Goal: Task Accomplishment & Management: Use online tool/utility

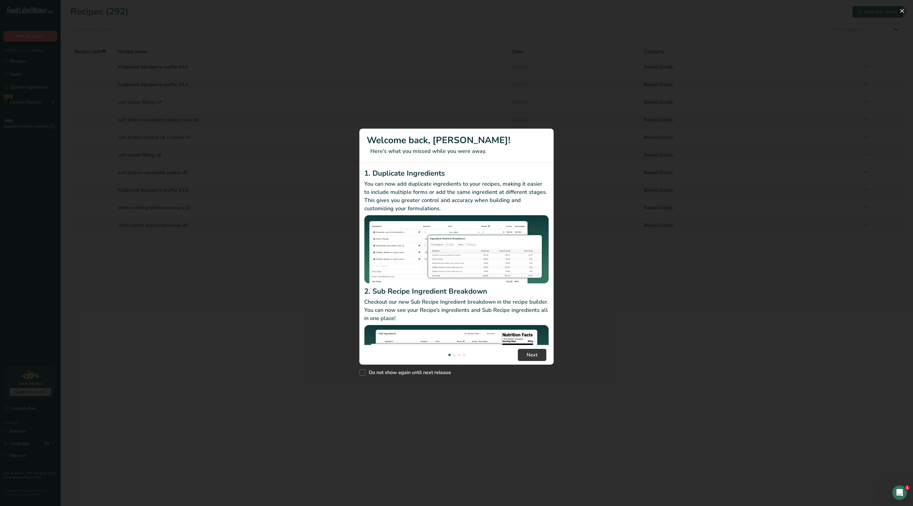
click at [903, 14] on button "New Features" at bounding box center [902, 11] width 10 height 10
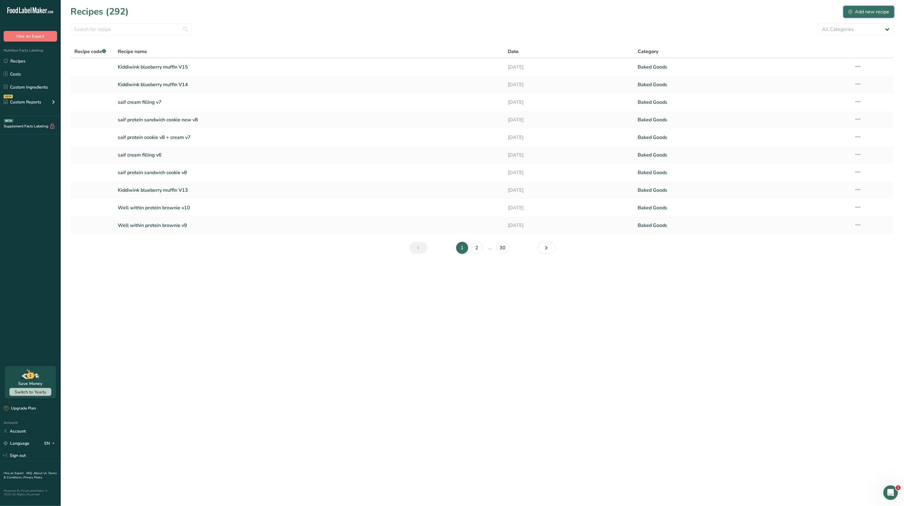
click at [866, 9] on div "Add new recipe" at bounding box center [868, 11] width 41 height 7
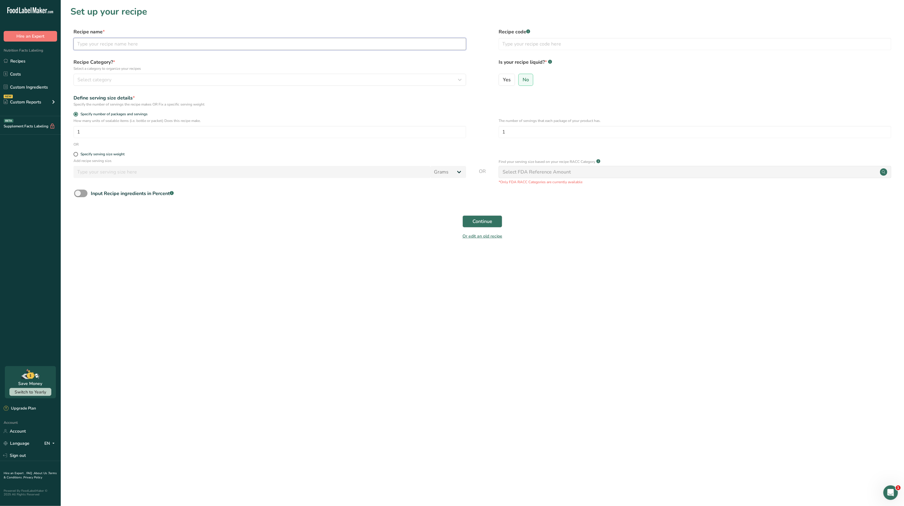
click at [175, 48] on input "text" at bounding box center [269, 44] width 392 height 12
type input "Maple Brothers Blueberry Bar V2"
click at [474, 222] on span "Continue" at bounding box center [482, 221] width 20 height 7
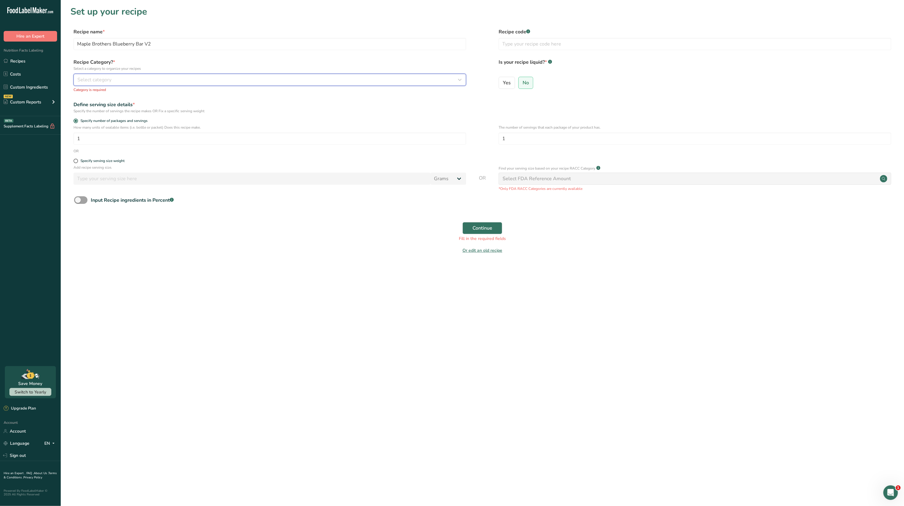
click at [248, 80] on div "Select category" at bounding box center [267, 79] width 381 height 7
click at [158, 124] on div "Baked Goods" at bounding box center [149, 122] width 151 height 11
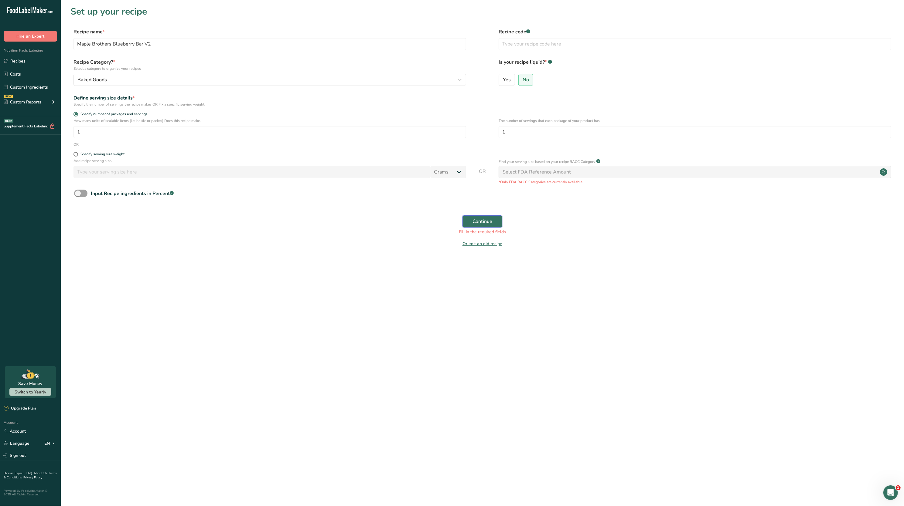
click at [486, 216] on button "Continue" at bounding box center [482, 221] width 40 height 12
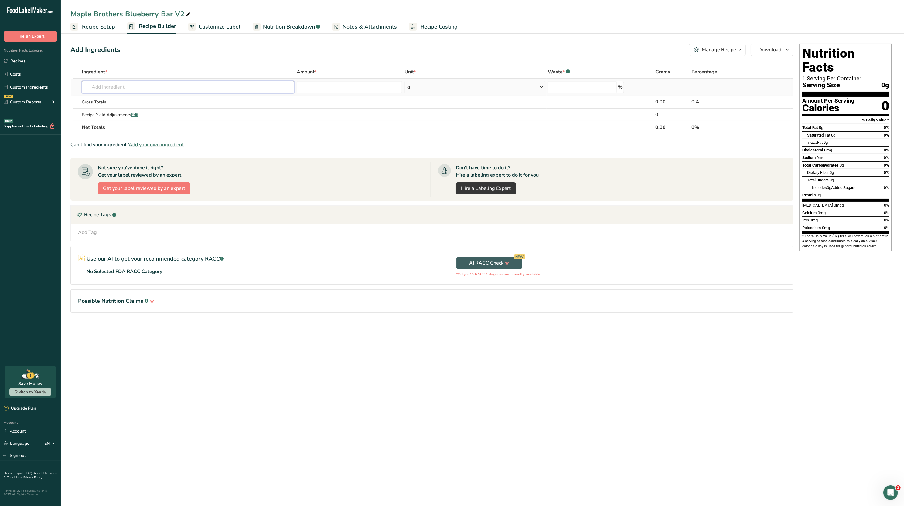
click at [167, 81] on input "text" at bounding box center [188, 87] width 213 height 12
type input "date paste"
click at [152, 100] on div "Date Paste Super Dirt" at bounding box center [183, 99] width 193 height 6
type input "Date Paste Super Dirt"
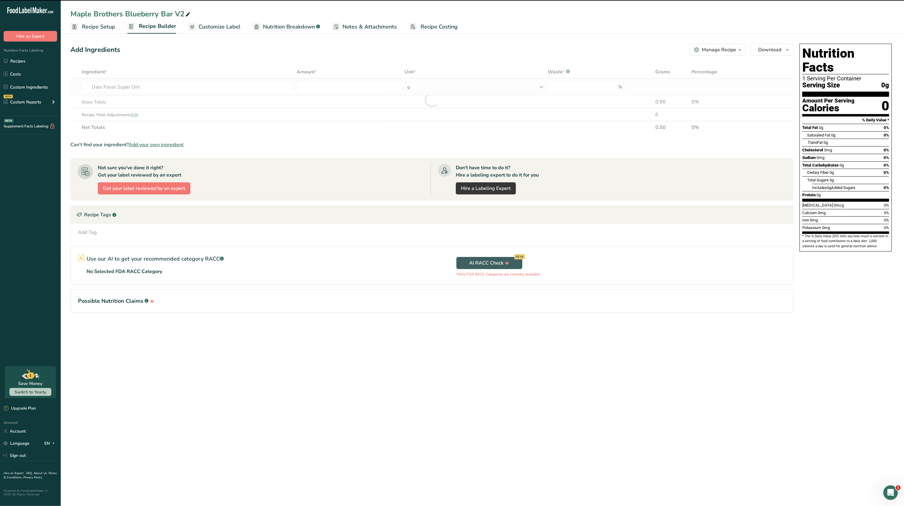
type input "0"
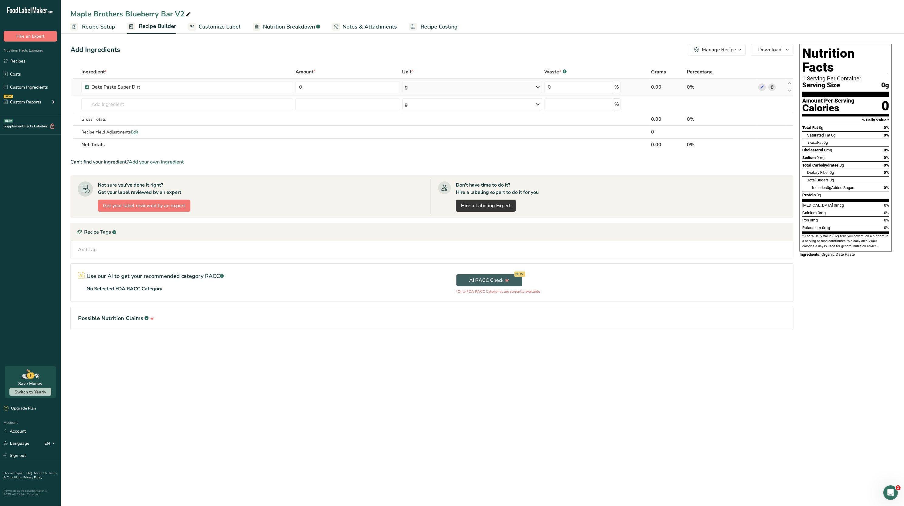
click at [338, 93] on td "0" at bounding box center [347, 87] width 107 height 17
click at [327, 88] on input "0" at bounding box center [347, 87] width 104 height 12
type input "40"
click at [198, 101] on div "Ingredient * Amount * Unit * Waste * .a-a{fill:#347362;}.b-a{fill:#fff;} Grams …" at bounding box center [431, 109] width 723 height 86
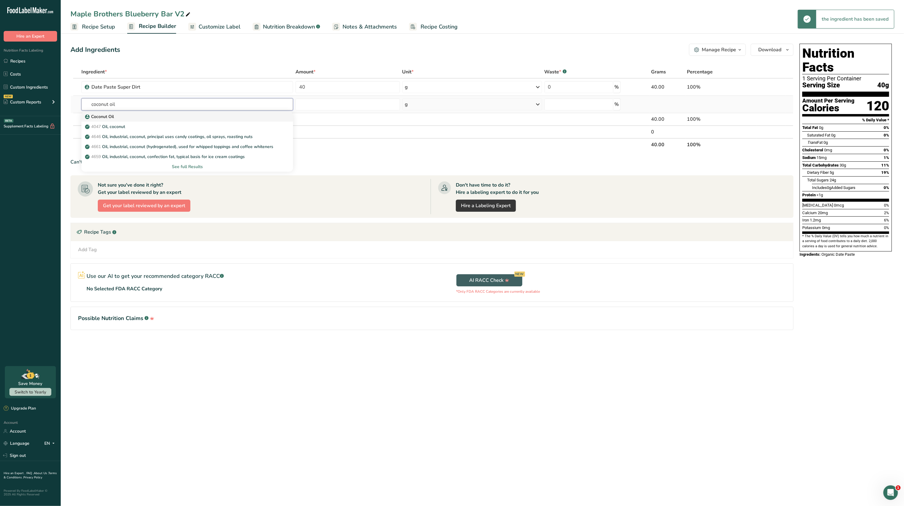
type input "coconut oil"
click at [143, 114] on div "Coconut Oil" at bounding box center [182, 117] width 192 height 6
type input "Coconut Oil"
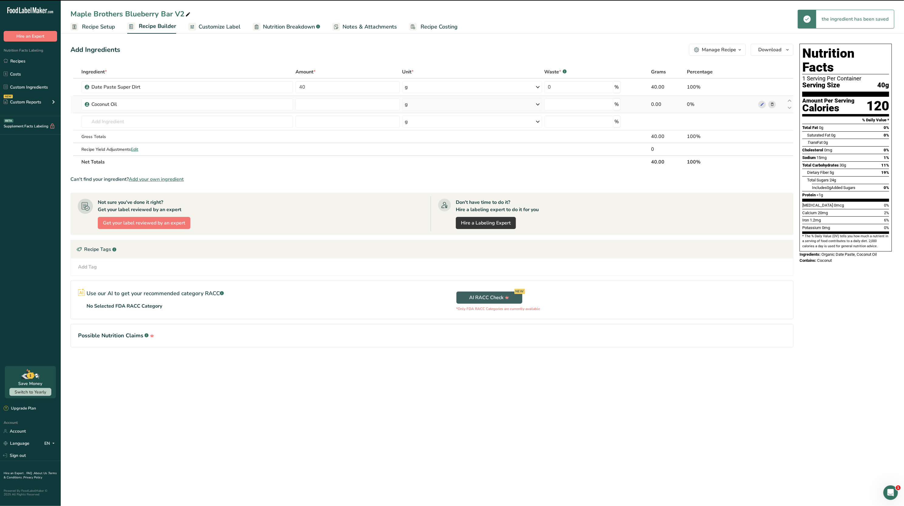
type input "0"
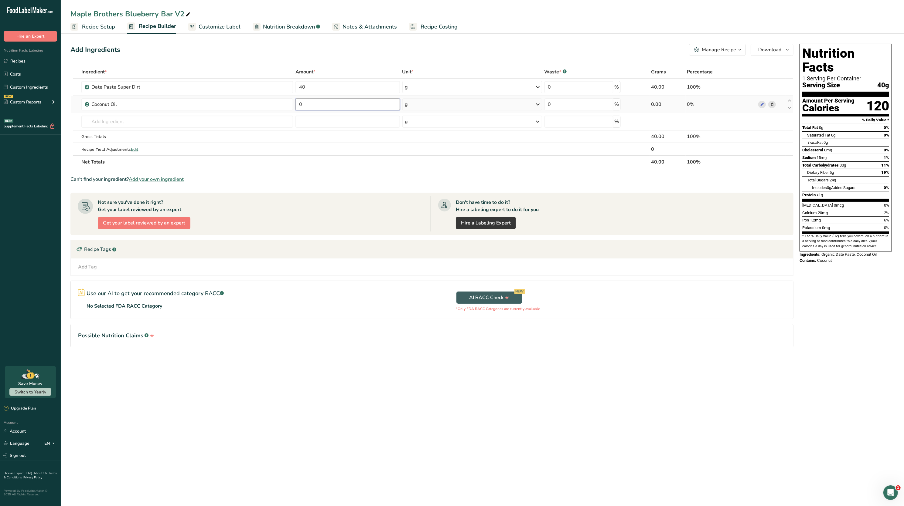
click at [324, 106] on input "0" at bounding box center [347, 104] width 104 height 12
type input "86"
click at [270, 117] on div "Ingredient * Amount * Unit * Waste * .a-a{fill:#347362;}.b-a{fill:#fff;} Grams …" at bounding box center [431, 117] width 723 height 103
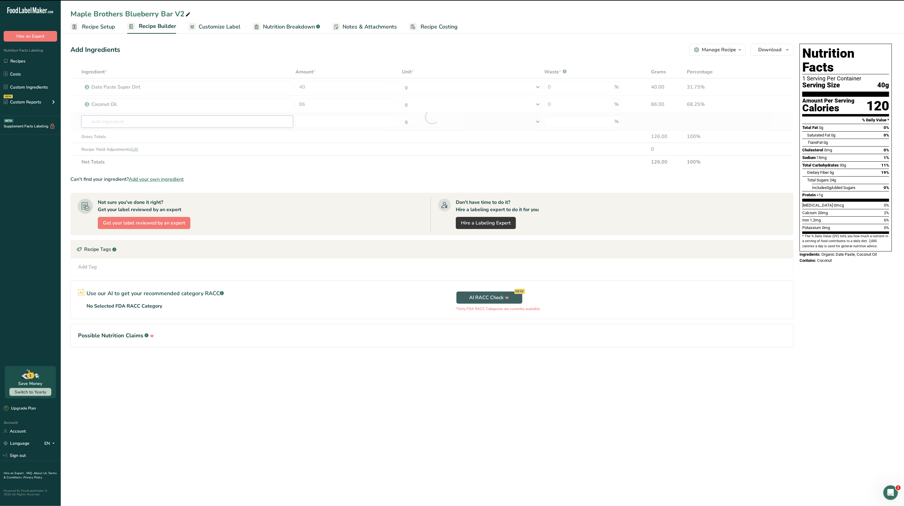
type input "m"
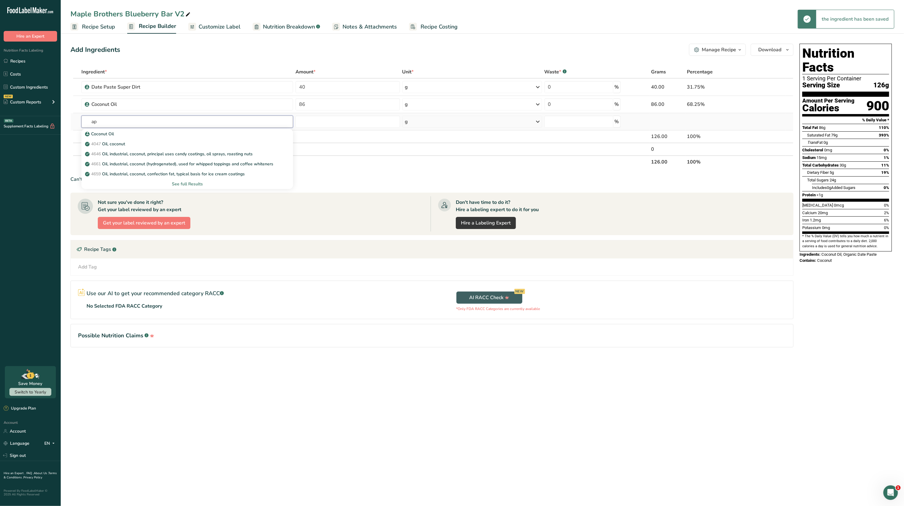
type input "a"
type input "maple syrup"
click at [205, 133] on div "Maple Syrup" at bounding box center [182, 134] width 192 height 6
type input "Maple Syrup"
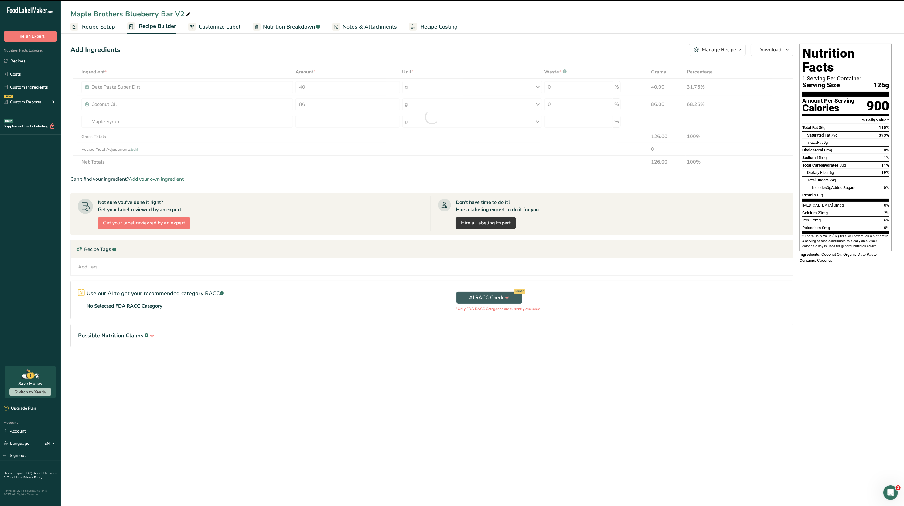
type input "0"
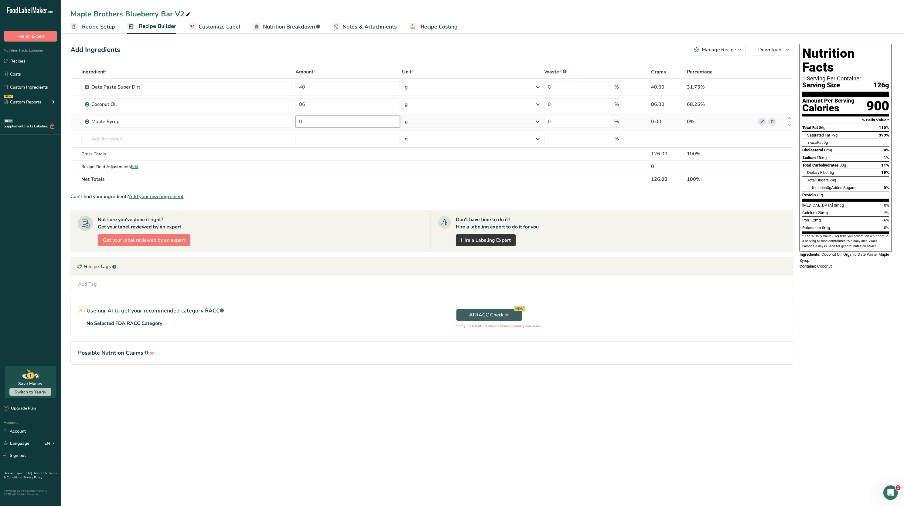
click at [327, 117] on input "0" at bounding box center [347, 122] width 104 height 12
type input "121.26"
click at [397, 49] on div "Add Ingredients Manage Recipe Delete Recipe Duplicate Recipe Scale Recipe Save …" at bounding box center [431, 50] width 723 height 12
click at [154, 136] on input "text" at bounding box center [186, 139] width 211 height 12
type input "tapioca syrup 42"
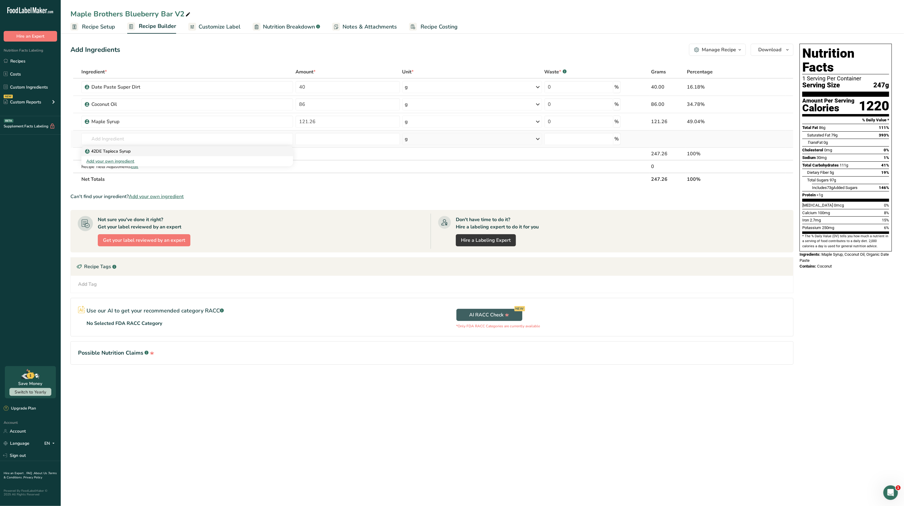
click at [141, 150] on div "42DE Tapioca Syrup" at bounding box center [182, 151] width 192 height 6
type input "42DE Tapioca Syrup"
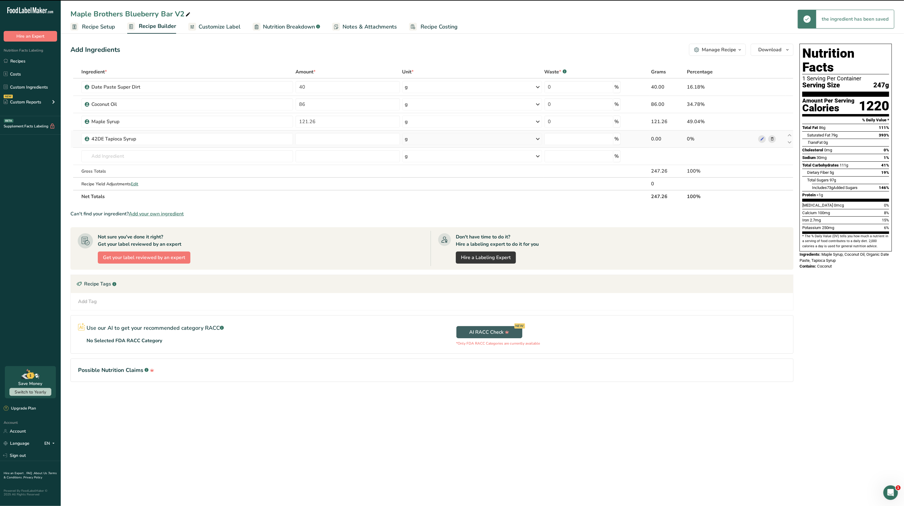
type input "0"
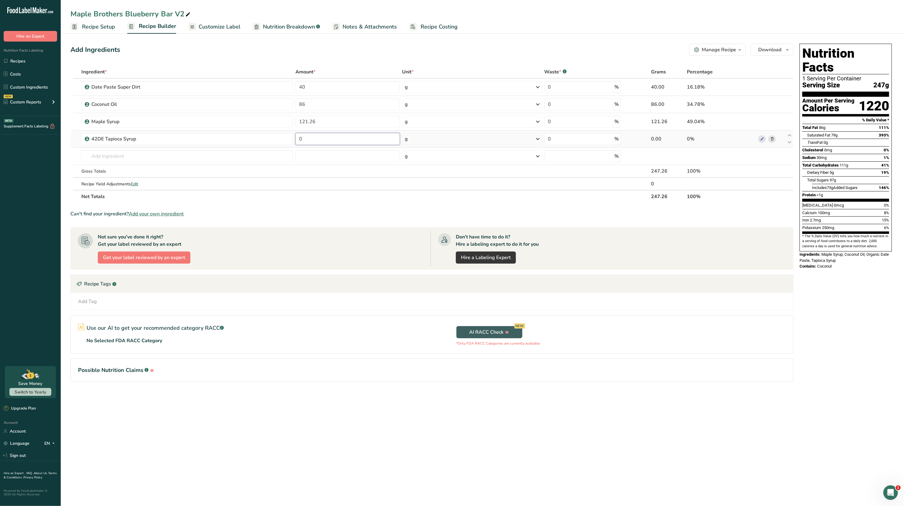
click at [373, 137] on input "0" at bounding box center [347, 139] width 104 height 12
type input "48.52"
click at [351, 56] on div "Add Ingredients Manage Recipe Delete Recipe Duplicate Recipe Scale Recipe Save …" at bounding box center [433, 221] width 726 height 360
click at [217, 158] on input "text" at bounding box center [186, 156] width 211 height 12
type input "tapioca syrup"
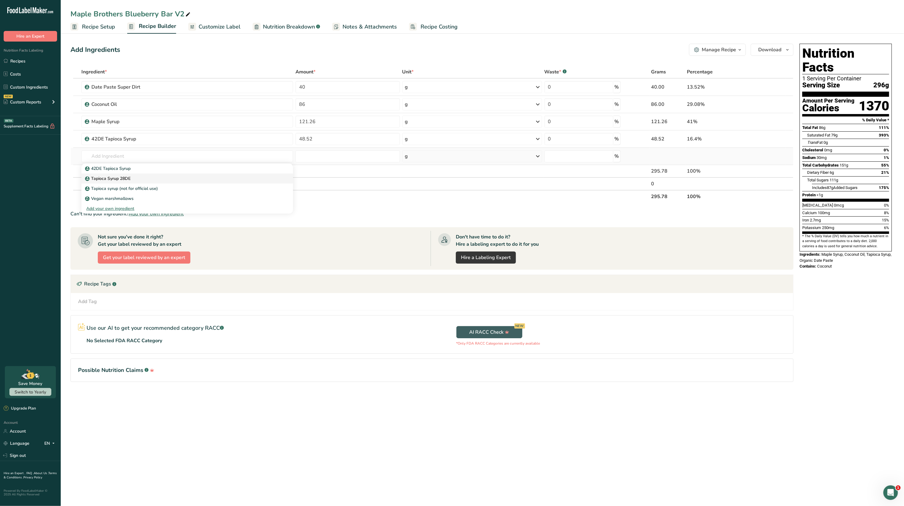
click at [185, 174] on link "Tapioca Syrup 28DE" at bounding box center [186, 179] width 211 height 10
type input "Tapioca Syrup 28DE"
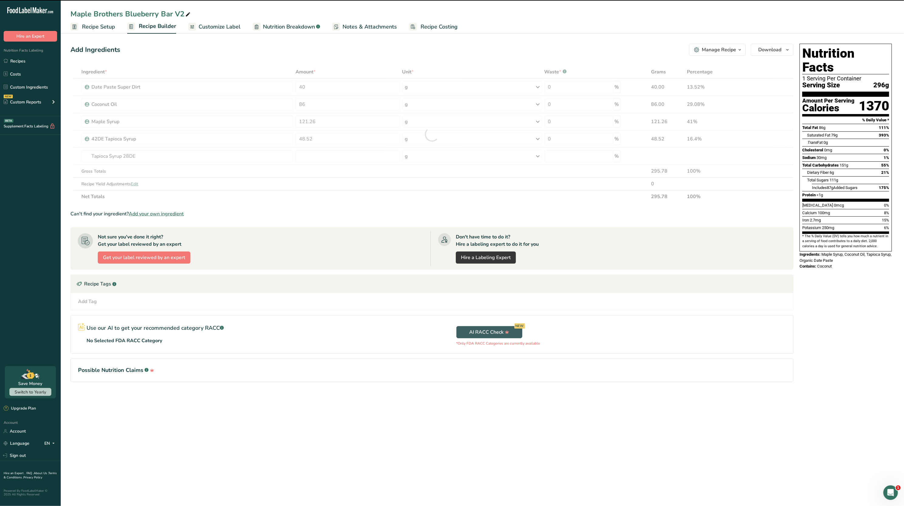
type input "0"
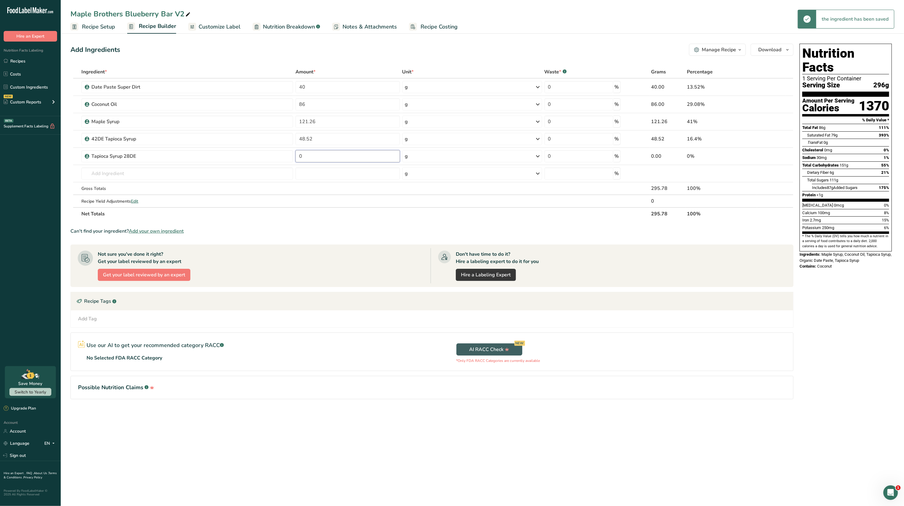
click at [337, 153] on input "0" at bounding box center [347, 156] width 104 height 12
type input "48.52"
click at [345, 61] on div "Add Ingredients Manage Recipe Delete Recipe Duplicate Recipe Scale Recipe Save …" at bounding box center [433, 230] width 726 height 378
click at [183, 171] on input "text" at bounding box center [186, 174] width 211 height 12
type input "b"
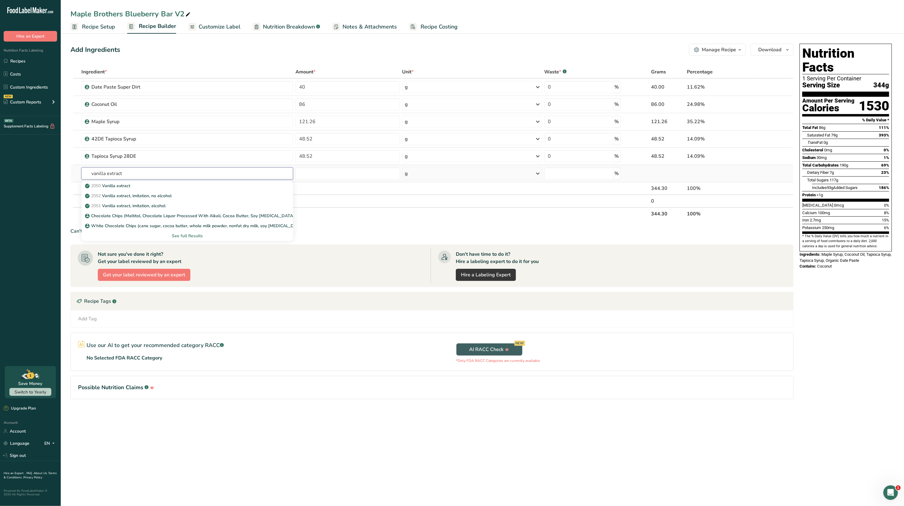
type input "vanilla extract"
click at [185, 232] on div "See full Results" at bounding box center [186, 236] width 211 height 10
click at [188, 235] on div "See full Results" at bounding box center [187, 236] width 202 height 6
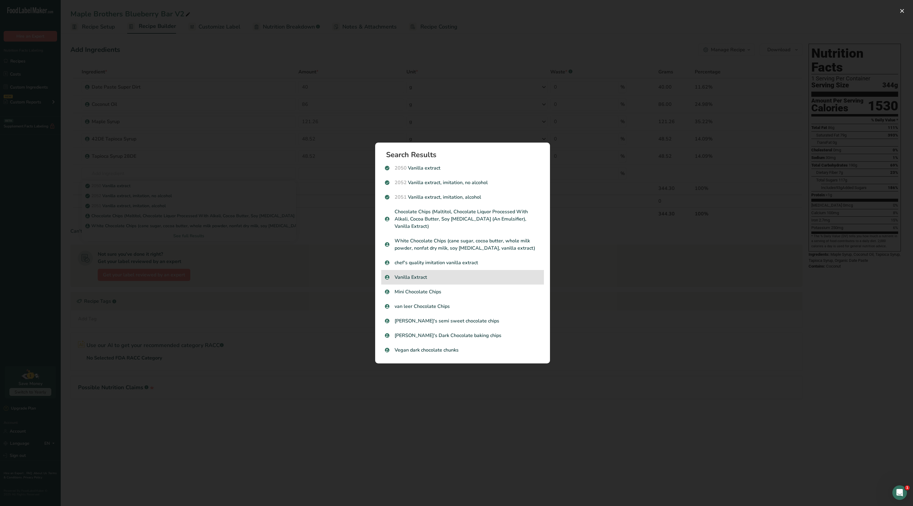
click at [452, 274] on p "Vanilla Extract" at bounding box center [462, 277] width 155 height 7
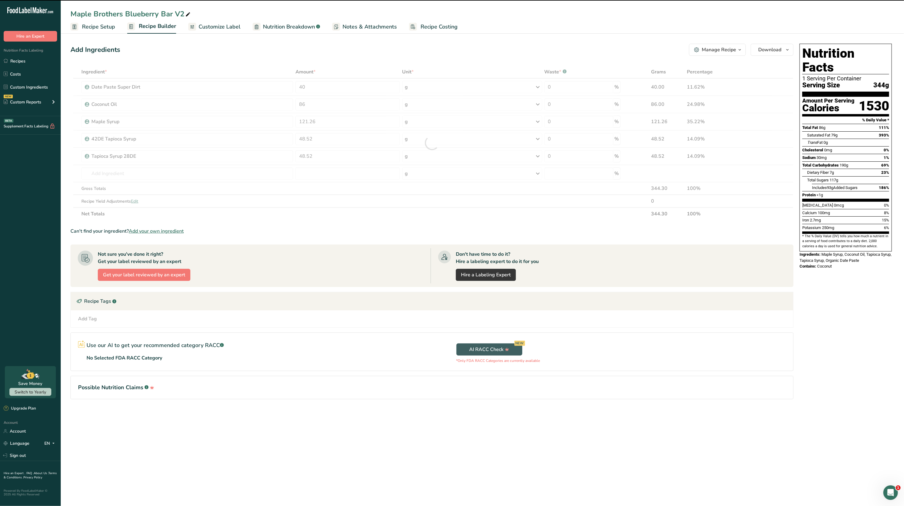
type input "0"
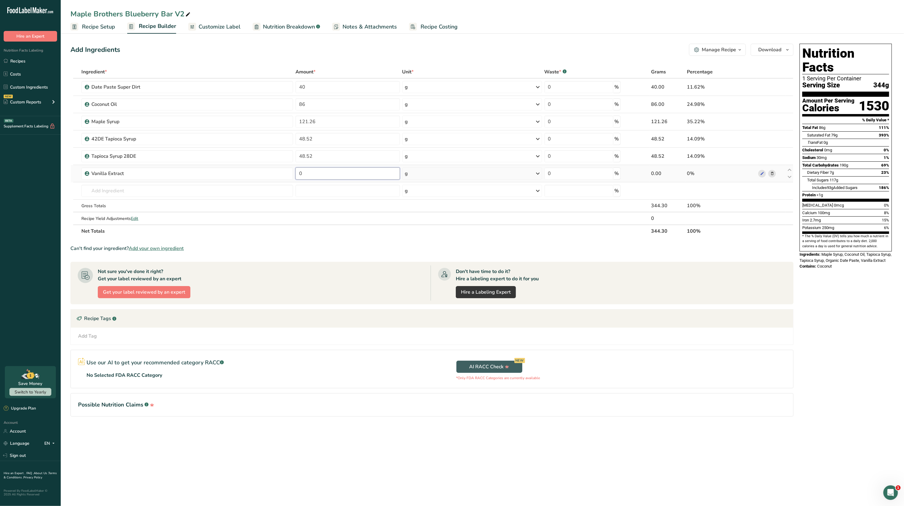
click at [343, 171] on input "0" at bounding box center [347, 174] width 104 height 12
type input "25.70"
click at [469, 224] on div "Ingredient * Amount * Unit * Waste * .a-a{fill:#347362;}.b-a{fill:#fff;} Grams …" at bounding box center [431, 152] width 723 height 172
click at [212, 196] on input "text" at bounding box center [186, 191] width 211 height 12
type input "blueberry juice concentrate"
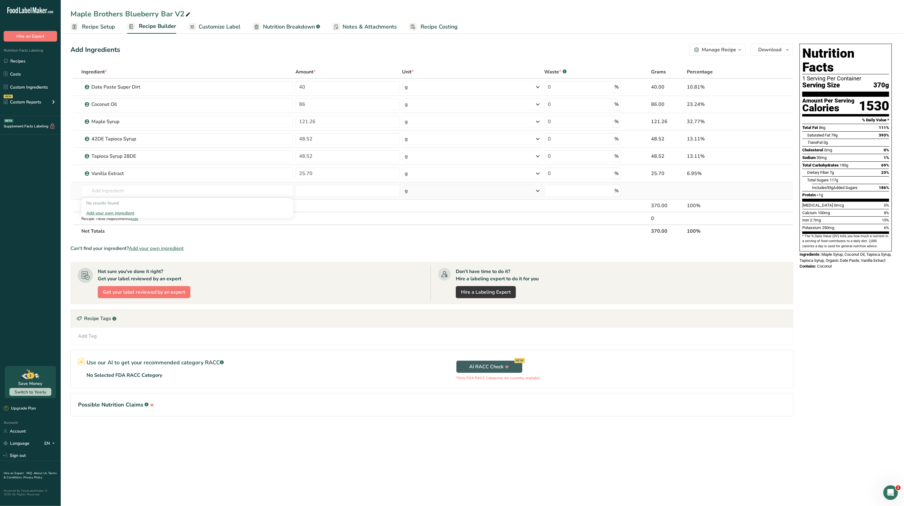
click at [124, 212] on div "Add your own ingredient" at bounding box center [187, 213] width 202 height 6
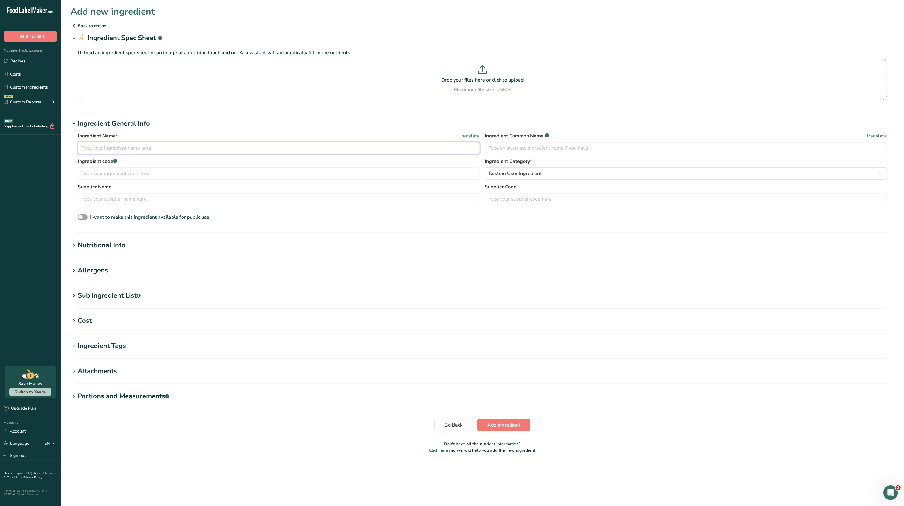
click at [233, 146] on input "text" at bounding box center [279, 148] width 402 height 12
type input "Blueberry juice concentrate (not for official use)"
click at [531, 143] on input "text" at bounding box center [686, 148] width 402 height 12
type input "Blueberry Juice Concentrate"
click at [489, 123] on h1 "Ingredient General Info" at bounding box center [481, 124] width 823 height 10
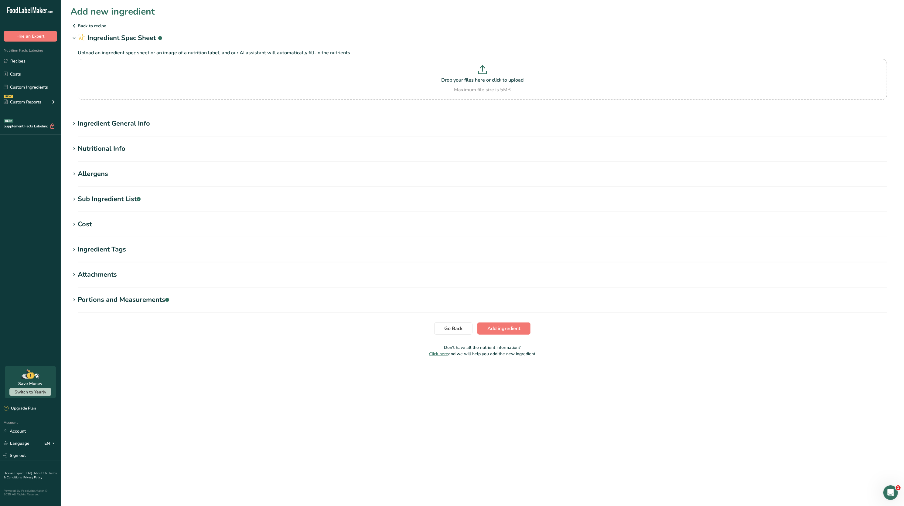
click at [117, 152] on div "Nutritional Info" at bounding box center [102, 149] width 48 height 10
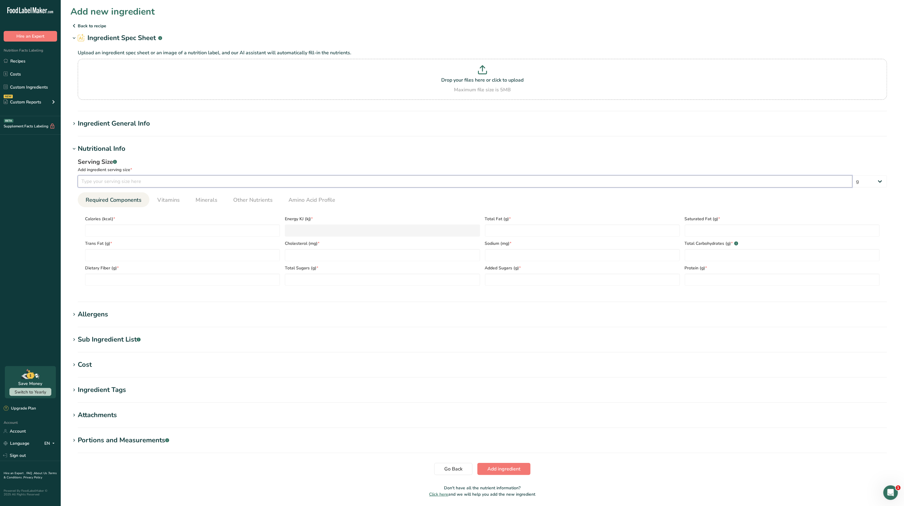
click at [322, 181] on input "number" at bounding box center [465, 181] width 774 height 12
type input "30"
drag, startPoint x: 151, startPoint y: 242, endPoint x: 123, endPoint y: 231, distance: 30.3
click at [123, 231] on div "Calories (kcal) * Energy KJ (kj) * Total Fat (g) * Saturated Fat (g) * Trans Fa…" at bounding box center [482, 249] width 799 height 74
click at [123, 231] on input "number" at bounding box center [182, 231] width 195 height 12
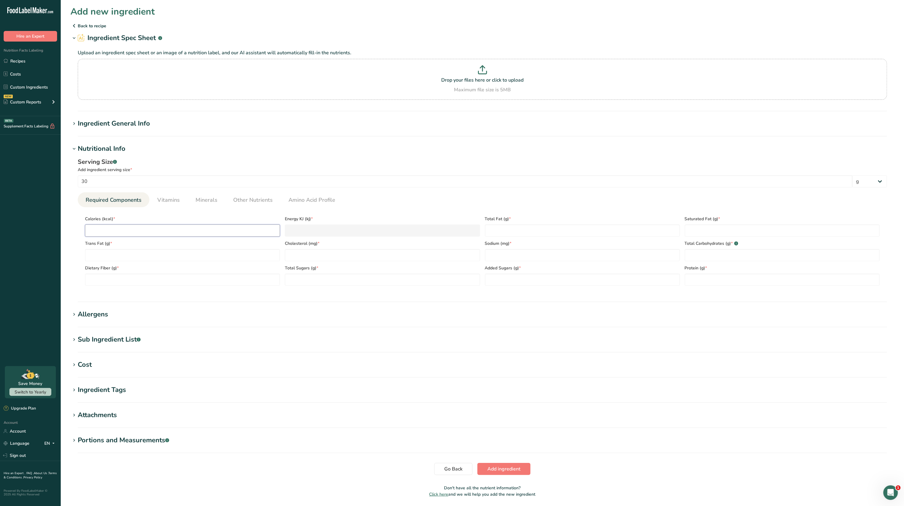
type input "1"
type KJ "4.2"
type input "13"
type KJ "54.4"
type input "130"
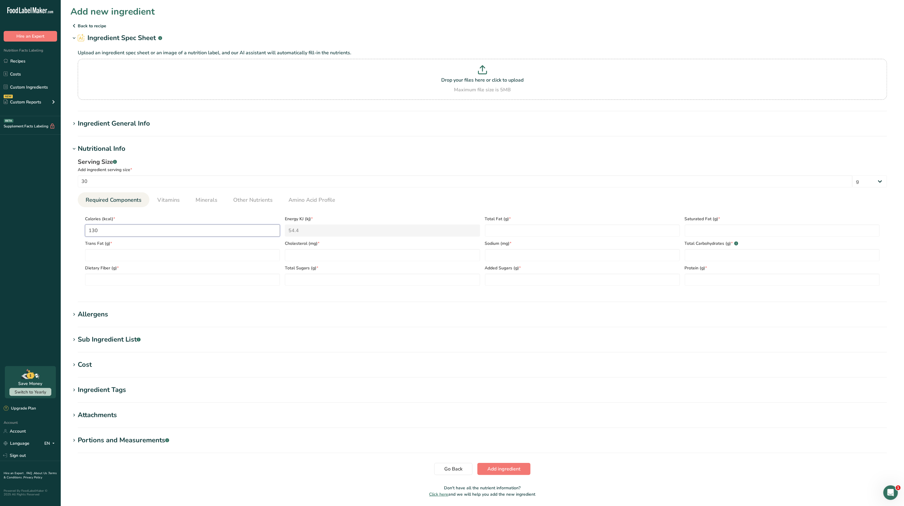
type KJ "543.9"
type input "130"
click at [693, 256] on Carbohydrates "number" at bounding box center [781, 255] width 195 height 12
type Carbohydrates "32"
click at [518, 283] on Sugars "number" at bounding box center [582, 280] width 195 height 12
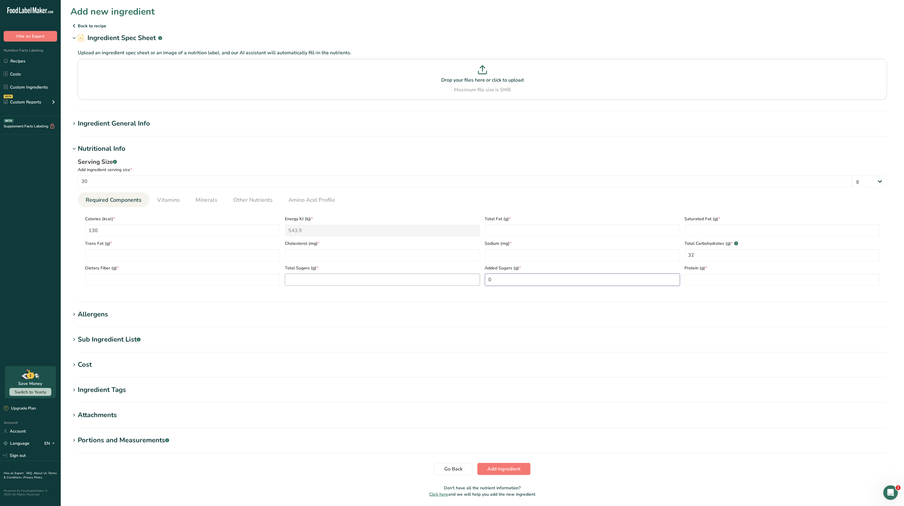
type Sugars "0"
click at [440, 278] on Sugars "number" at bounding box center [382, 280] width 195 height 12
type Sugars "29"
click at [477, 298] on section "Nutritional Info Serving Size .a-a{fill:#347362;}.b-a{fill:#fff;} Add ingredien…" at bounding box center [481, 223] width 823 height 158
click at [715, 277] on input "number" at bounding box center [781, 280] width 195 height 12
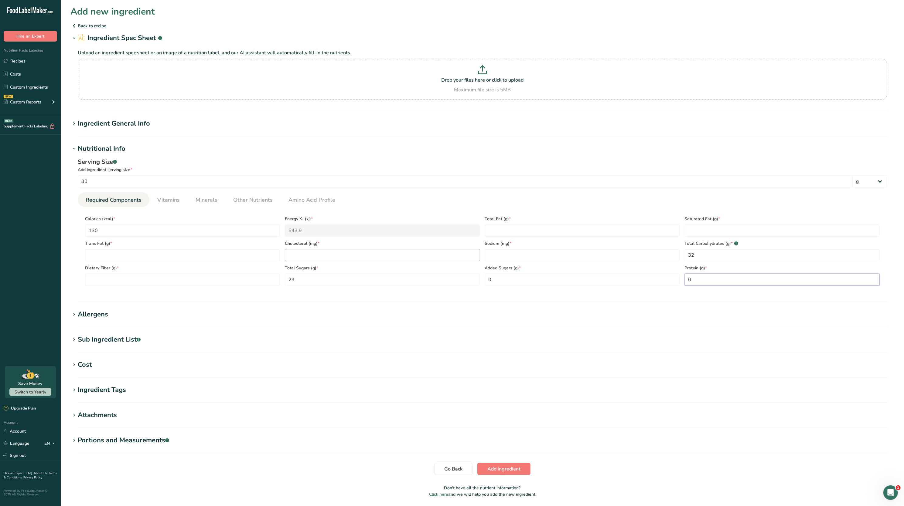
type input "0"
click at [375, 253] on input "number" at bounding box center [382, 255] width 195 height 12
type input "0"
drag, startPoint x: 510, startPoint y: 263, endPoint x: 501, endPoint y: 256, distance: 11.7
click at [501, 256] on div "Calories (kcal) * 130 Energy KJ (kj) * 543.9 Total Fat (g) * Saturated Fat (g) …" at bounding box center [482, 249] width 799 height 74
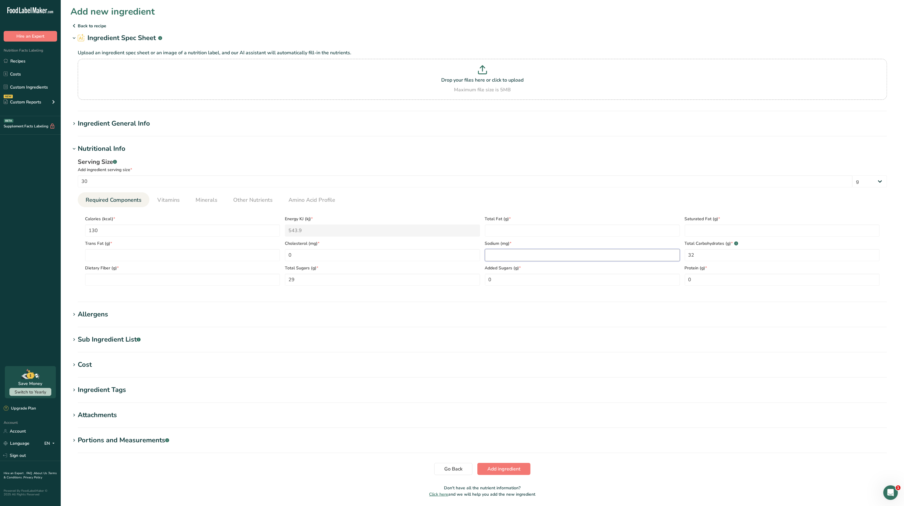
click at [501, 256] on input "number" at bounding box center [582, 255] width 195 height 12
type input "0"
click at [500, 231] on Fat "number" at bounding box center [582, 231] width 195 height 12
type Fat "0"
click at [708, 234] on Fat "number" at bounding box center [781, 231] width 195 height 12
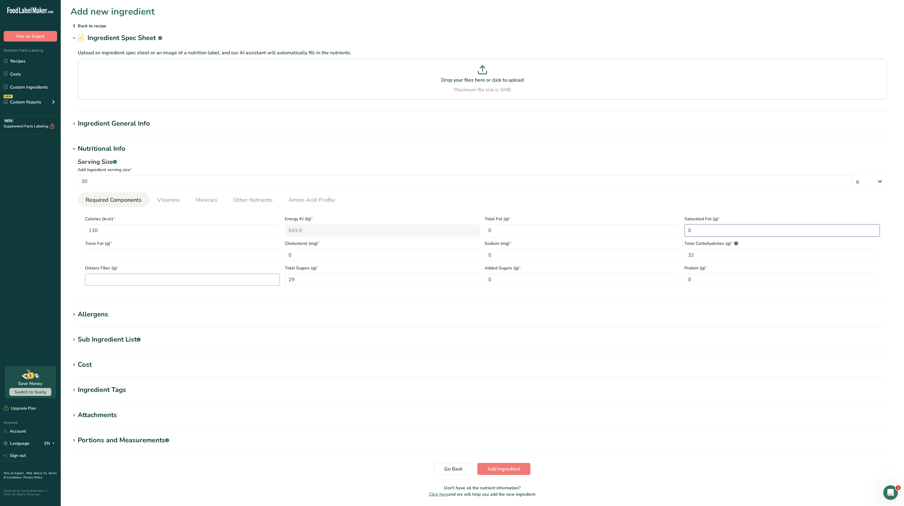
type Fat "0"
click at [142, 277] on Fiber "number" at bounding box center [182, 280] width 195 height 12
type Fiber "0"
click at [128, 249] on div "Trans Fat (g) *" at bounding box center [183, 249] width 200 height 25
click at [138, 254] on Fat "number" at bounding box center [182, 255] width 195 height 12
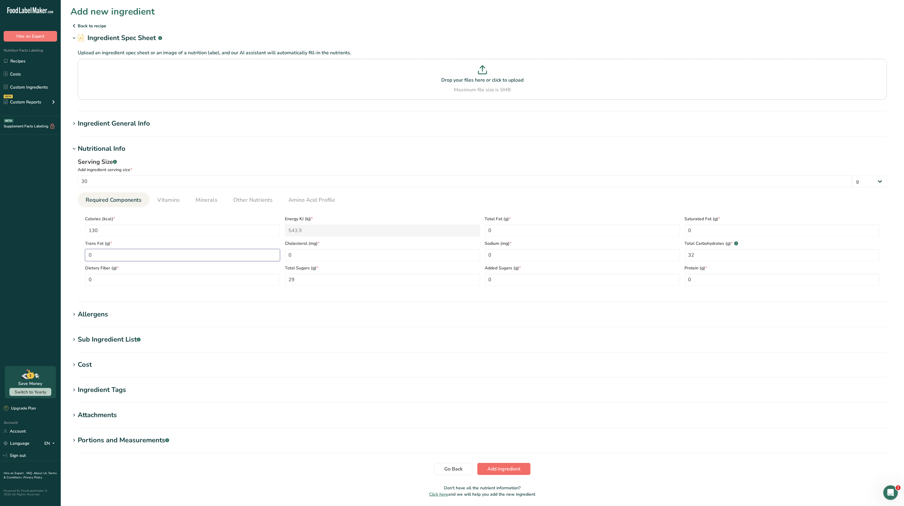
type Fat "0"
click at [508, 467] on span "Add ingredient" at bounding box center [503, 469] width 33 height 7
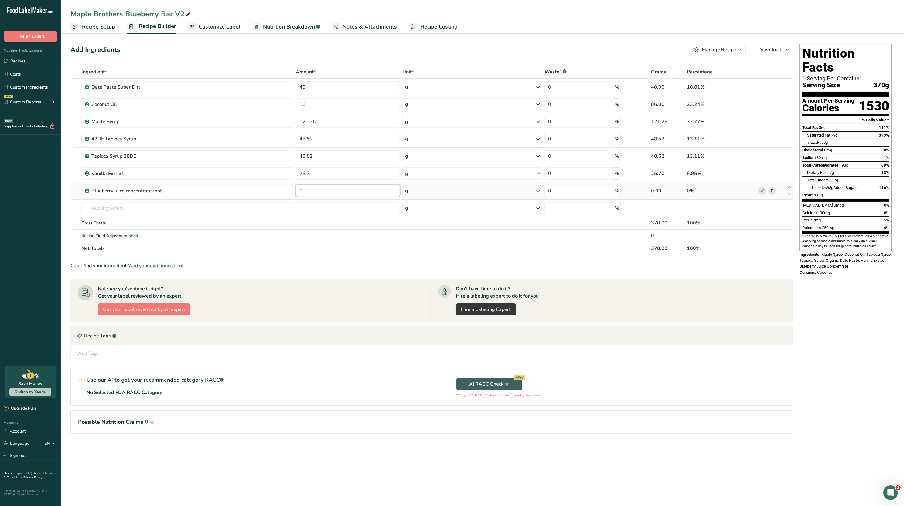
click at [316, 193] on input "0" at bounding box center [348, 191] width 104 height 12
type input "44"
click at [270, 213] on div "Ingredient * Amount * Unit * Waste * .a-a{fill:#347362;}.b-a{fill:#fff;} Grams …" at bounding box center [431, 160] width 723 height 189
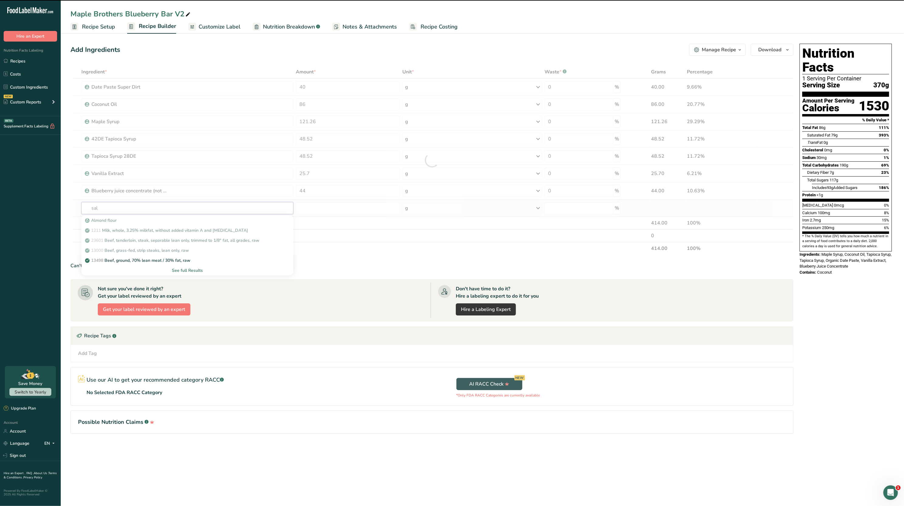
type input "salt"
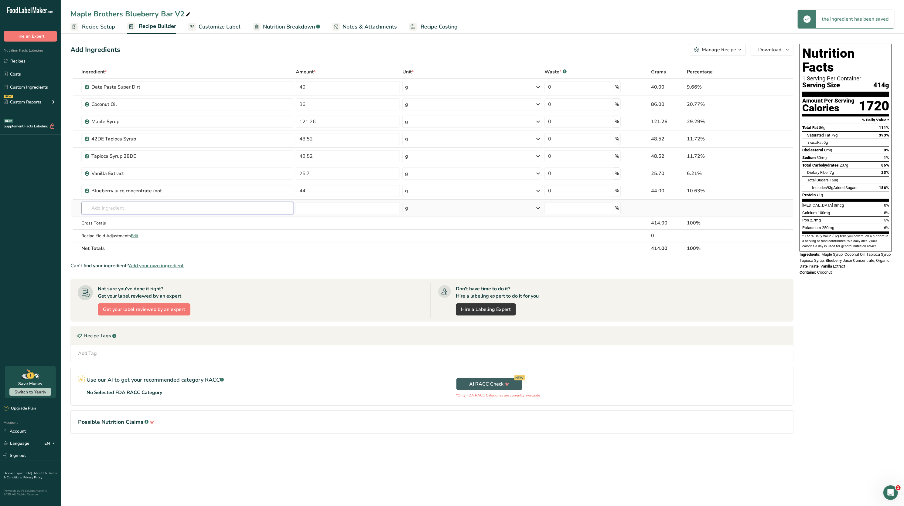
click at [173, 211] on input "text" at bounding box center [187, 208] width 212 height 12
type input "salt"
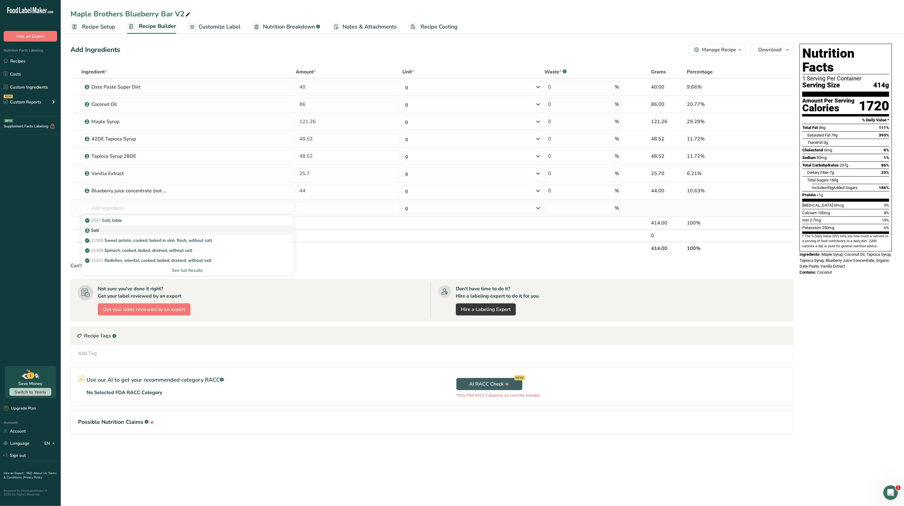
click at [151, 232] on div "Salt" at bounding box center [182, 230] width 192 height 6
type input "Salt"
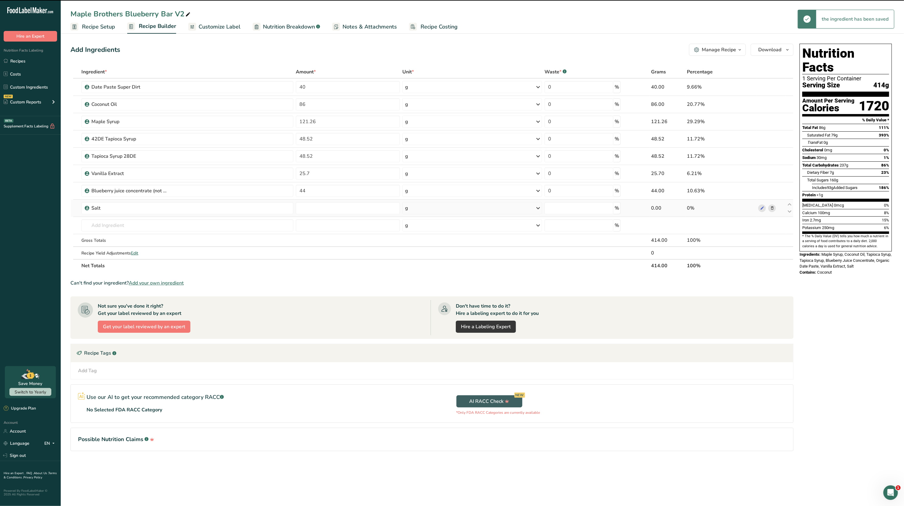
type input "0"
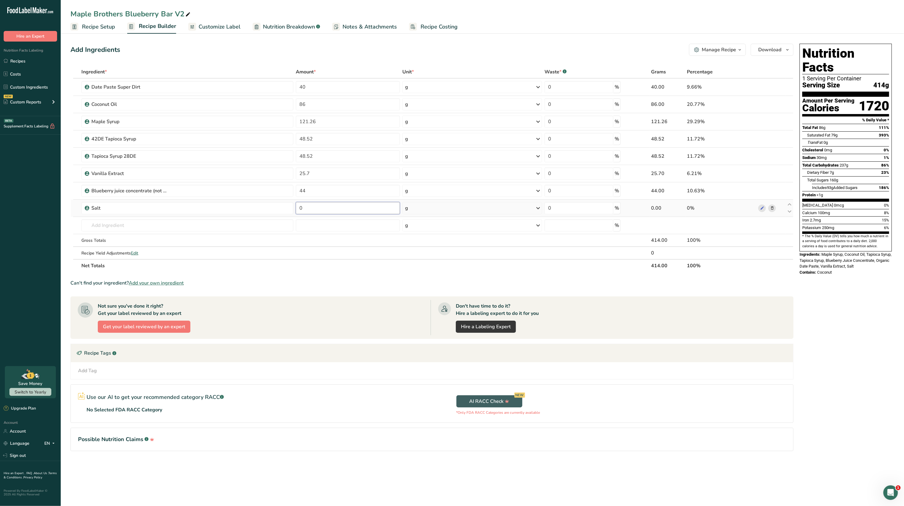
click at [304, 211] on input "0" at bounding box center [348, 208] width 104 height 12
type input "1.2"
click at [204, 239] on div "Ingredient * Amount * Unit * Waste * .a-a{fill:#347362;}.b-a{fill:#fff;} Grams …" at bounding box center [431, 169] width 723 height 207
click at [185, 225] on input "text" at bounding box center [187, 225] width 212 height 12
type input "cinnamon"
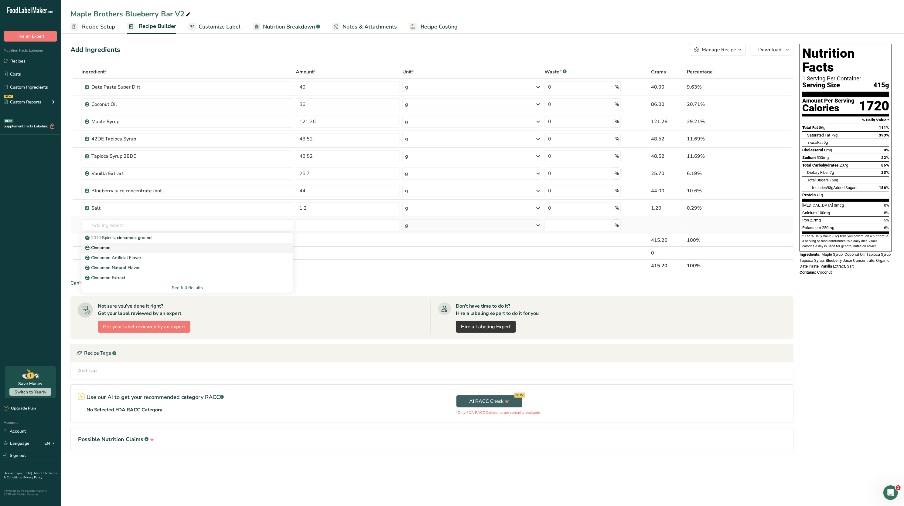
click at [116, 246] on div "Cinnamon" at bounding box center [182, 248] width 192 height 6
type input "Cinnamon"
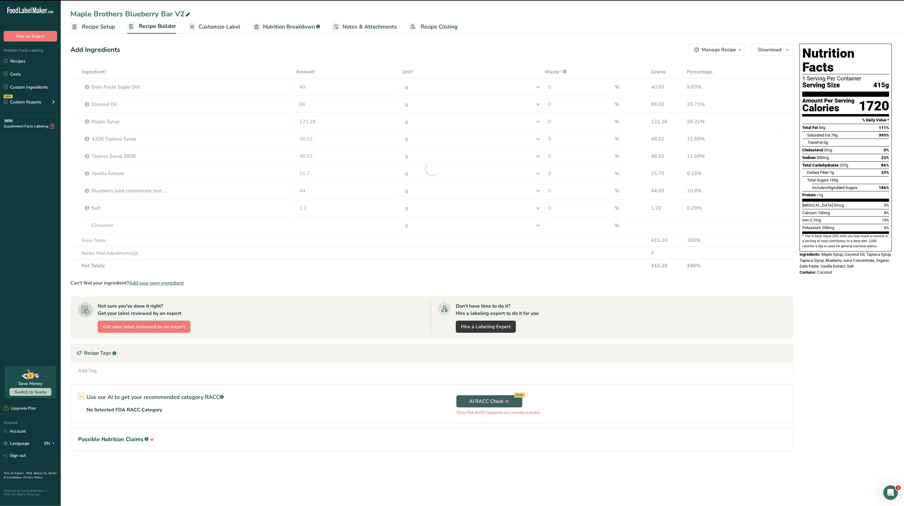
type input "0"
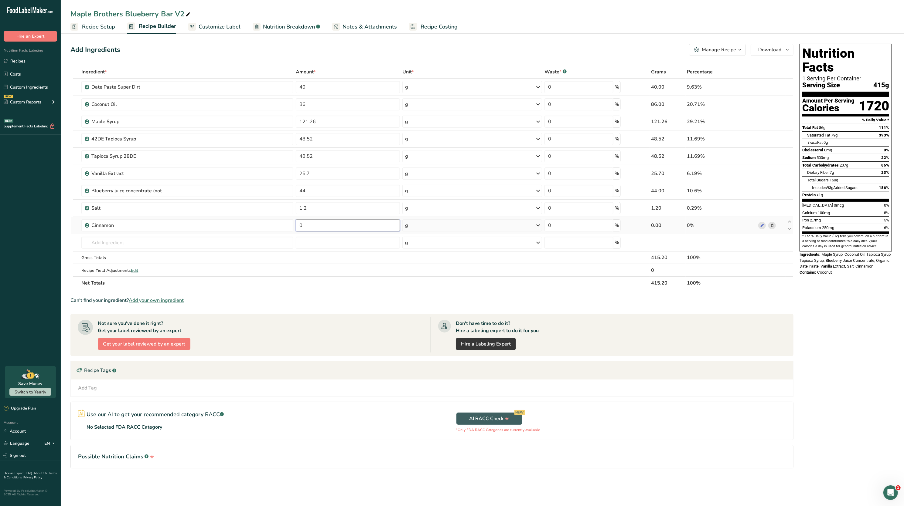
click at [357, 224] on input "0" at bounding box center [348, 225] width 104 height 12
type input "1.3"
click at [253, 249] on div "Ingredient * Amount * Unit * Waste * .a-a{fill:#347362;}.b-a{fill:#fff;} Grams …" at bounding box center [431, 178] width 723 height 224
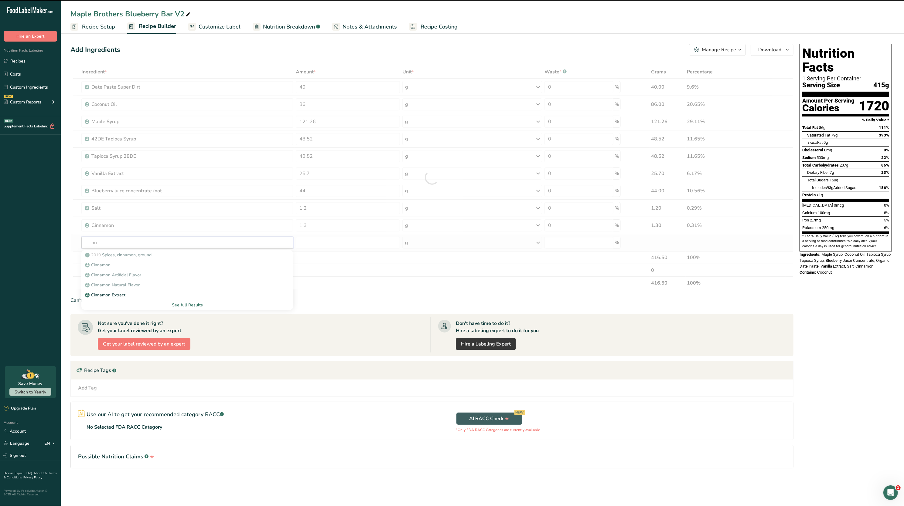
type input "nut"
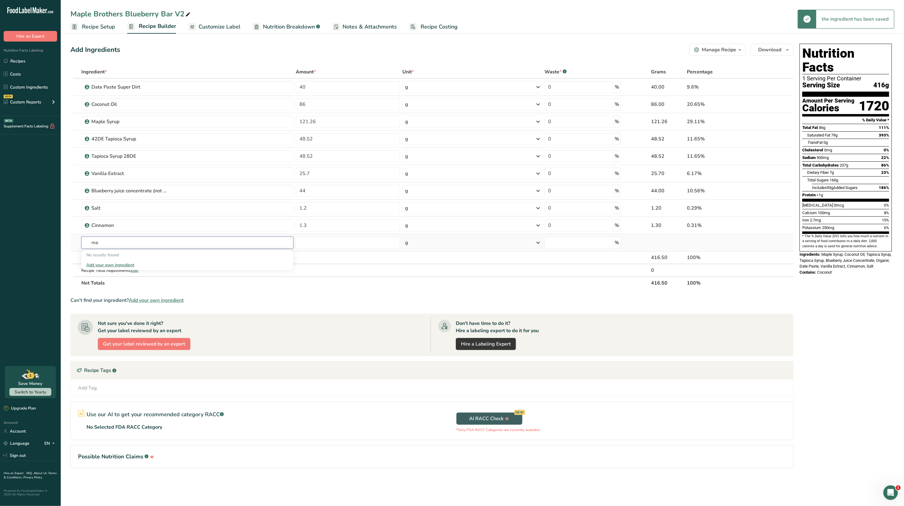
type input "m"
type input "nutmeg"
click at [207, 264] on div "Nutmeg" at bounding box center [182, 265] width 192 height 6
type input "Nutmeg"
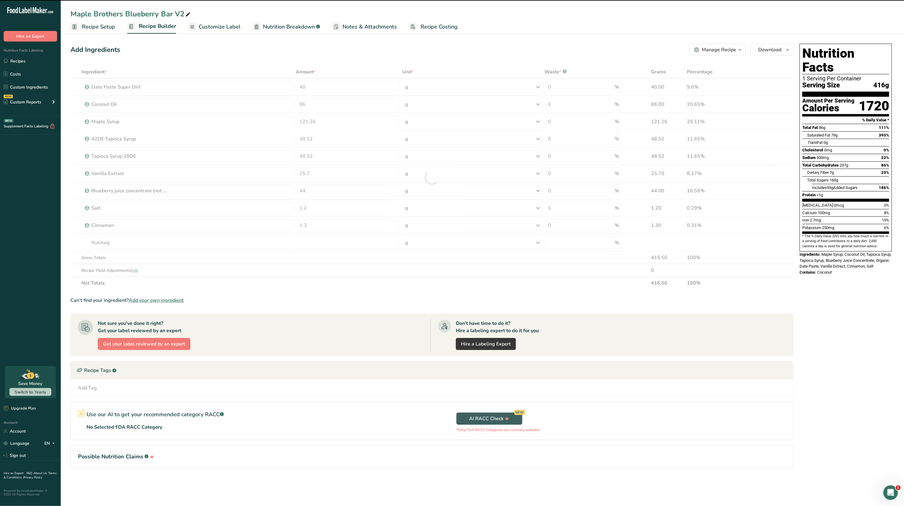
type input "0"
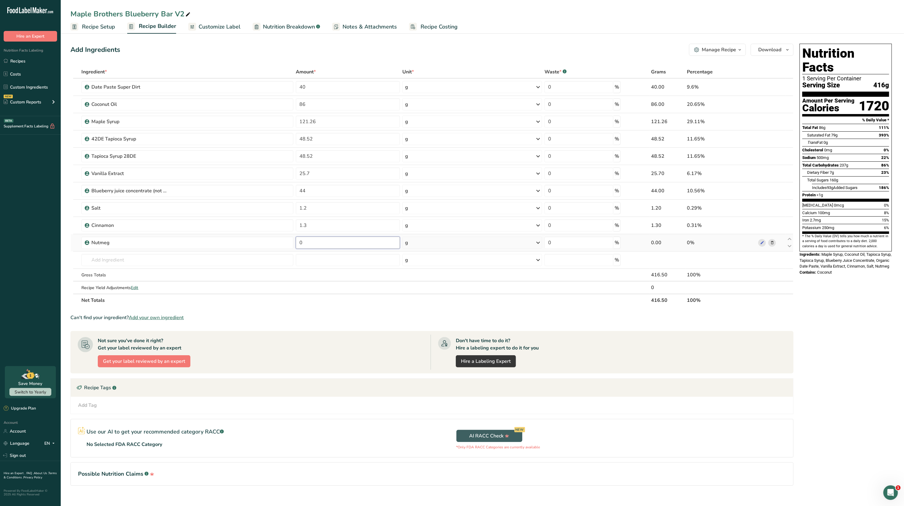
click at [337, 245] on input "0" at bounding box center [348, 243] width 104 height 12
type input "0.4"
click at [271, 257] on div "Ingredient * Amount * Unit * Waste * .a-a{fill:#347362;}.b-a{fill:#fff;} Grams …" at bounding box center [431, 186] width 723 height 241
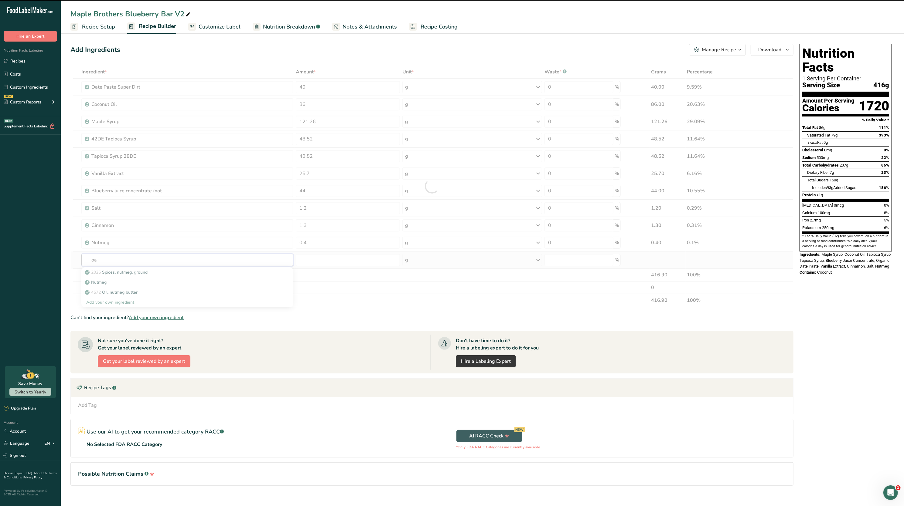
type input "oat"
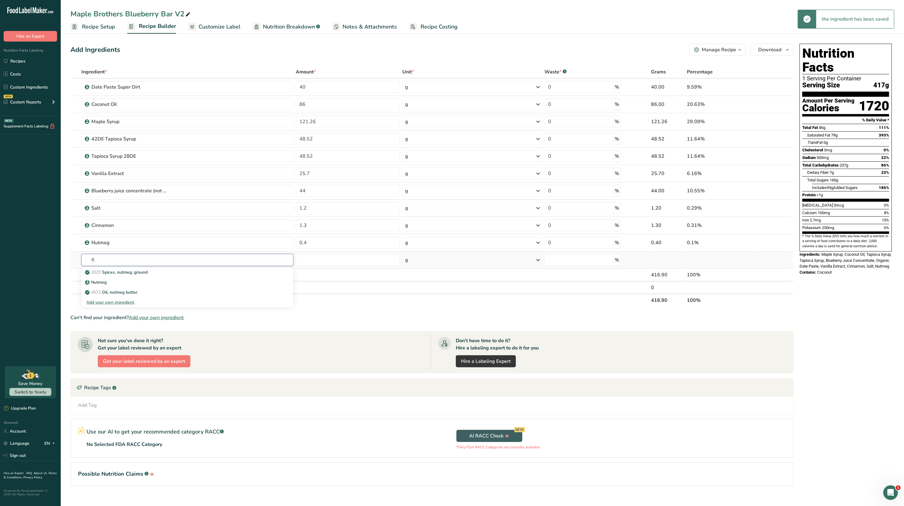
type input "f"
type input "oat flour"
click at [156, 303] on div "Oat Flour" at bounding box center [182, 302] width 192 height 6
type input "Oat Flour"
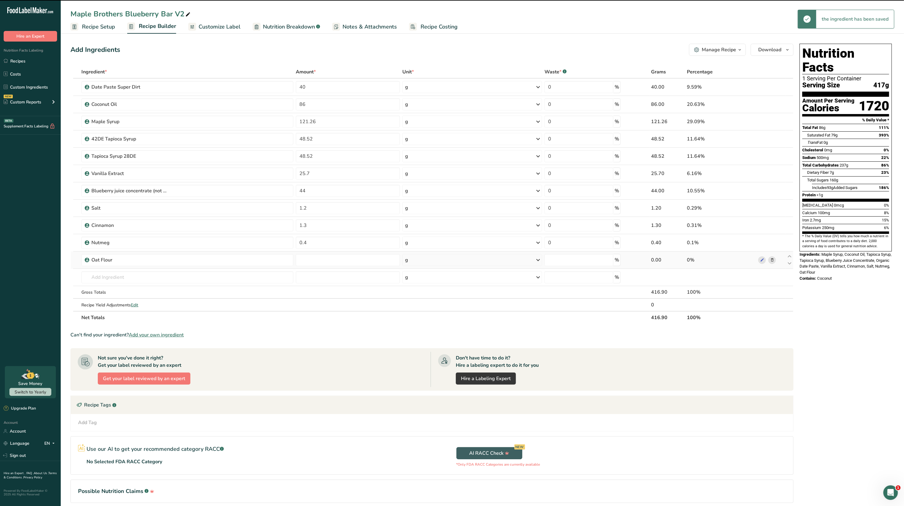
type input "0"
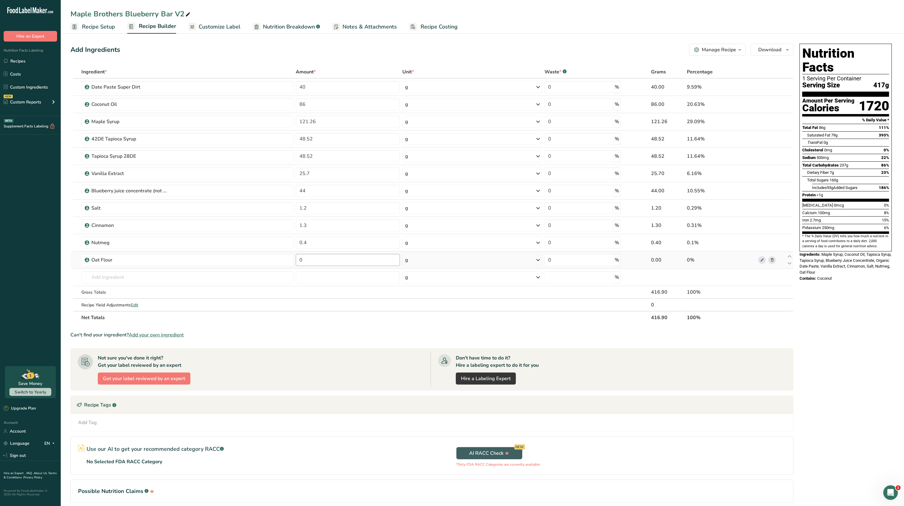
drag, startPoint x: 324, startPoint y: 253, endPoint x: 324, endPoint y: 257, distance: 3.6
click at [324, 257] on td "0" at bounding box center [347, 260] width 107 height 17
click at [324, 257] on input "0" at bounding box center [348, 260] width 104 height 12
type input "235.05"
click at [244, 285] on div "Ingredient * Amount * Unit * Waste * .a-a{fill:#347362;}.b-a{fill:#fff;} Grams …" at bounding box center [431, 195] width 723 height 259
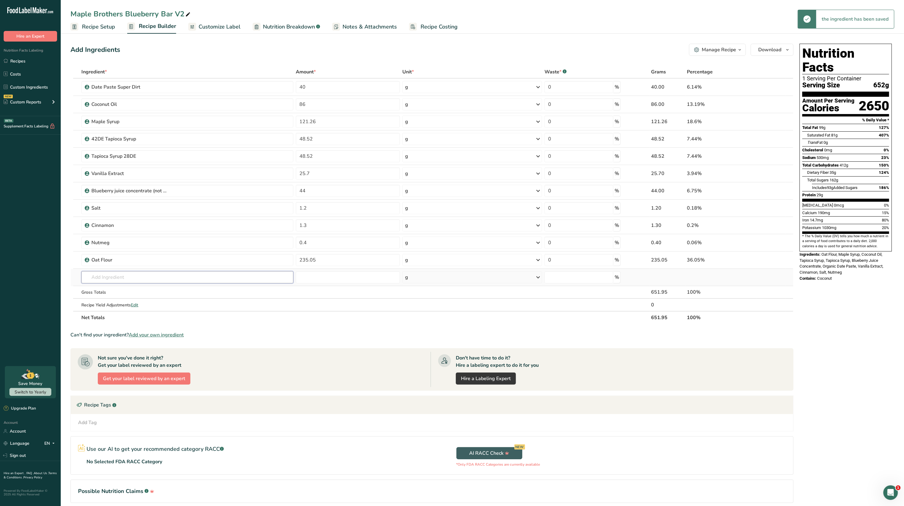
click at [217, 279] on input "text" at bounding box center [187, 277] width 212 height 12
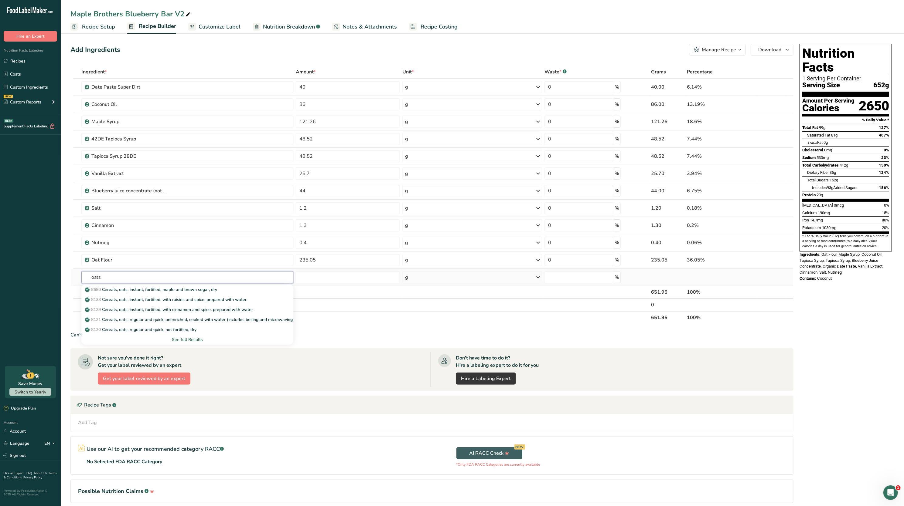
type input "oats"
click at [184, 340] on div "See full Results" at bounding box center [187, 340] width 202 height 6
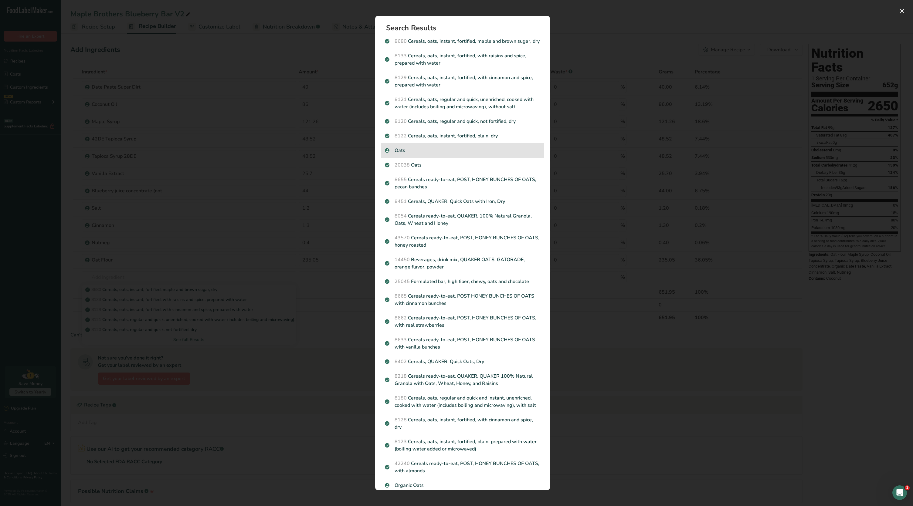
click at [438, 154] on p "Oats" at bounding box center [462, 150] width 155 height 7
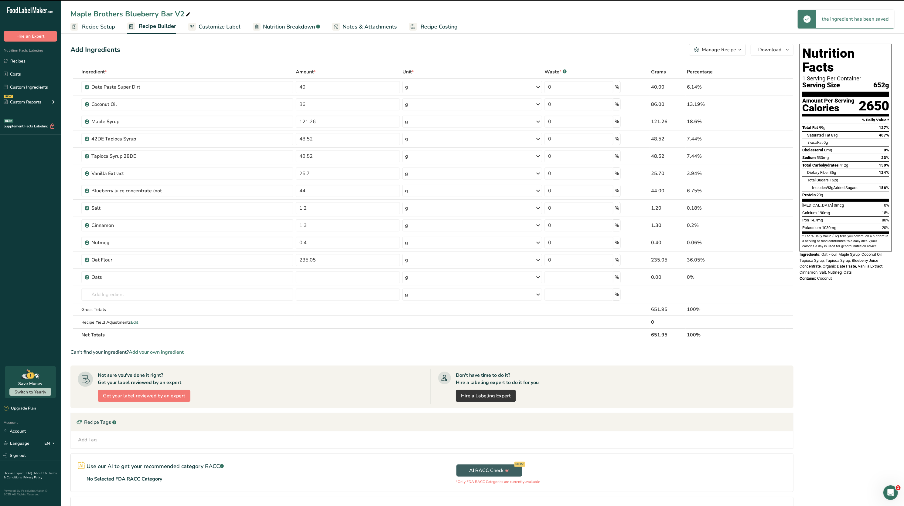
type input "0"
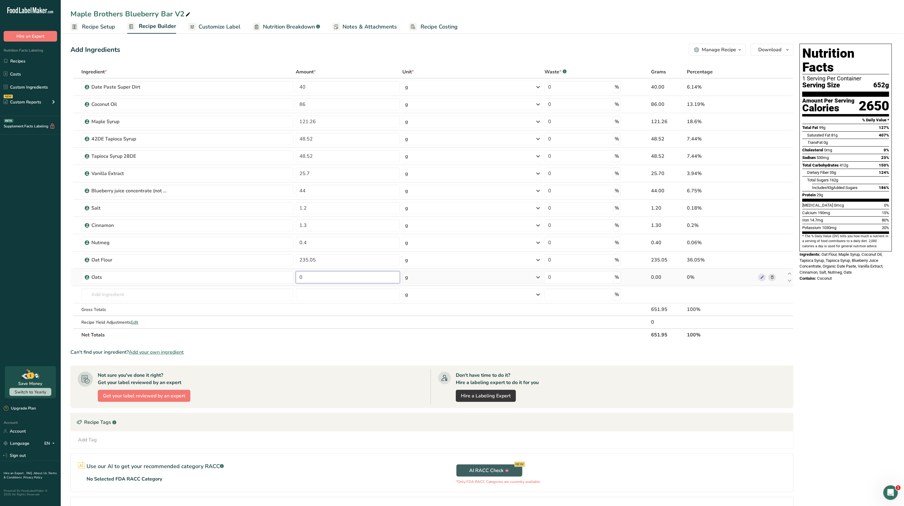
click at [327, 278] on input "0" at bounding box center [348, 277] width 104 height 12
type input "201.22"
click at [806, 226] on span "Potassium" at bounding box center [811, 228] width 19 height 5
click at [205, 293] on input "text" at bounding box center [187, 295] width 212 height 12
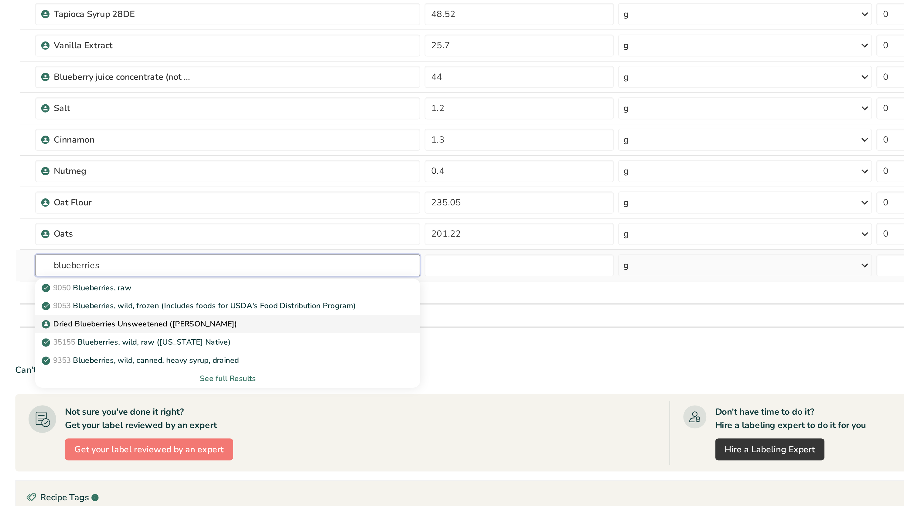
type input "blueberries"
click at [155, 329] on p "Dried Blueberries Unsweetened ([PERSON_NAME])" at bounding box center [139, 327] width 106 height 6
type input "Dried Blueberries Unsweetened ([PERSON_NAME])"
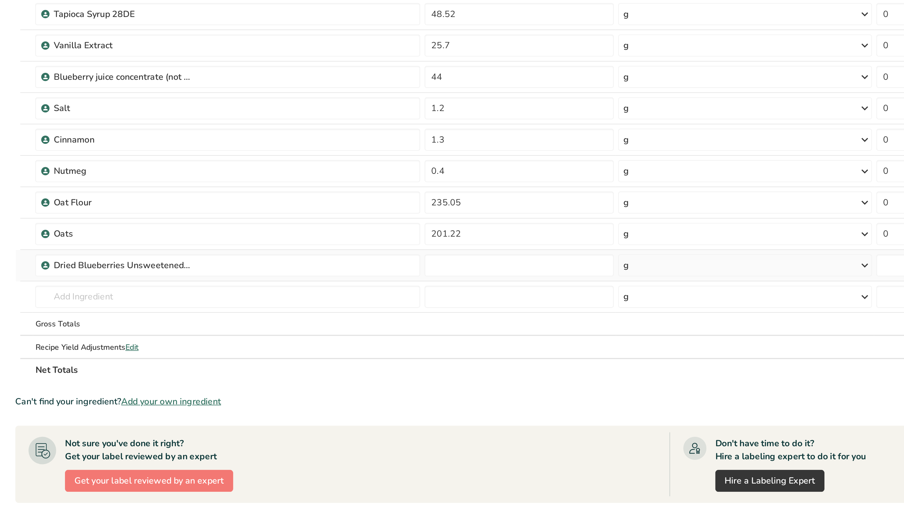
type input "0"
click at [311, 295] on input "0" at bounding box center [348, 295] width 104 height 12
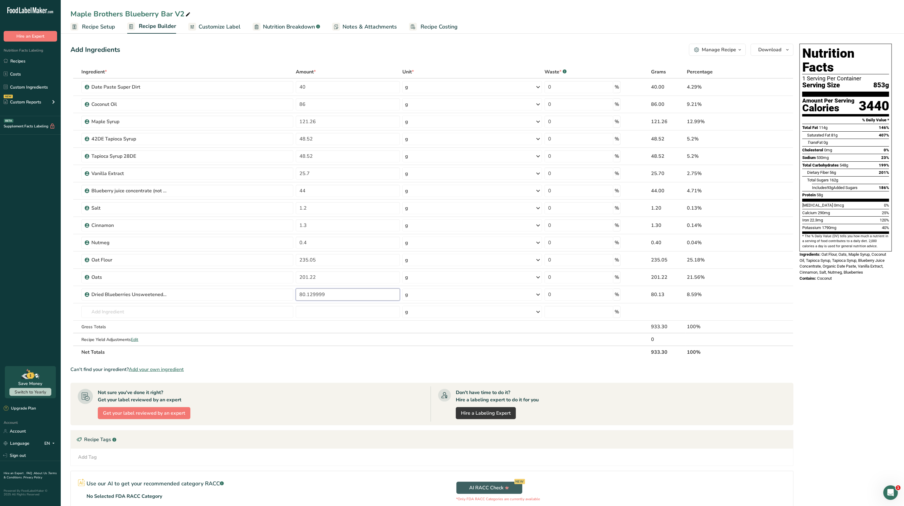
type input "80.129999"
click at [828, 356] on div "Nutrition Facts 1 Serving Per Container Serving Size 853g Amount Per Serving Ca…" at bounding box center [845, 299] width 97 height 516
click at [99, 28] on span "Recipe Setup" at bounding box center [98, 27] width 33 height 8
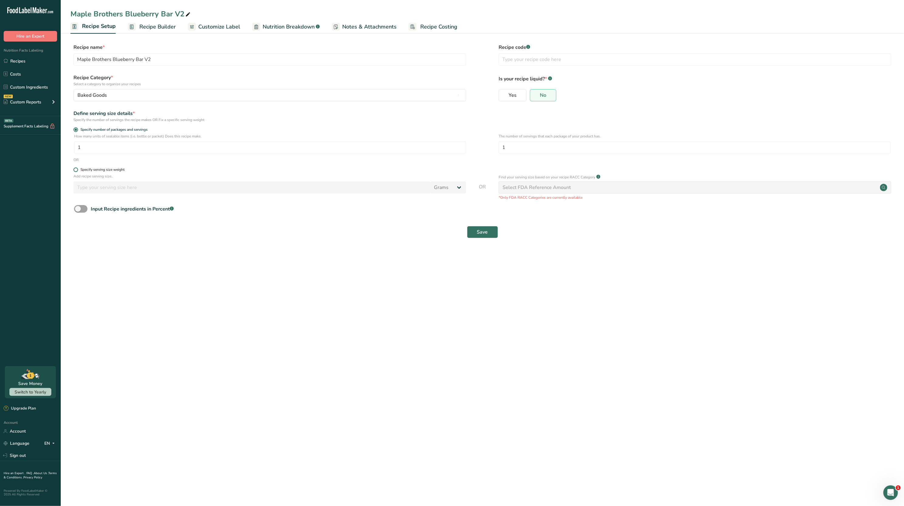
click at [77, 168] on span at bounding box center [75, 170] width 5 height 5
click at [77, 168] on input "Specify serving size weight" at bounding box center [75, 170] width 4 height 4
radio input "true"
radio input "false"
click at [110, 188] on input "number" at bounding box center [251, 188] width 357 height 12
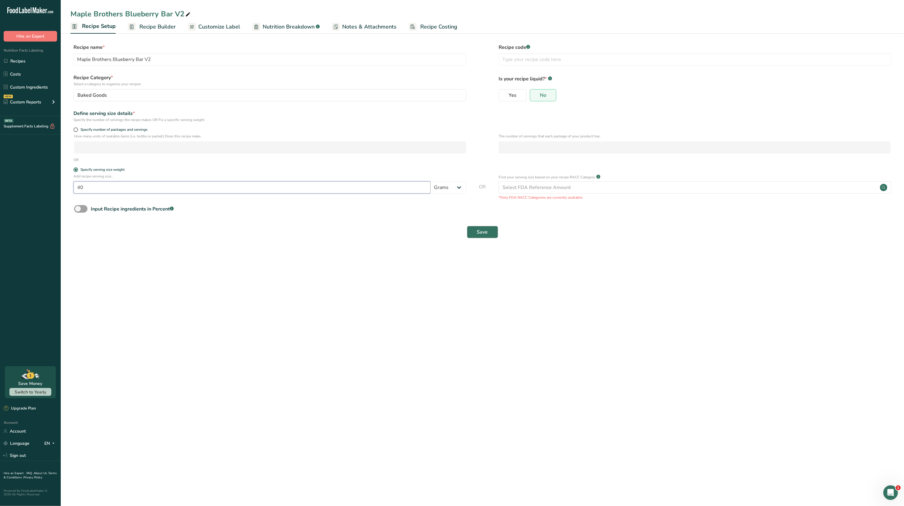
type input "40"
click at [481, 233] on span "Save" at bounding box center [482, 232] width 11 height 7
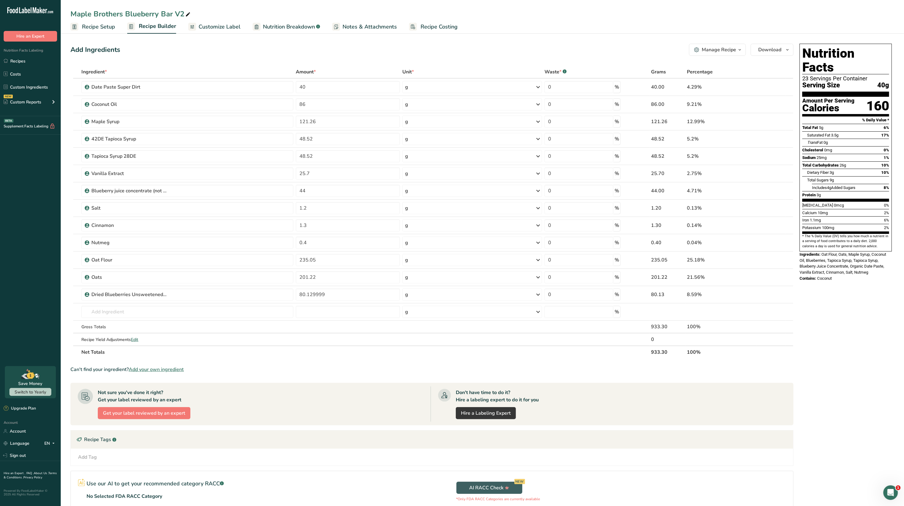
click at [295, 24] on span "Nutrition Breakdown" at bounding box center [289, 27] width 52 height 8
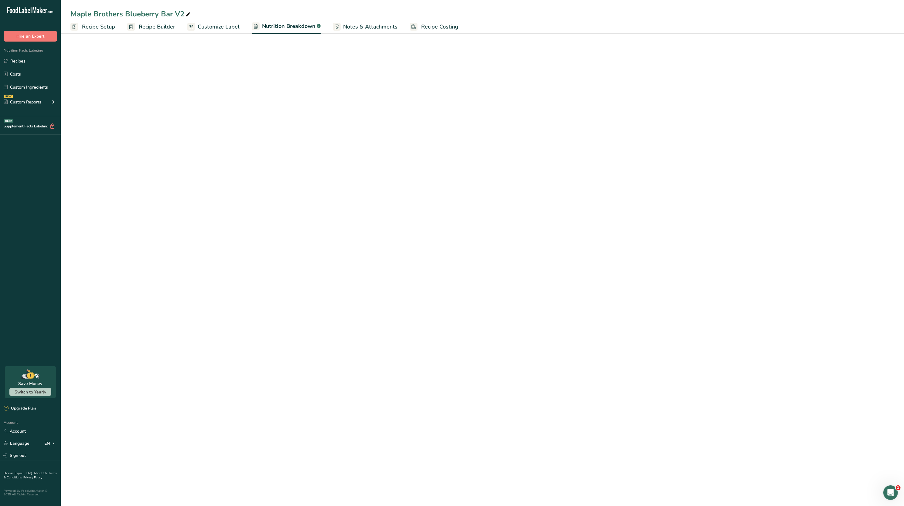
select select "Calories"
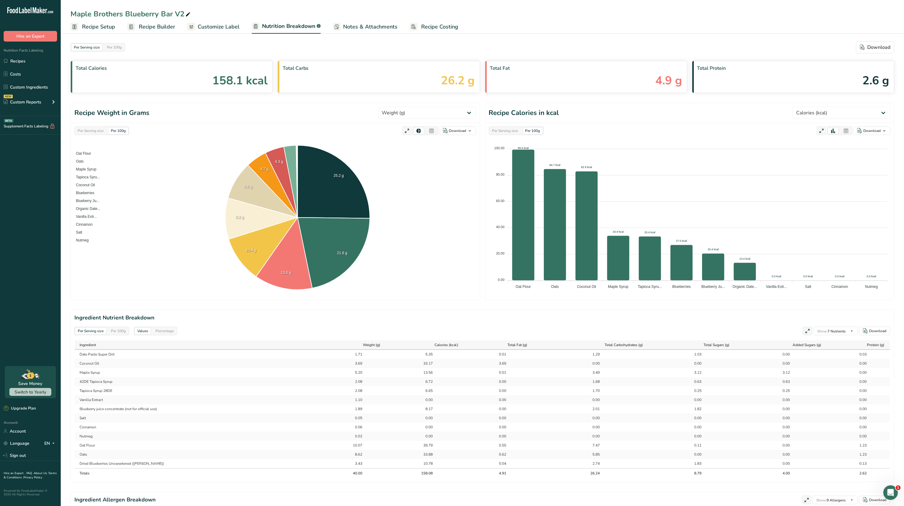
click at [211, 29] on span "Customize Label" at bounding box center [219, 27] width 42 height 8
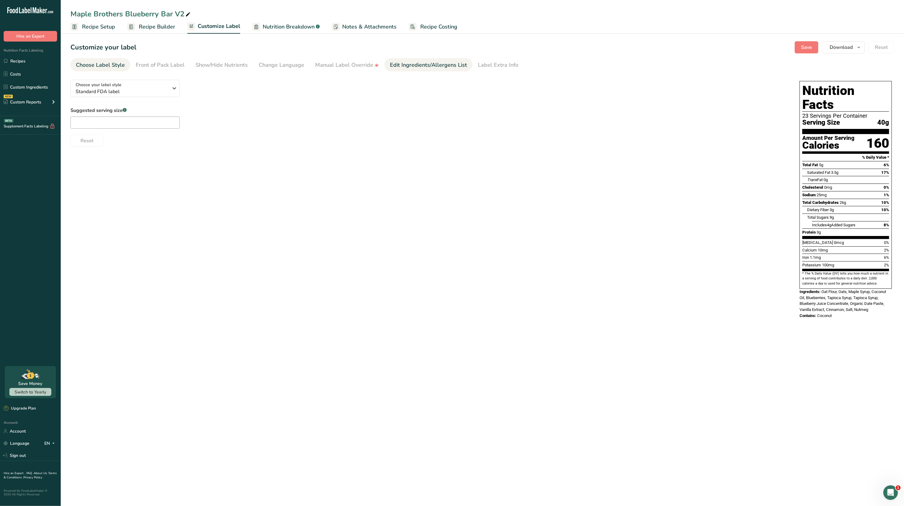
click at [420, 64] on div "Edit Ingredients/Allergens List" at bounding box center [428, 65] width 77 height 8
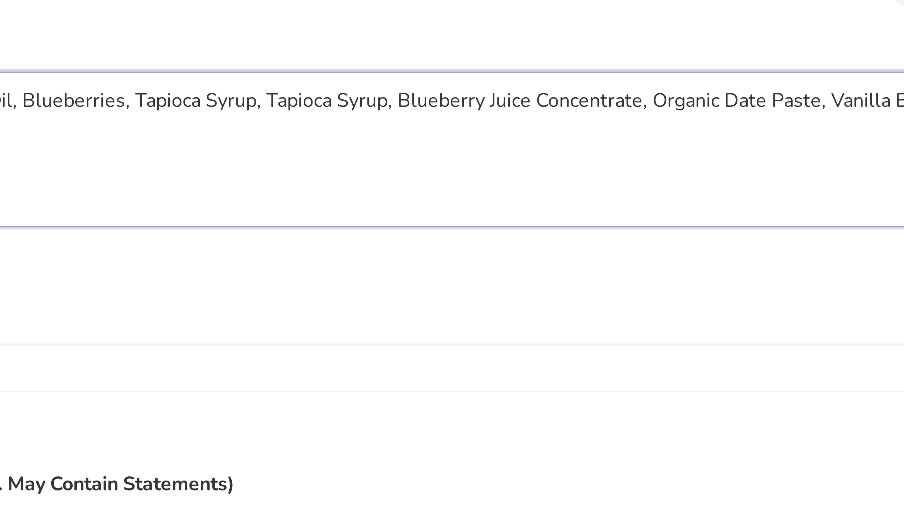
drag, startPoint x: 227, startPoint y: 93, endPoint x: 196, endPoint y: 91, distance: 31.4
click at [196, 91] on textarea "Oat Flour, Oats, Maple Syrup, Coconut Oil, Blueberries, Tapioca Syrup, Tapioca …" at bounding box center [428, 106] width 717 height 39
click at [270, 95] on textarea "Oat Flour, Oats, Maple Syrup, Coconut Oil, Blueberries, Tapioca Syrup, Blueberr…" at bounding box center [428, 106] width 717 height 39
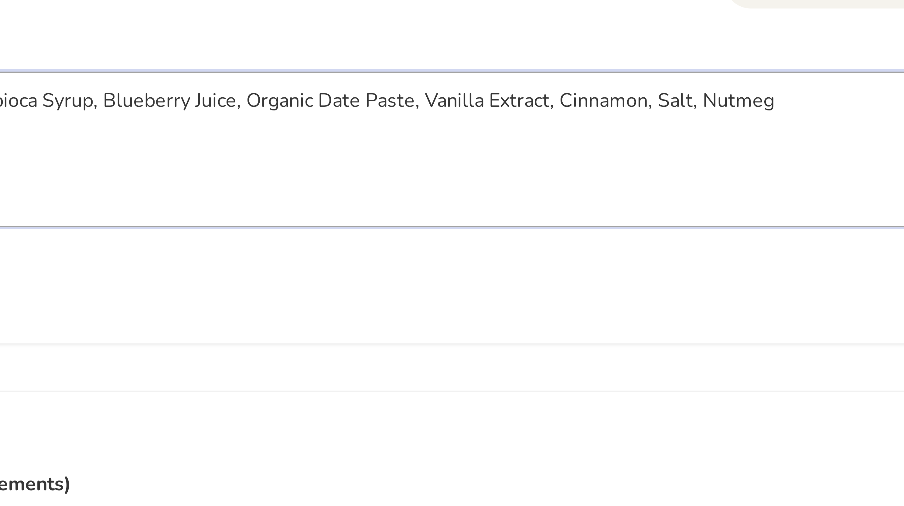
click at [270, 96] on textarea "Oat Flour, Oats, Maple Syrup, Coconut Oil, Blueberries, Tapioca Syrup, Blueberr…" at bounding box center [428, 106] width 717 height 39
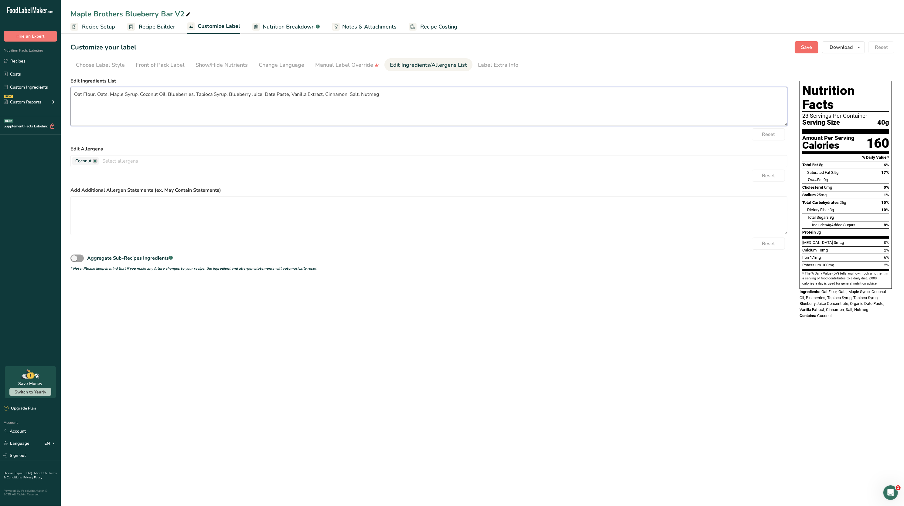
type textarea "Oat Flour, Oats, Maple Syrup, Coconut Oil, Blueberries, Tapioca Syrup, Blueberr…"
click at [803, 49] on span "Save" at bounding box center [806, 47] width 11 height 7
click at [796, 48] on button "Save" at bounding box center [806, 47] width 24 height 12
click at [880, 77] on div "Nutrition Facts 23 Servings Per Container Serving Size 40g Amount Per Serving C…" at bounding box center [845, 197] width 97 height 244
click at [838, 46] on span "Download" at bounding box center [840, 47] width 23 height 7
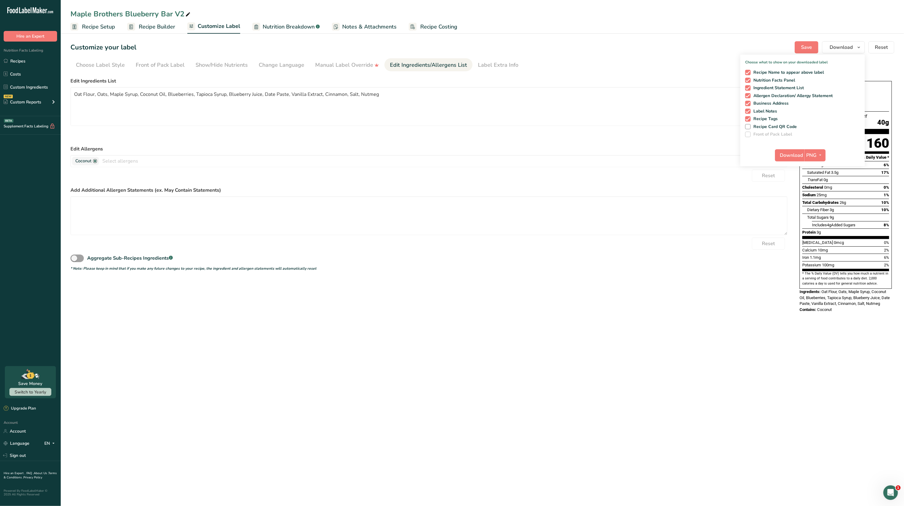
click at [813, 161] on div "Download PNG PNG BMP SVG PDF TXT" at bounding box center [802, 156] width 124 height 19
click at [813, 158] on span "PNG" at bounding box center [811, 155] width 10 height 7
click at [817, 199] on link "PDF" at bounding box center [815, 198] width 19 height 10
click at [783, 155] on span "Download" at bounding box center [791, 155] width 23 height 7
click at [14, 59] on link "Recipes" at bounding box center [30, 61] width 61 height 12
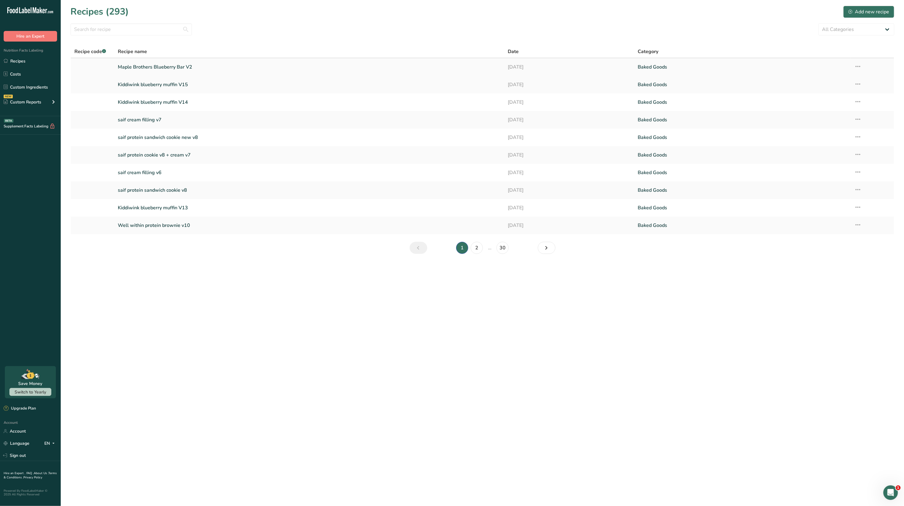
click at [857, 68] on icon at bounding box center [857, 66] width 7 height 11
click at [814, 107] on span "Duplicate Recipe" at bounding box center [801, 109] width 33 height 7
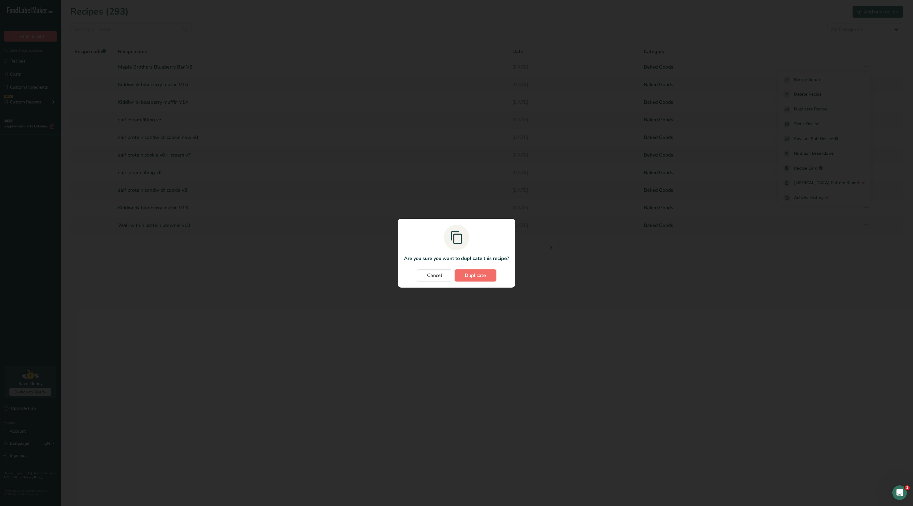
click at [472, 274] on span "Duplicate" at bounding box center [475, 275] width 21 height 7
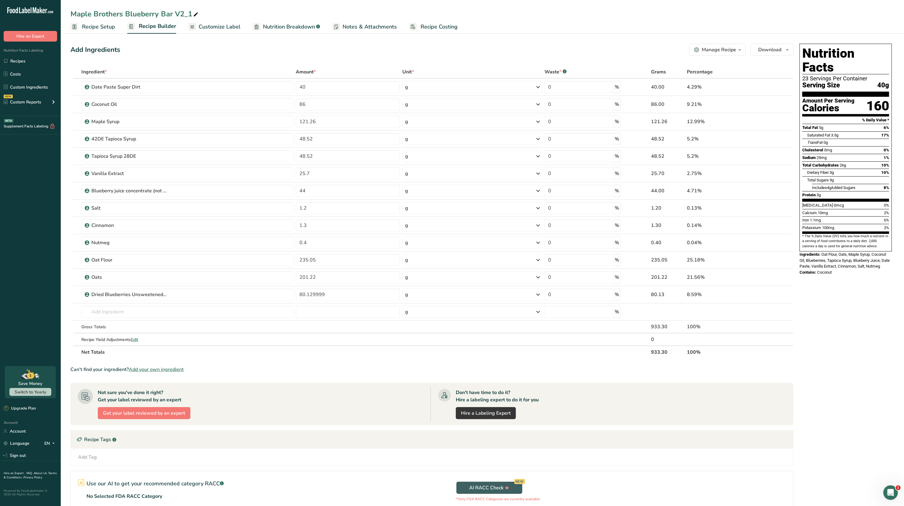
click at [194, 15] on icon at bounding box center [195, 14] width 5 height 8
click at [131, 17] on input "Maple Brothers Blueberry Bar V2_1" at bounding box center [481, 13] width 823 height 11
click at [194, 7] on div "Maple Brothers Apple Bar V2_1 Recipe Setup Recipe Builder Customize Label Nutri…" at bounding box center [482, 17] width 843 height 34
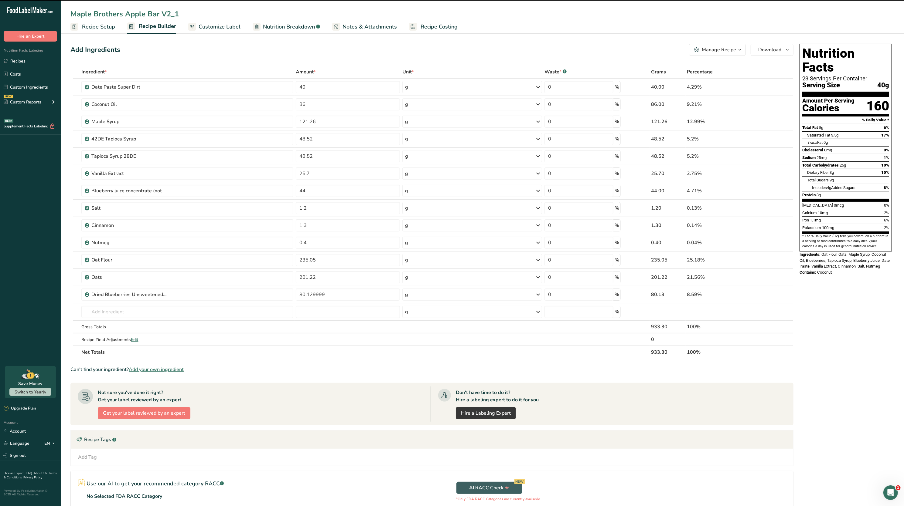
click at [186, 13] on input "Maple Brothers Apple Bar V2_1" at bounding box center [481, 13] width 823 height 11
type input "Maple Brothers Apple Bar V2"
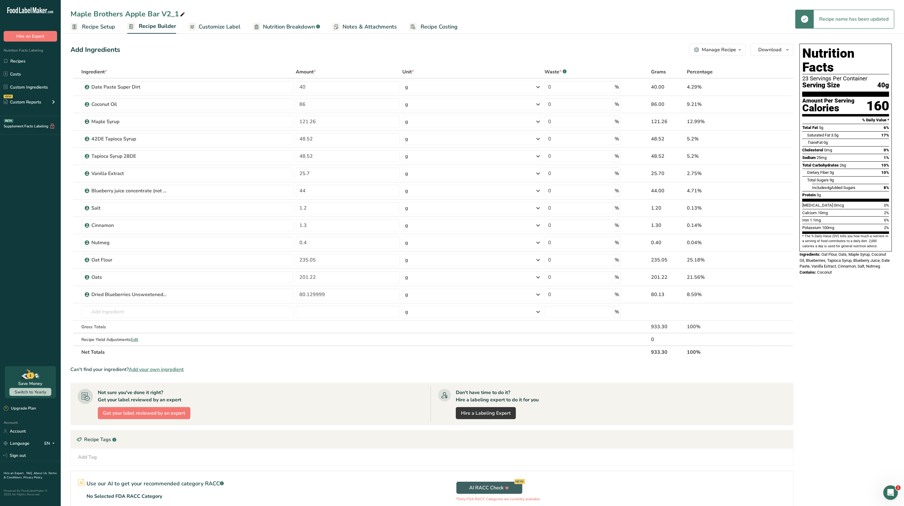
click at [276, 49] on div "Add Ingredients Manage Recipe Delete Recipe Duplicate Recipe Scale Recipe Save …" at bounding box center [431, 50] width 723 height 12
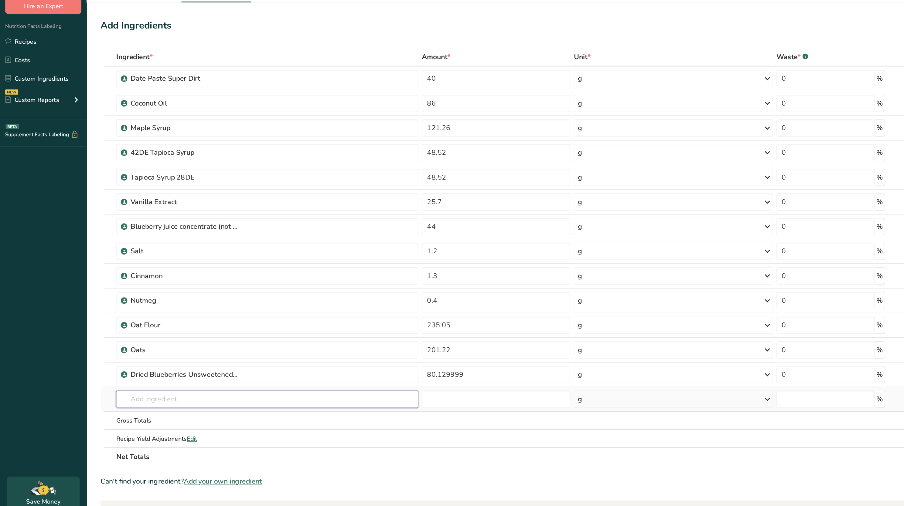
click at [155, 314] on input "text" at bounding box center [187, 312] width 212 height 12
type input "apple puree"
click at [118, 321] on link "Apple Puree" at bounding box center [187, 324] width 212 height 10
type input "Apple Puree"
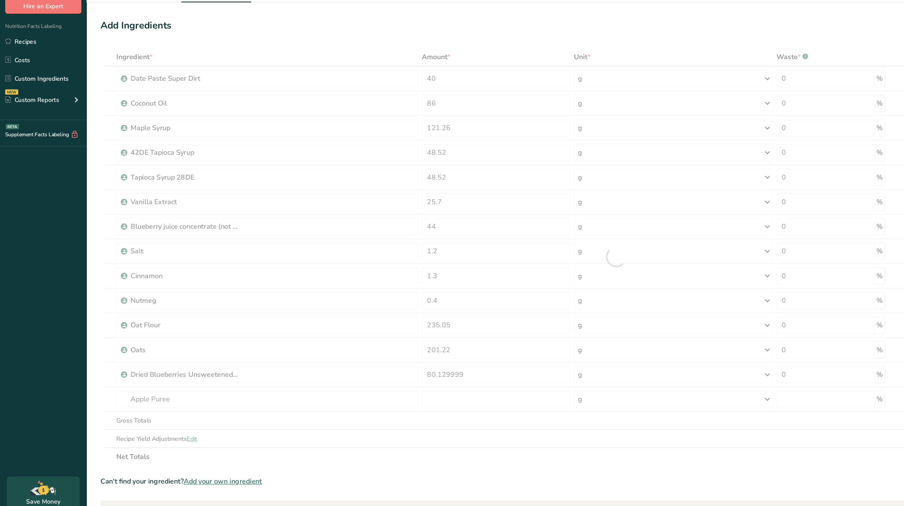
type input "0"
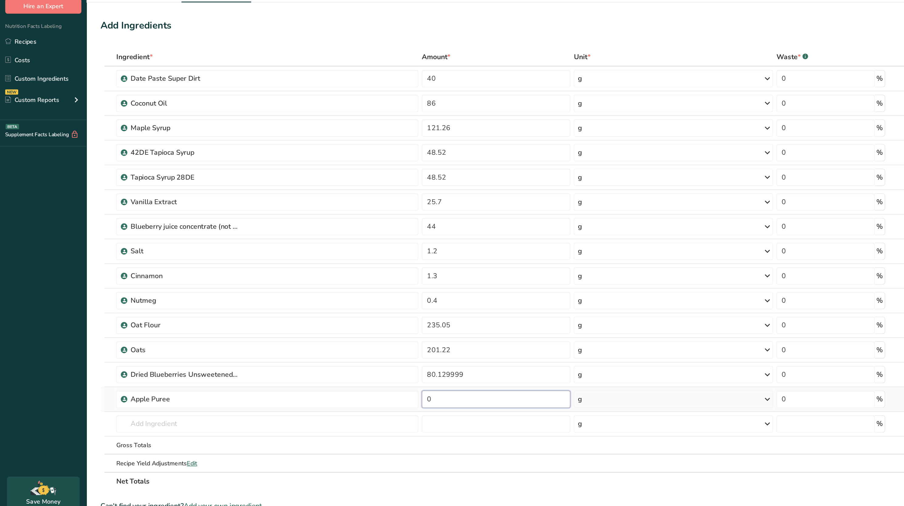
click at [359, 307] on input "0" at bounding box center [348, 312] width 104 height 12
type input "36"
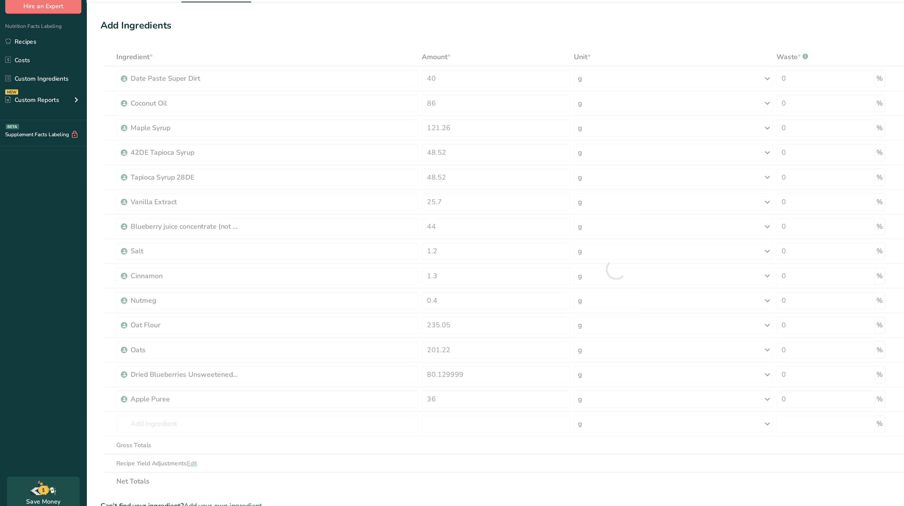
click at [310, 371] on div "Ingredient * Amount * Unit * Waste * .a-a{fill:#347362;}.b-a{fill:#fff;} Grams …" at bounding box center [431, 221] width 723 height 311
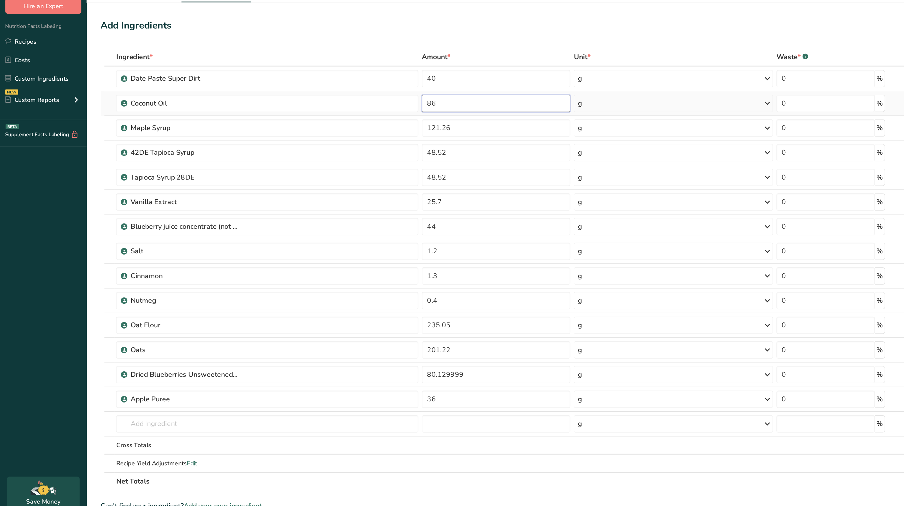
click at [344, 106] on input "86" at bounding box center [348, 104] width 104 height 12
type input "89"
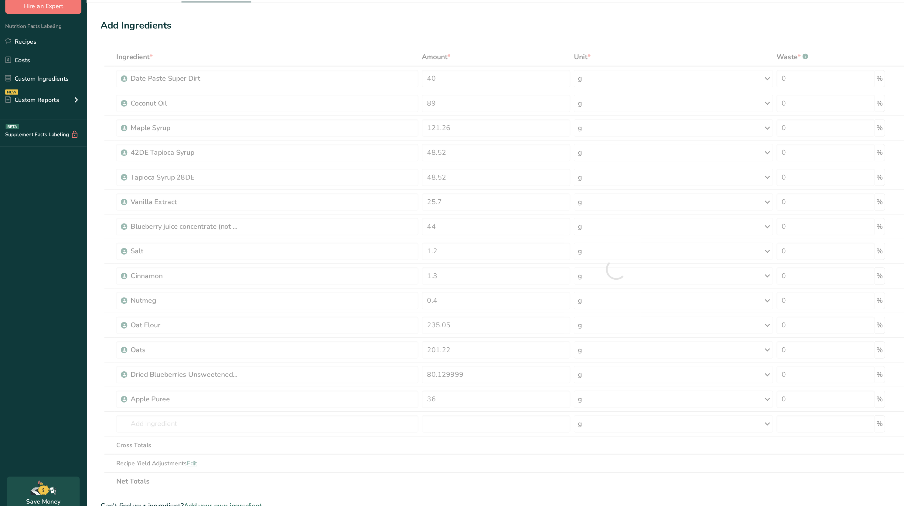
click at [341, 62] on div "Add Ingredients Manage Recipe Delete Recipe Duplicate Recipe Scale Recipe Save …" at bounding box center [433, 307] width 726 height 533
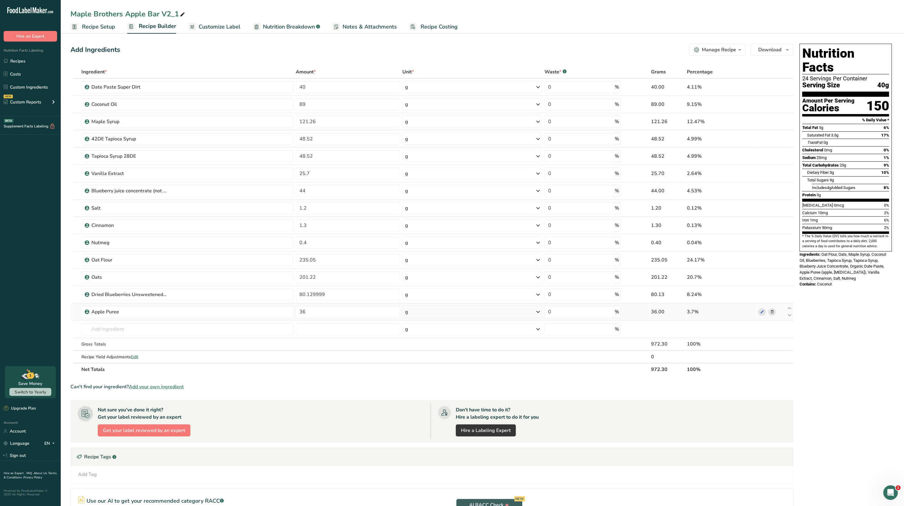
click at [774, 312] on span at bounding box center [771, 311] width 7 height 7
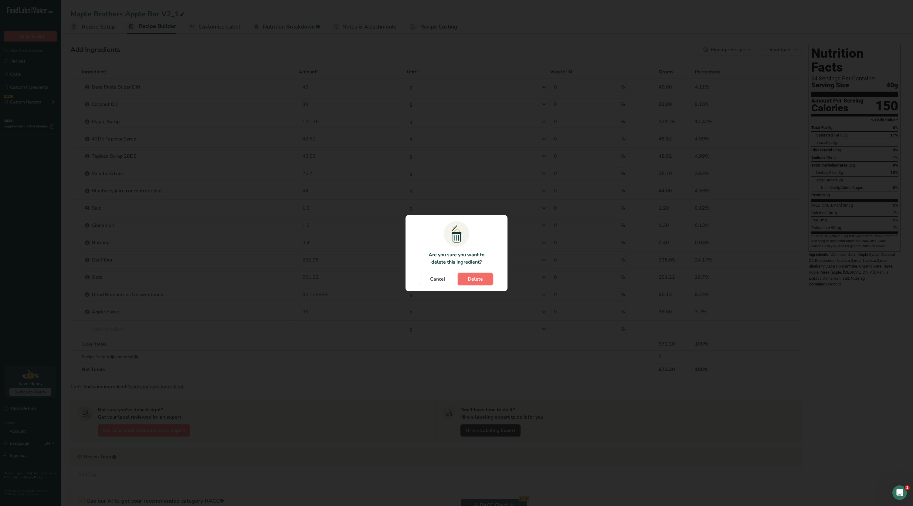
click at [483, 283] on button "Delete" at bounding box center [475, 279] width 35 height 12
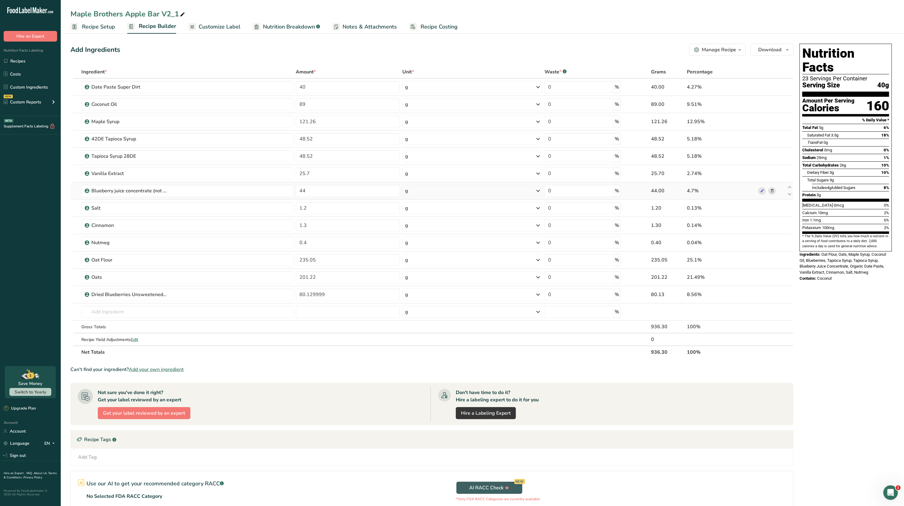
click at [772, 188] on span at bounding box center [771, 190] width 7 height 7
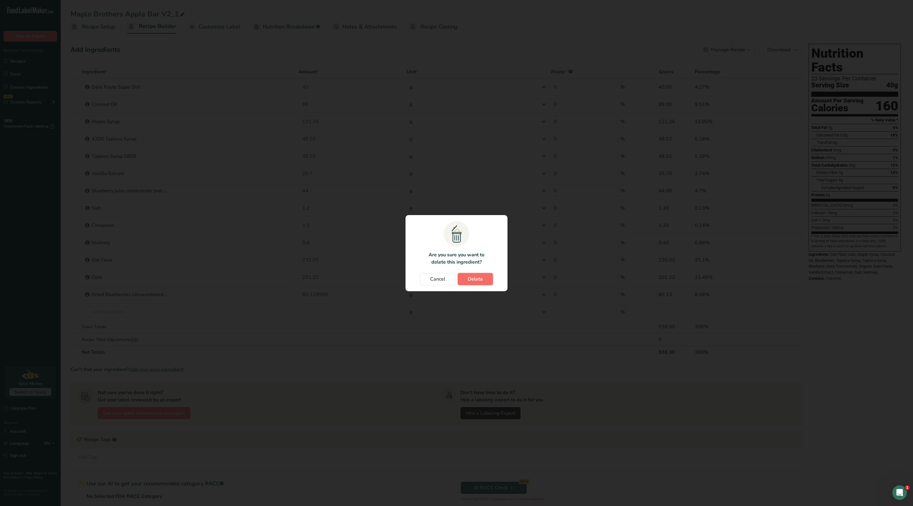
click at [491, 280] on button "Delete" at bounding box center [475, 279] width 35 height 12
type input "1.2"
type input "1.3"
type input "0.4"
type input "235.05"
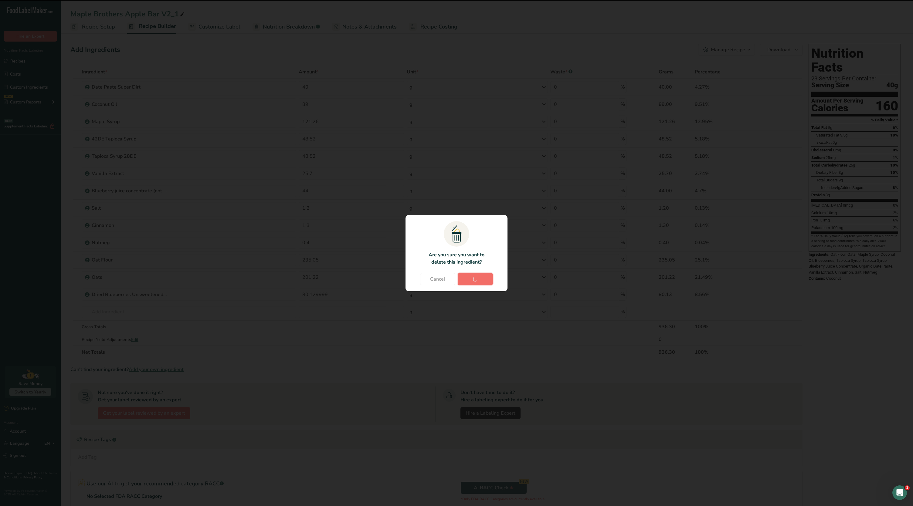
type input "201.22"
type input "80.129999"
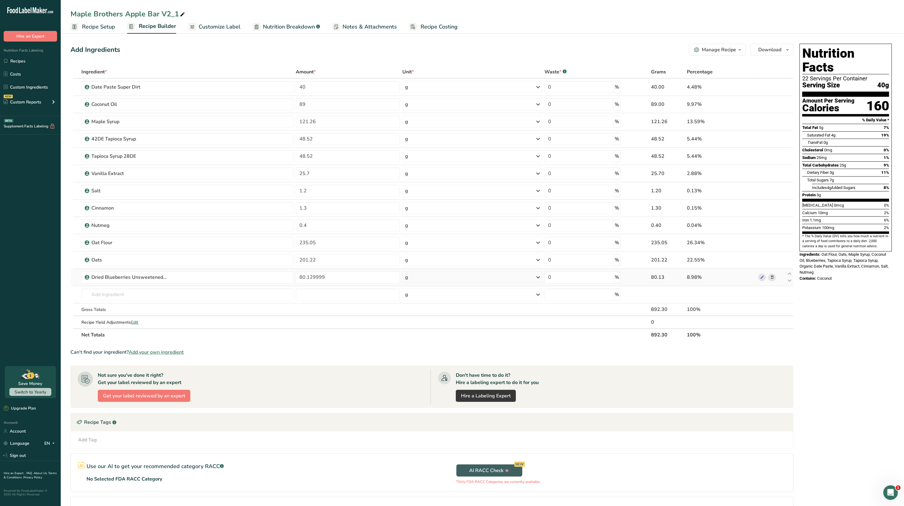
click at [770, 280] on icon at bounding box center [772, 277] width 4 height 6
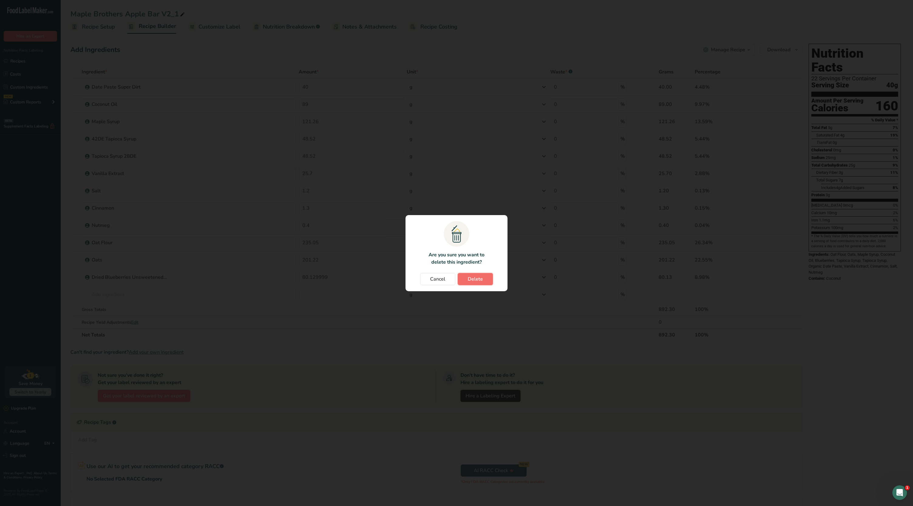
click at [474, 279] on span "Delete" at bounding box center [475, 279] width 15 height 7
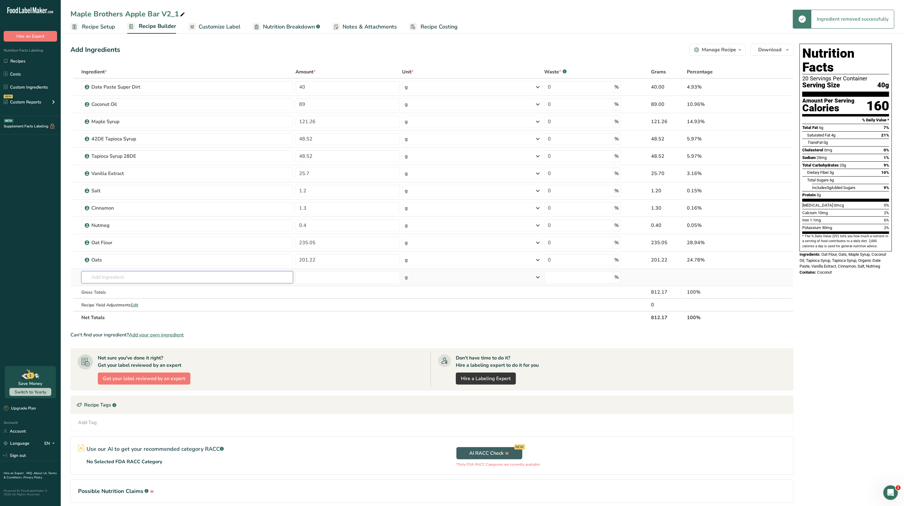
click at [164, 273] on input "text" at bounding box center [186, 277] width 211 height 12
type input "apple puree"
click at [151, 290] on div "Apple Puree" at bounding box center [182, 290] width 192 height 6
type input "Apple Puree"
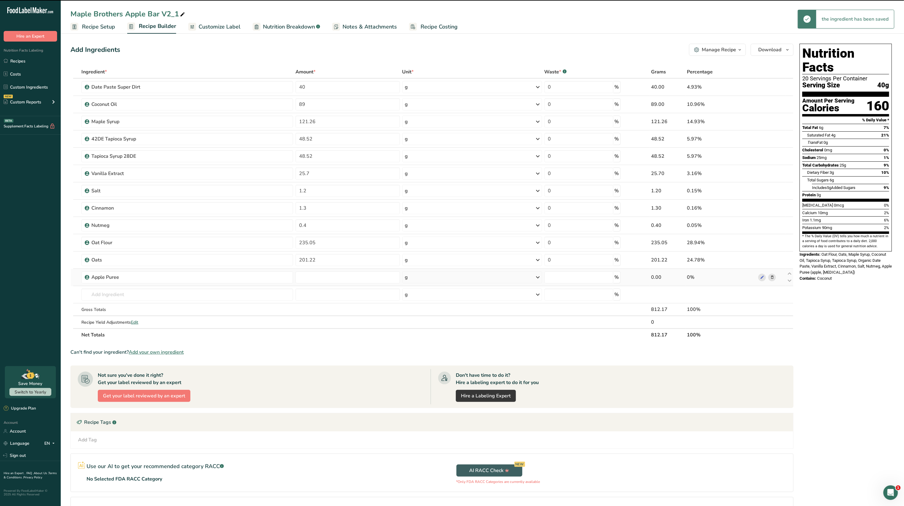
type input "0"
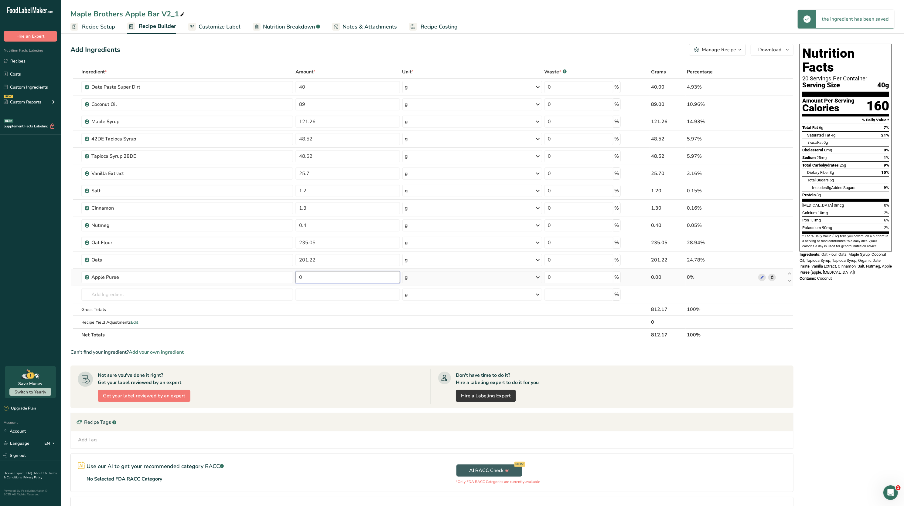
click at [339, 274] on input "0" at bounding box center [347, 277] width 104 height 12
type input "36"
click at [833, 209] on div "Calcium 10mg 2%" at bounding box center [845, 213] width 87 height 8
click at [40, 85] on link "Custom Ingredients" at bounding box center [30, 87] width 61 height 12
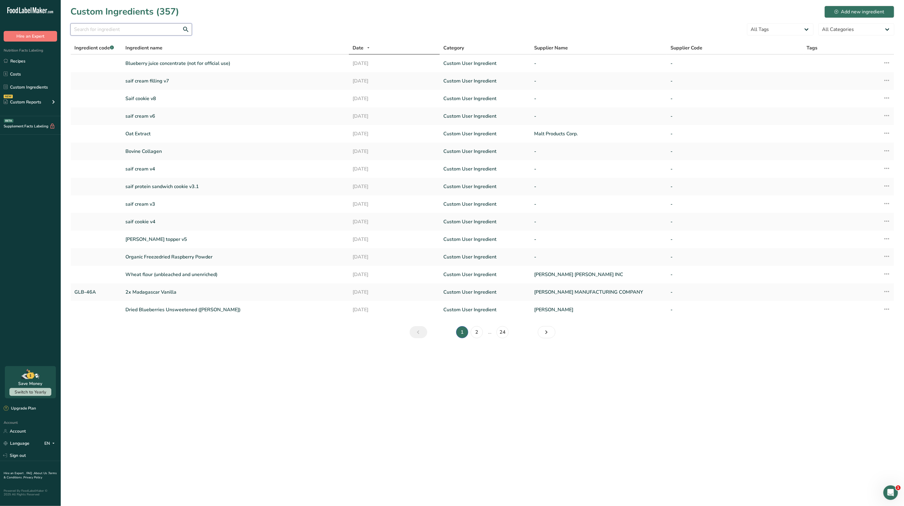
click at [146, 35] on input "text" at bounding box center [130, 29] width 121 height 12
type input "apple puree"
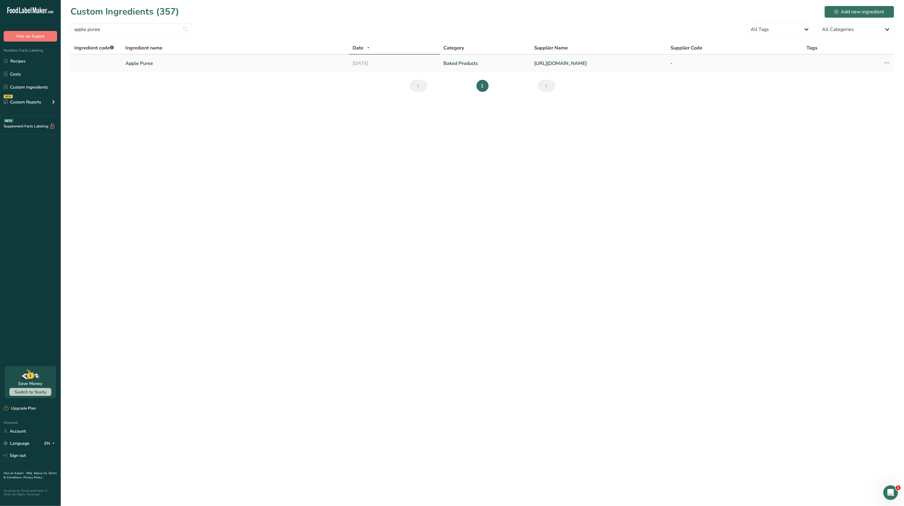
click at [184, 60] on td "Apple Puree" at bounding box center [235, 64] width 227 height 18
click at [133, 66] on link "Apple Puree" at bounding box center [235, 63] width 220 height 7
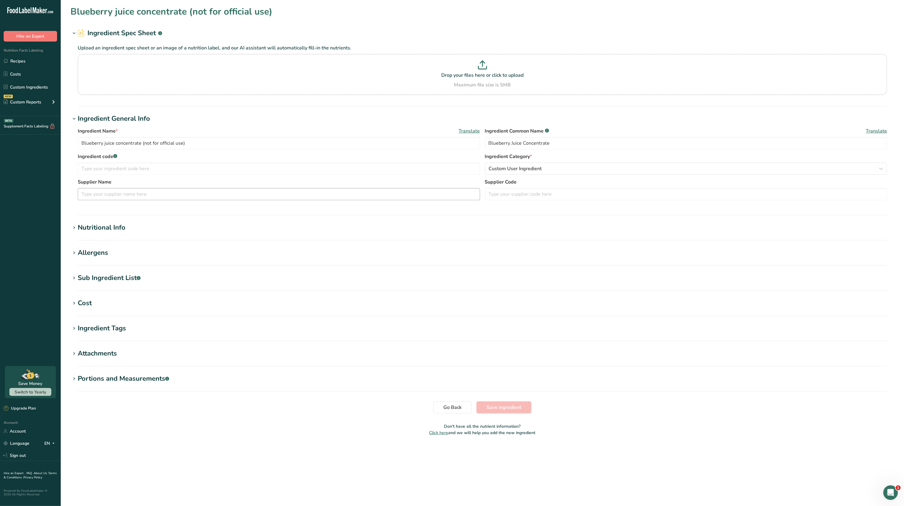
type input "Apple Puree"
type input "[URL][DOMAIN_NAME]"
type input "100"
type input "60"
type KJ "251"
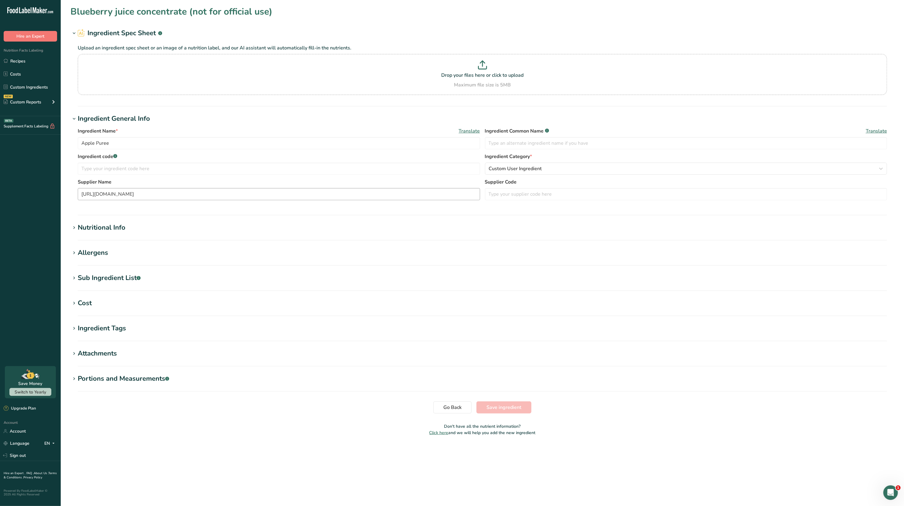
type Fat "0"
type input "0"
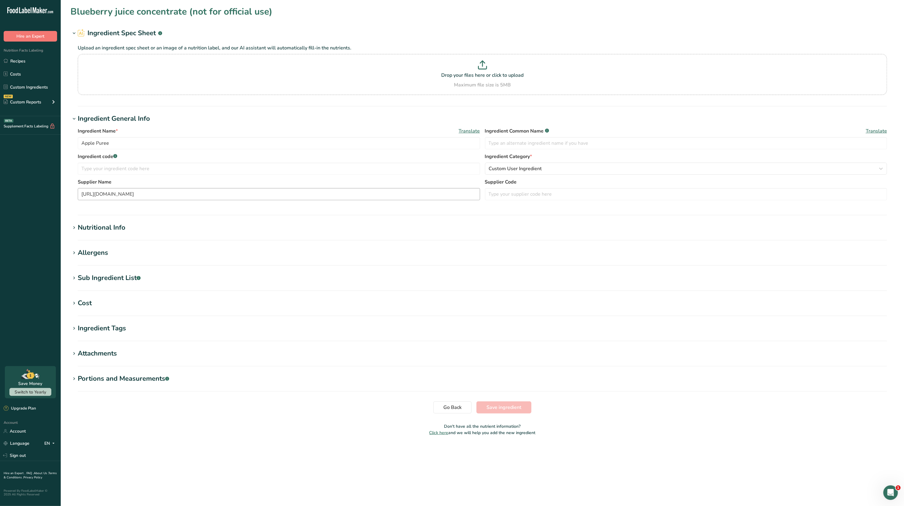
type Carbohydrates "14"
type Fiber "2"
type Sugars "12"
type Sugars "0"
type input "0"
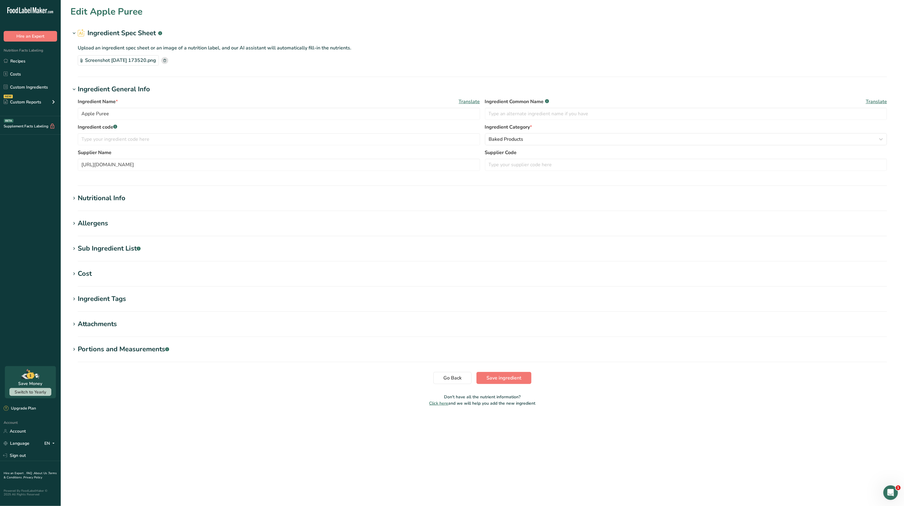
click at [92, 199] on div "Nutritional Info" at bounding box center [102, 198] width 48 height 10
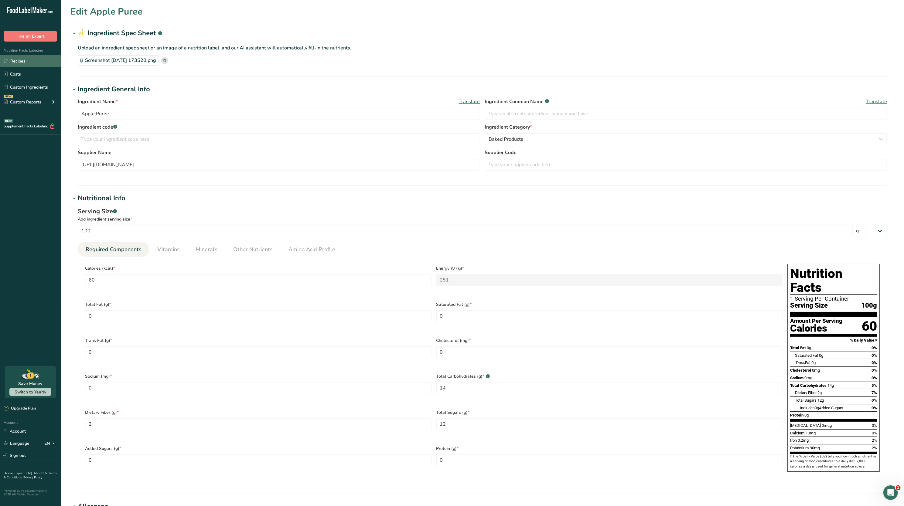
click at [23, 56] on link "Recipes" at bounding box center [30, 61] width 61 height 12
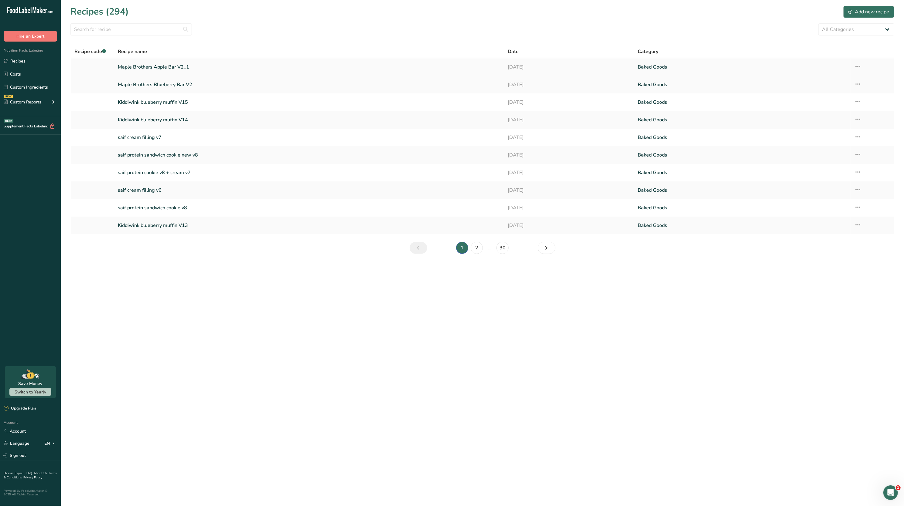
click at [197, 61] on link "Maple Brothers Apple Bar V2_1" at bounding box center [309, 67] width 382 height 13
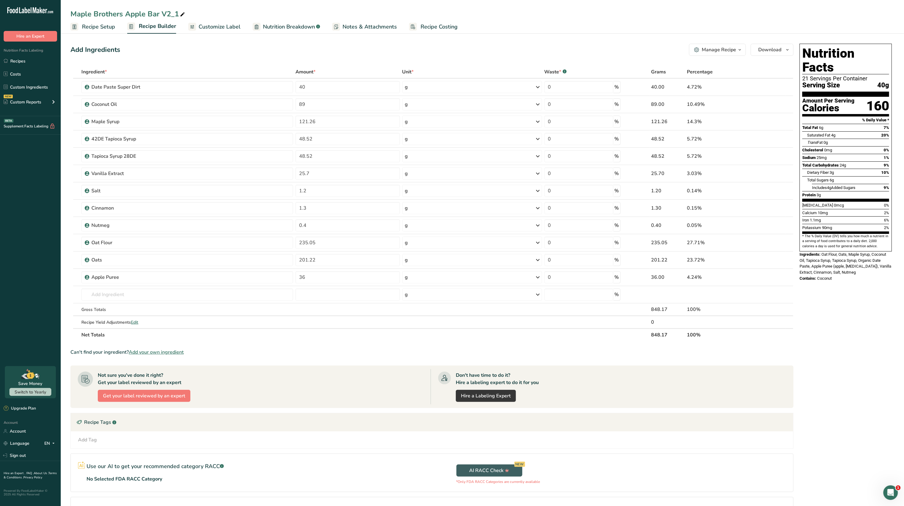
click at [187, 14] on div "Maple Brothers Apple Bar V2_1" at bounding box center [482, 13] width 843 height 11
click at [185, 12] on span at bounding box center [182, 14] width 7 height 7
type input "Maple Brothers Apple Bar V2"
click at [236, 46] on div "Add Ingredients Manage Recipe Delete Recipe Duplicate Recipe Scale Recipe Save …" at bounding box center [431, 50] width 723 height 12
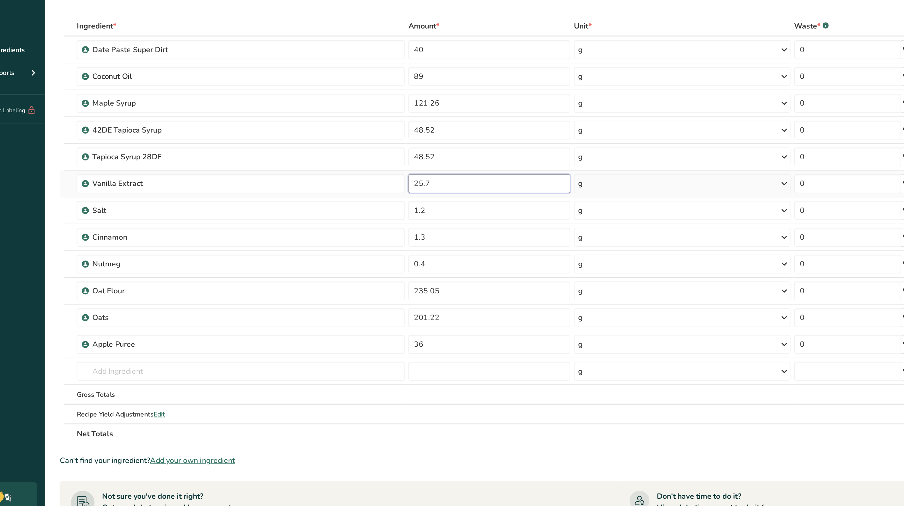
click at [321, 173] on input "25.7" at bounding box center [347, 174] width 104 height 12
type input "25"
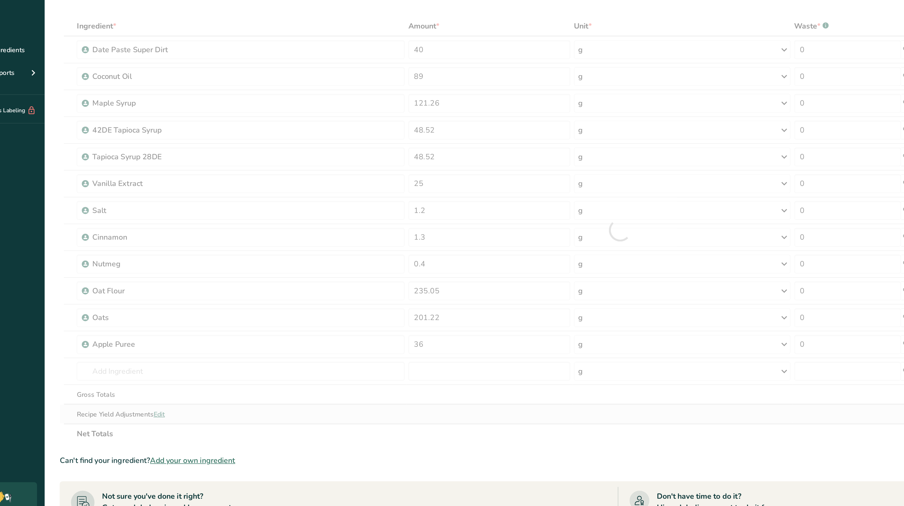
click at [349, 320] on div "Ingredient * Amount * Unit * Waste * .a-a{fill:#347362;}.b-a{fill:#fff;} Grams …" at bounding box center [431, 204] width 723 height 276
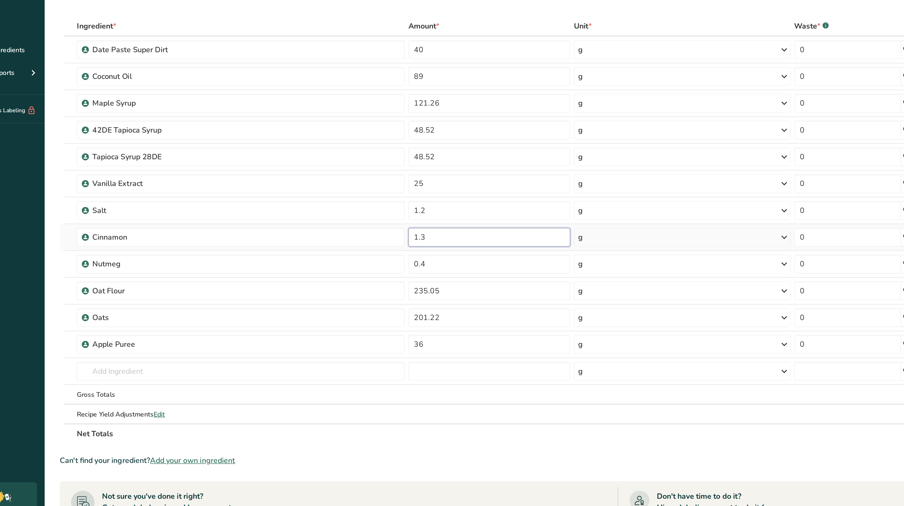
click at [362, 211] on input "1.3" at bounding box center [347, 208] width 104 height 12
type input "1"
type input "4"
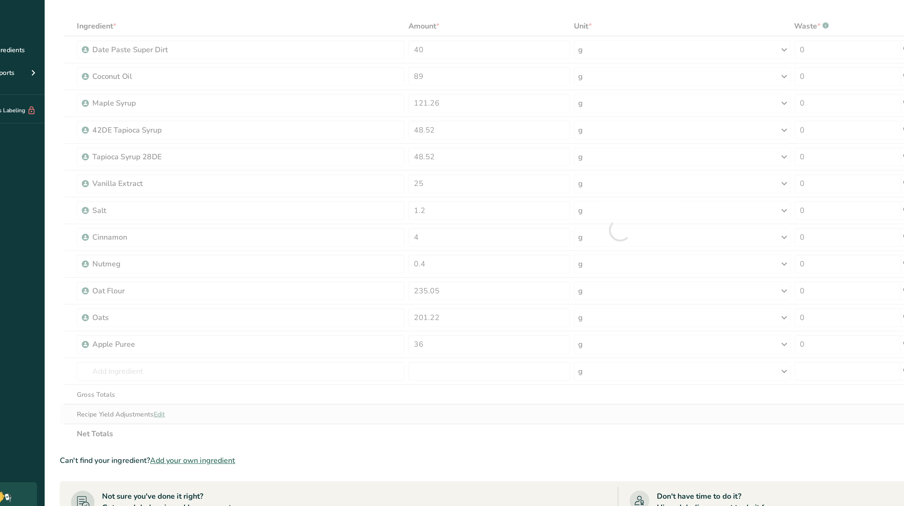
click at [354, 323] on div "Ingredient * Amount * Unit * Waste * .a-a{fill:#347362;}.b-a{fill:#fff;} Grams …" at bounding box center [431, 204] width 723 height 276
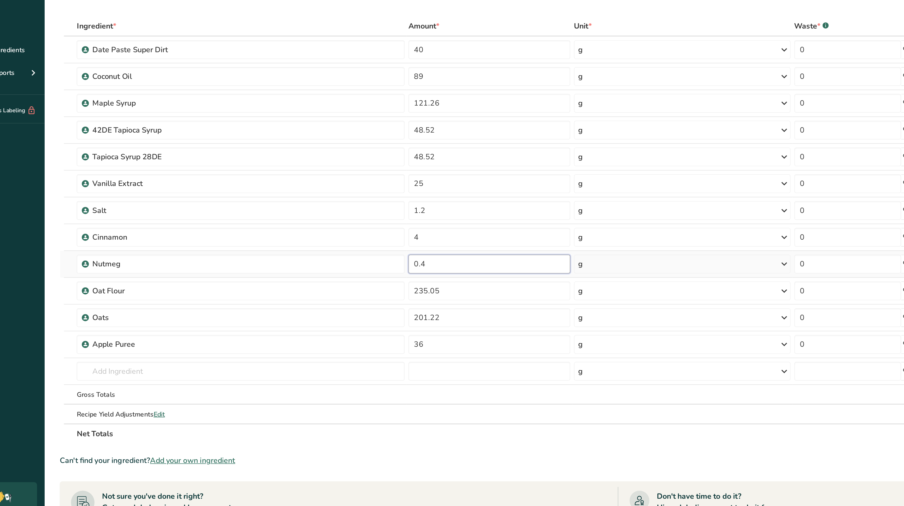
click at [360, 229] on input "0.4" at bounding box center [347, 225] width 104 height 12
type input "0"
type input "1"
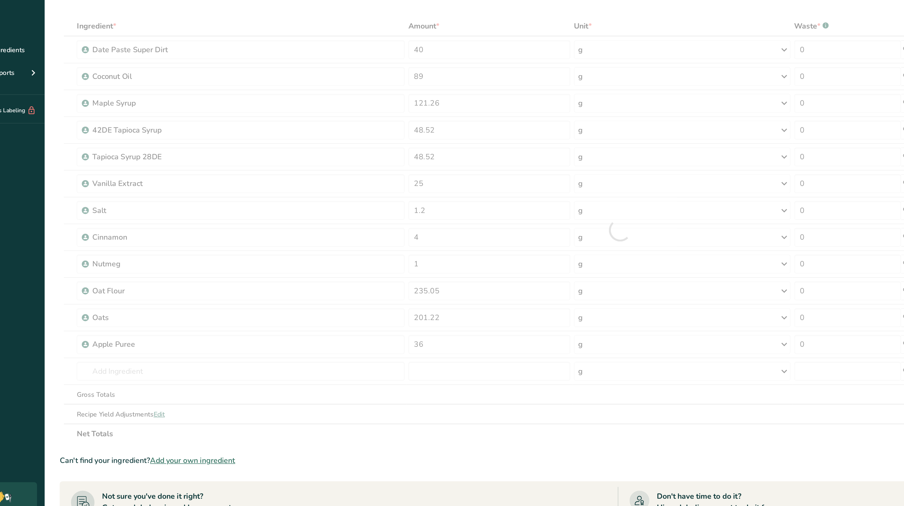
click at [377, 357] on section "Ingredient * Amount * Unit * Waste * .a-a{fill:#347362;}.b-a{fill:#fff;} Grams …" at bounding box center [431, 298] width 723 height 465
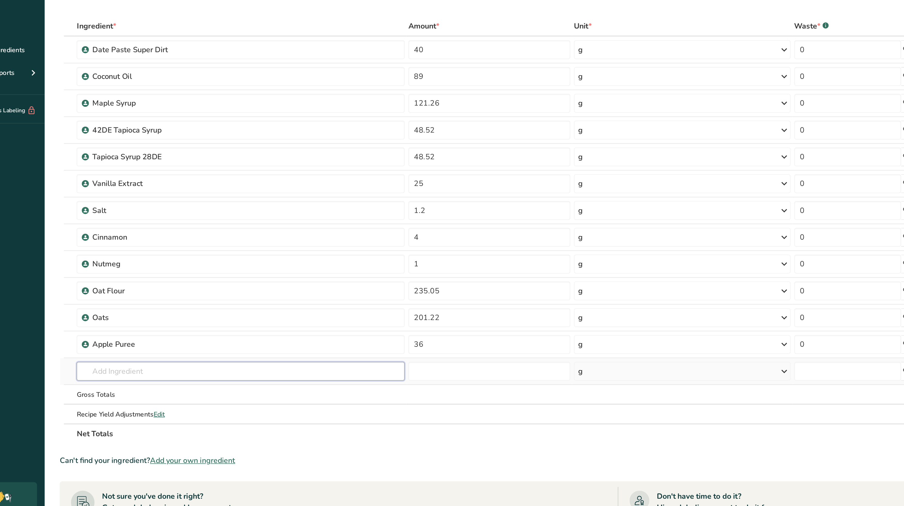
click at [185, 297] on input "text" at bounding box center [186, 295] width 211 height 12
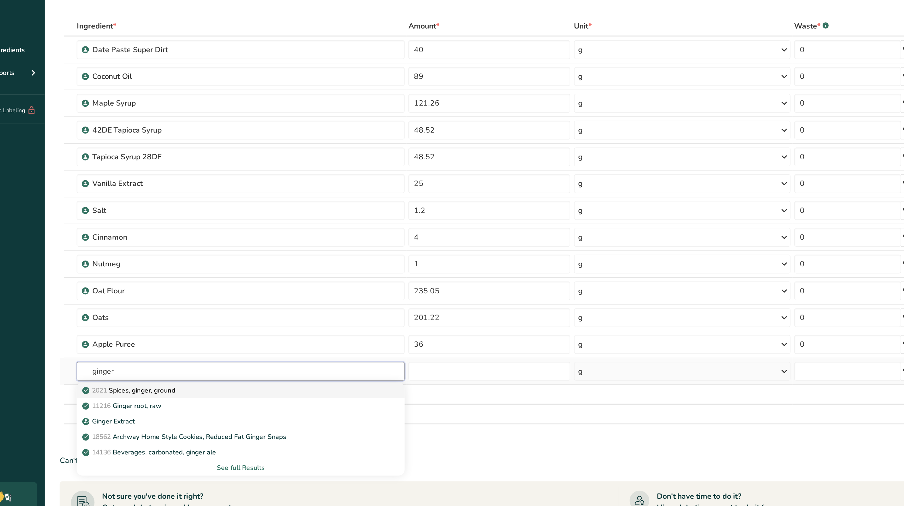
type input "ginger"
click at [156, 310] on div "2021 Spices, ginger, ground" at bounding box center [182, 307] width 192 height 6
type input "Spices, ginger, ground"
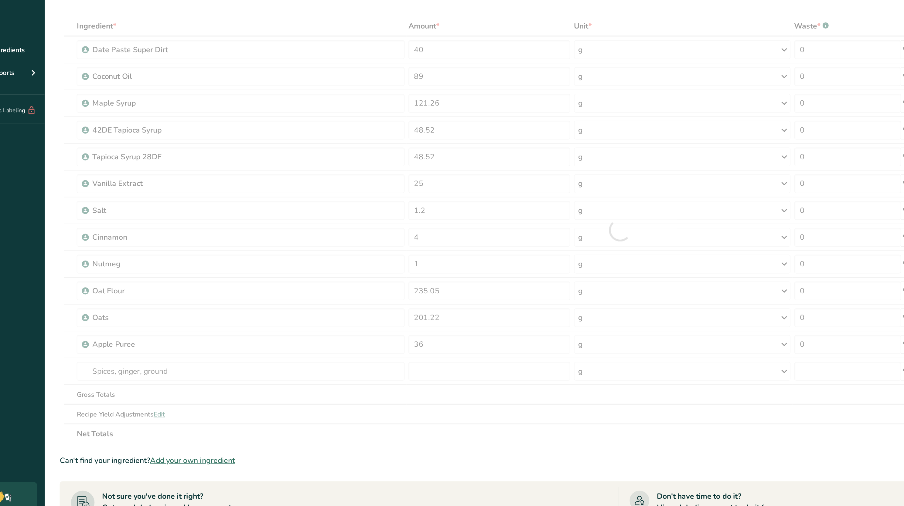
type input "0"
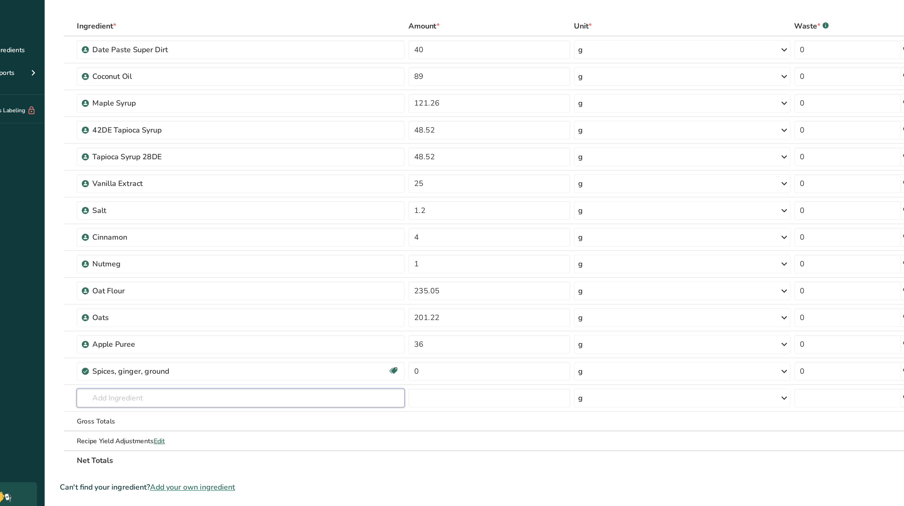
click at [148, 309] on input "text" at bounding box center [187, 312] width 212 height 12
type input "allspice"
click at [146, 323] on p "2001 Spices, allspice, ground" at bounding box center [116, 324] width 61 height 6
type input "Spices, allspice, ground"
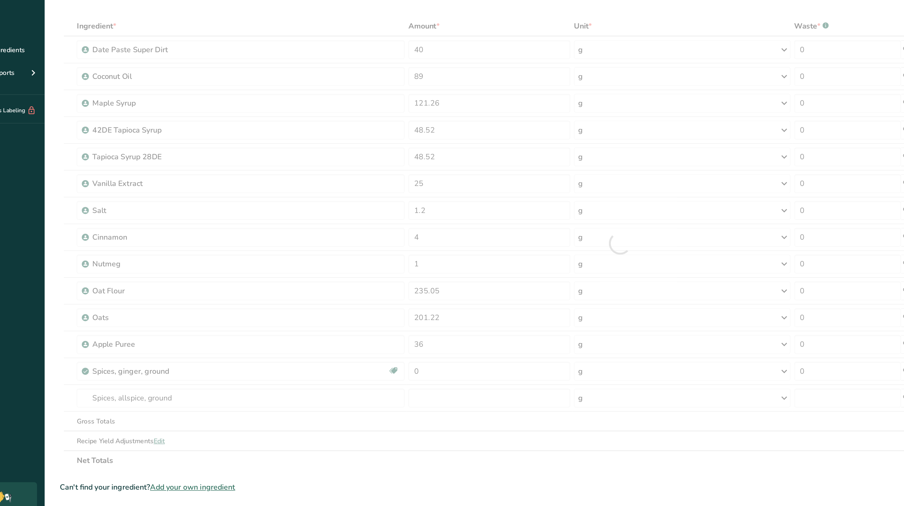
type input "0"
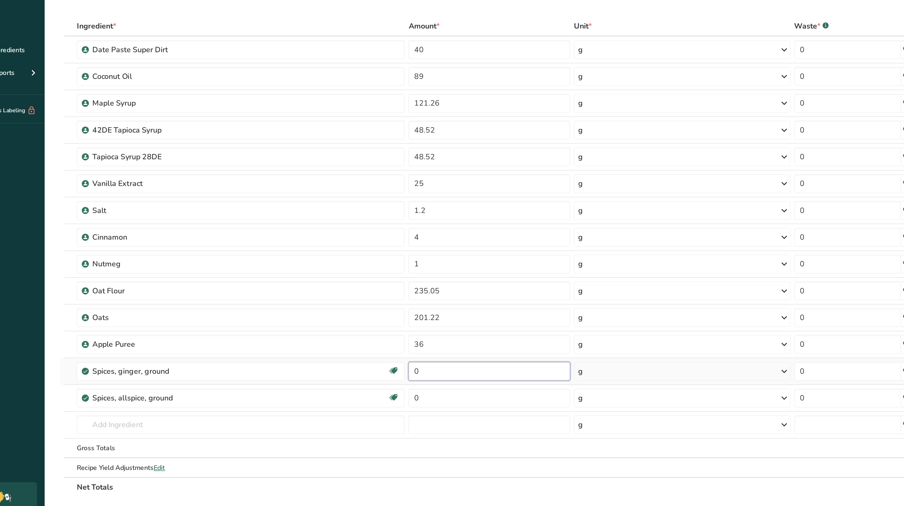
click at [334, 294] on input "0" at bounding box center [347, 295] width 104 height 12
type input "0.3"
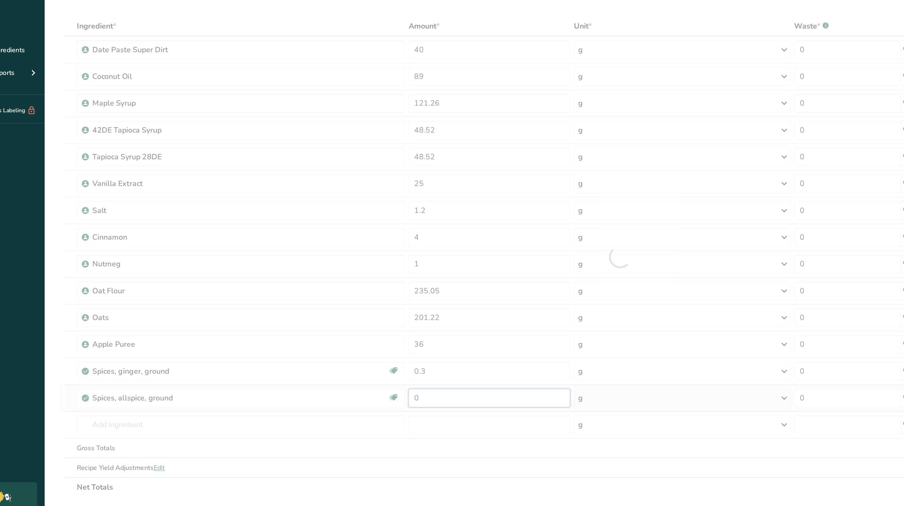
click at [332, 315] on div "Ingredient * Amount * Unit * Waste * .a-a{fill:#347362;}.b-a{fill:#fff;} Grams …" at bounding box center [431, 221] width 723 height 311
click at [341, 347] on div "Ingredient * Amount * Unit * Waste * .a-a{fill:#347362;}.b-a{fill:#fff;} Grams …" at bounding box center [431, 221] width 723 height 311
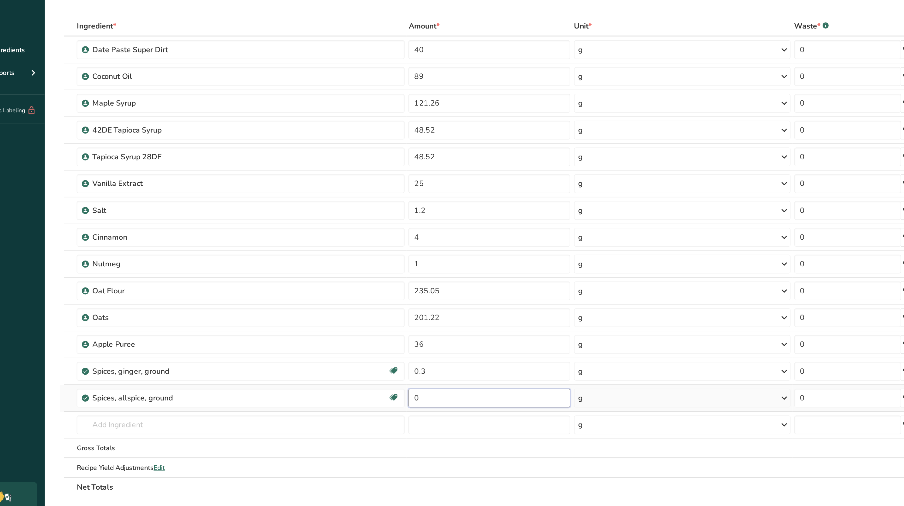
click at [319, 314] on input "0" at bounding box center [347, 312] width 104 height 12
type input "0.5"
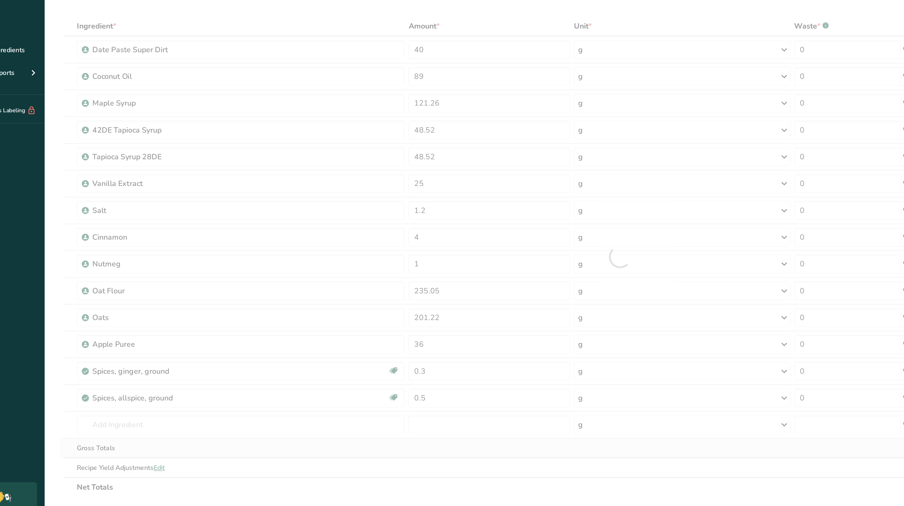
click at [358, 350] on div "Ingredient * Amount * Unit * Waste * .a-a{fill:#347362;}.b-a{fill:#fff;} Grams …" at bounding box center [431, 221] width 723 height 311
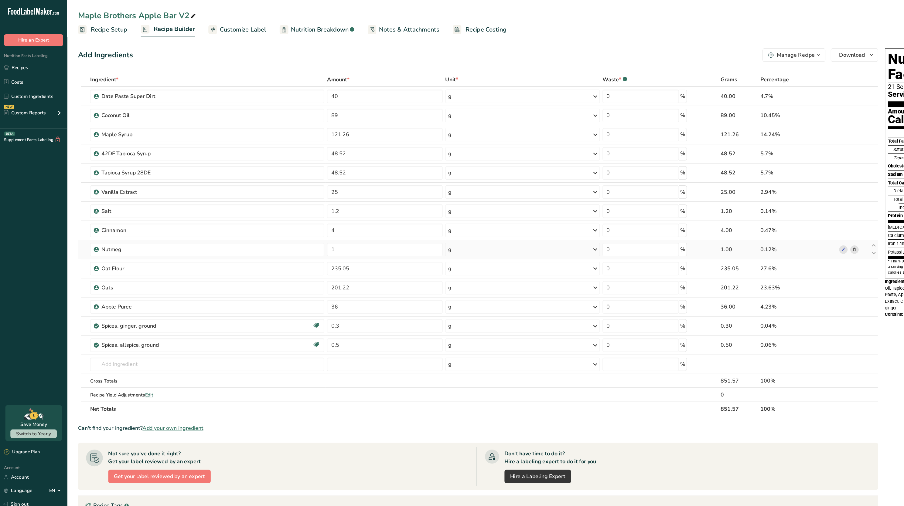
click at [770, 224] on icon at bounding box center [772, 225] width 4 height 6
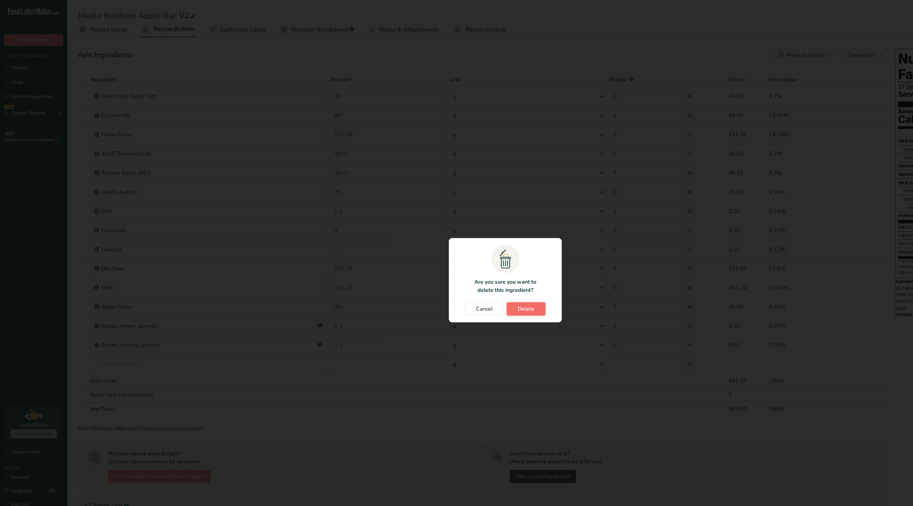
click at [477, 281] on span "Delete" at bounding box center [475, 279] width 15 height 7
type input "235.05"
type input "201.22"
type input "36"
type input "0.3"
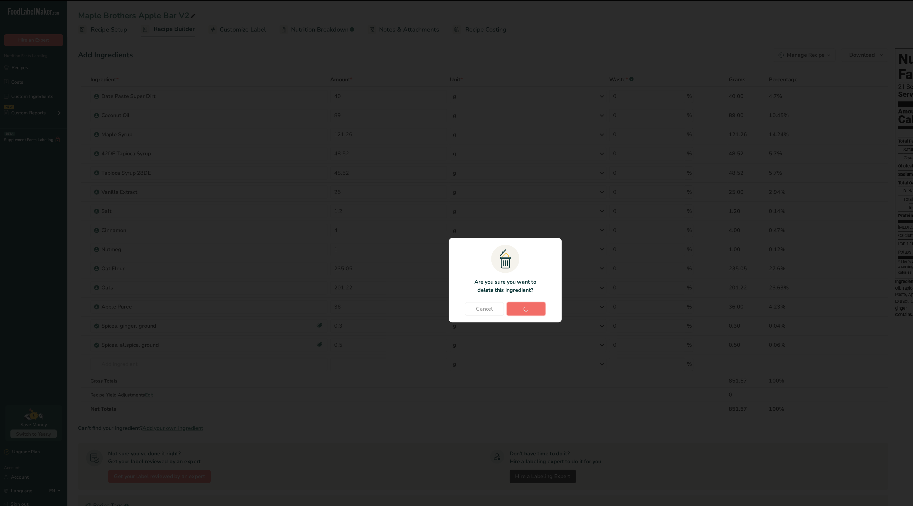
type input "0.5"
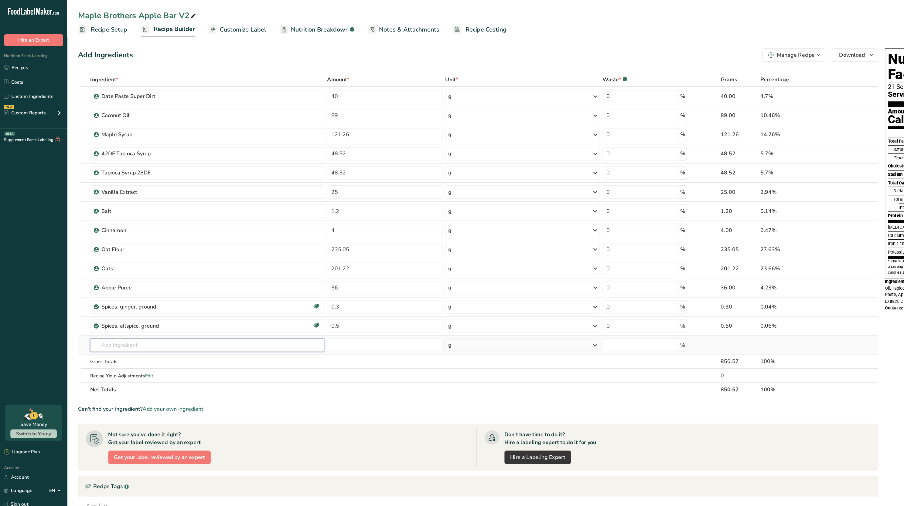
click at [195, 311] on input "text" at bounding box center [187, 312] width 212 height 12
type input "oat flour"
click at [149, 354] on div "Oat Flour" at bounding box center [182, 354] width 192 height 6
type input "Oat Flour"
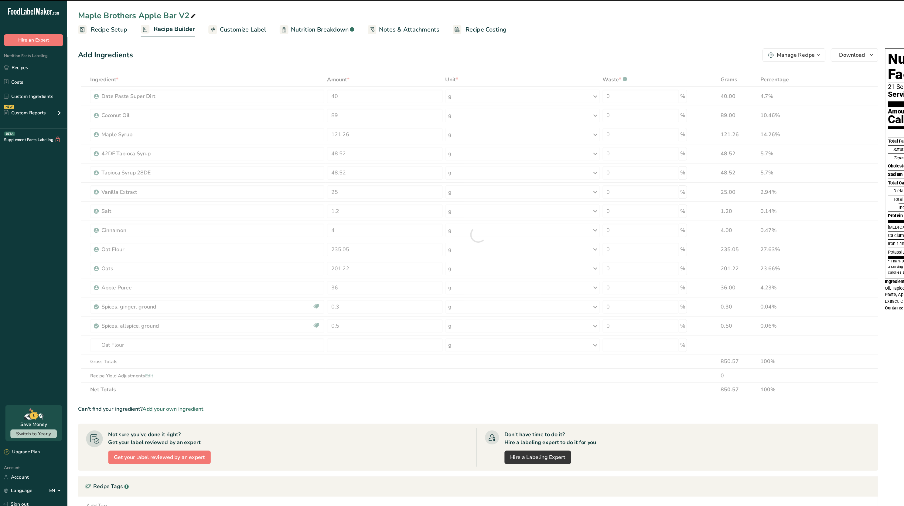
type input "0"
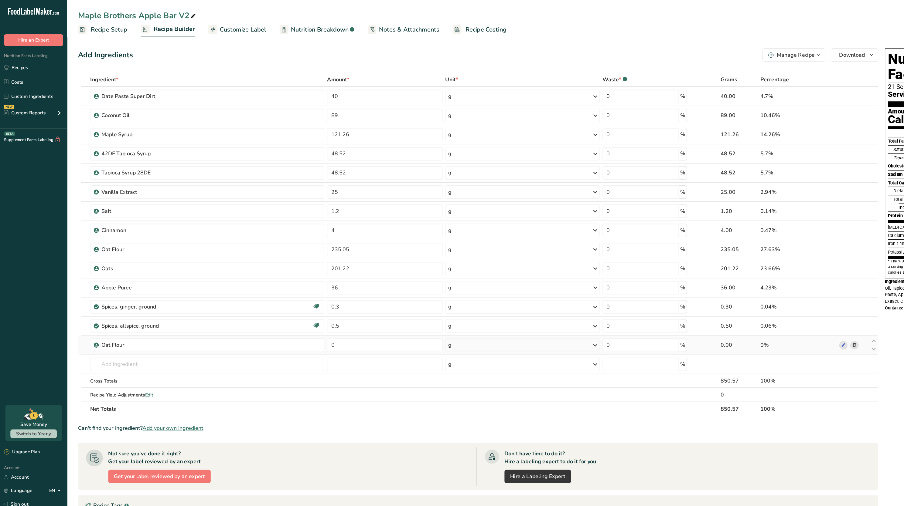
click at [773, 312] on icon at bounding box center [772, 312] width 4 height 6
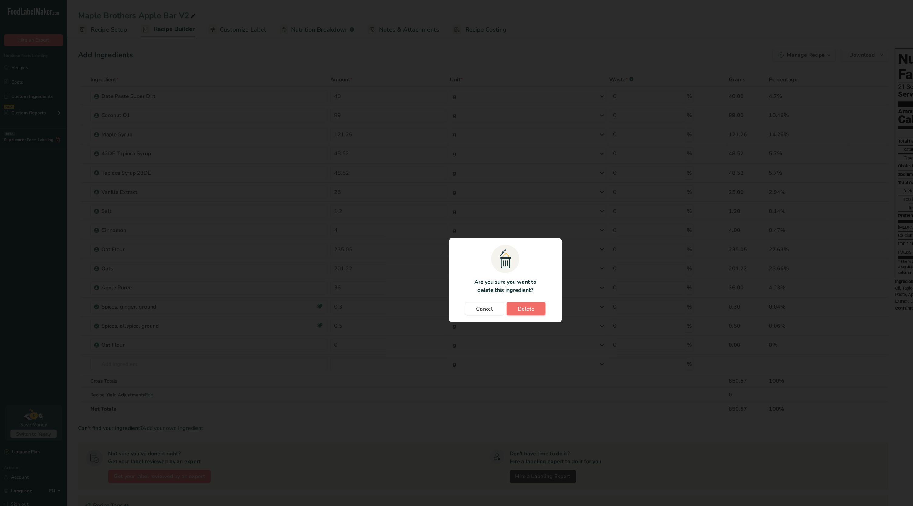
click at [478, 282] on span "Delete" at bounding box center [475, 279] width 15 height 7
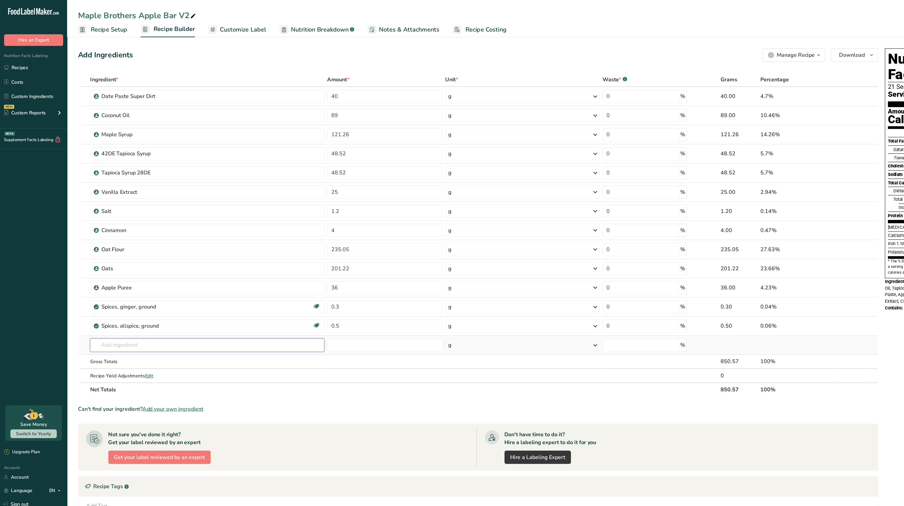
click at [202, 311] on input "text" at bounding box center [187, 312] width 212 height 12
type input "diced dried apples"
click at [120, 334] on div "Add your own ingredient" at bounding box center [187, 334] width 202 height 6
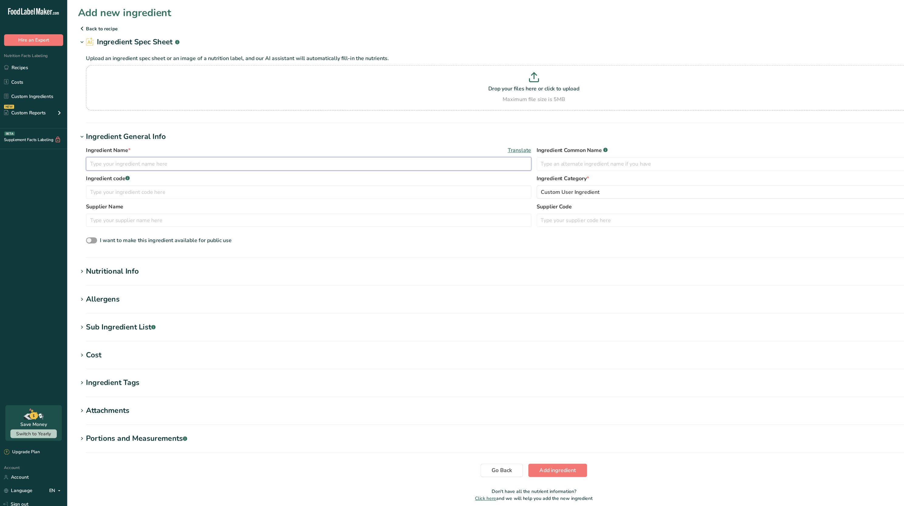
click at [265, 143] on input "text" at bounding box center [279, 148] width 402 height 12
type input "dried diced apples (not for official use)"
click at [531, 149] on input "text" at bounding box center [686, 148] width 402 height 12
type input "Apples"
click at [89, 250] on div "Nutritional Info" at bounding box center [102, 245] width 48 height 10
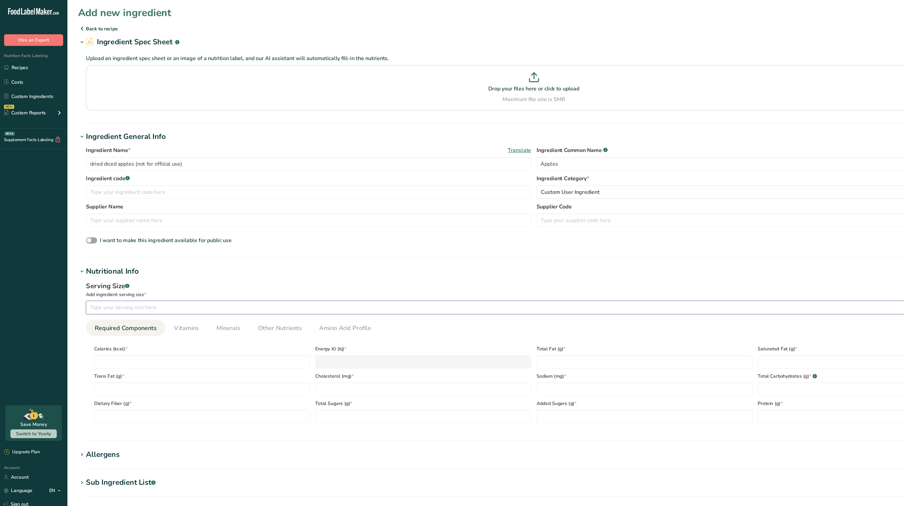
click at [112, 276] on input "number" at bounding box center [465, 278] width 774 height 12
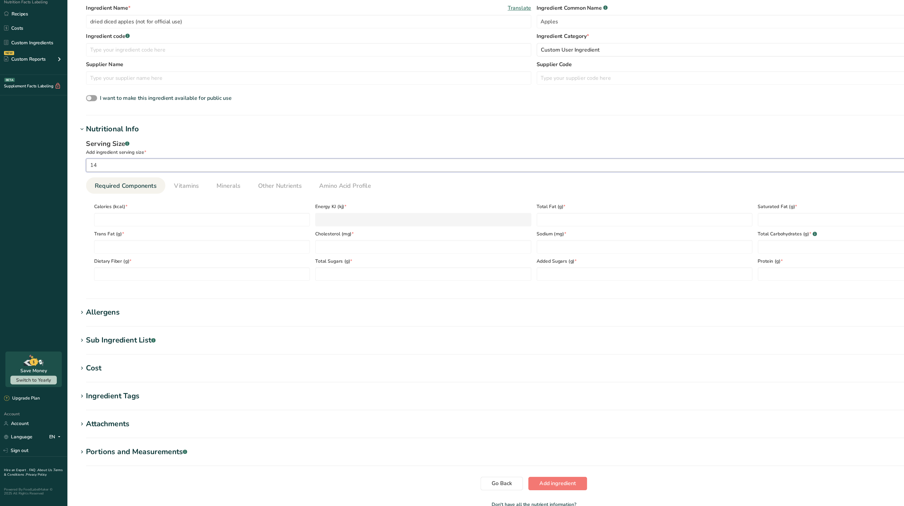
scroll to position [81, 0]
type input "14"
click at [150, 250] on input "number" at bounding box center [182, 246] width 195 height 12
type input "4"
type KJ "16.7"
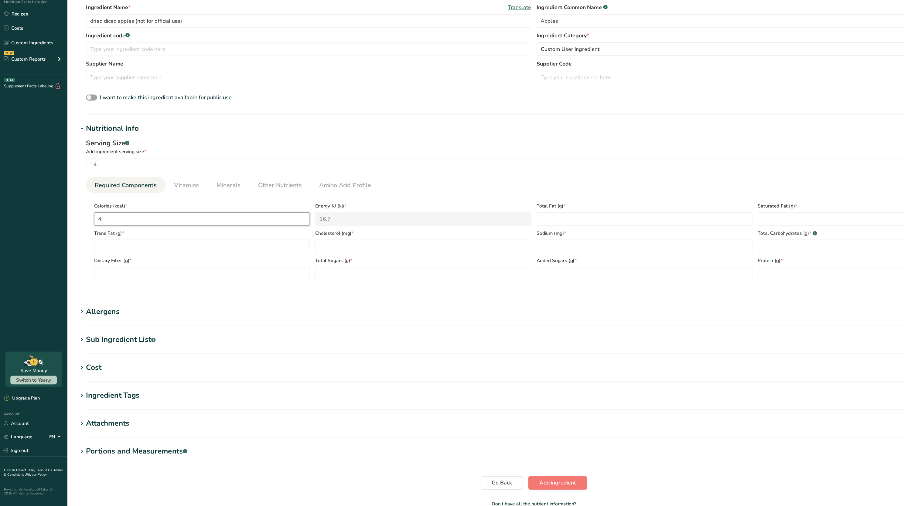
type input "49"
type KJ "205"
type input "49"
drag, startPoint x: 552, startPoint y: 263, endPoint x: 551, endPoint y: 270, distance: 6.7
click at [551, 270] on div "Sodium (mg) *" at bounding box center [582, 265] width 200 height 25
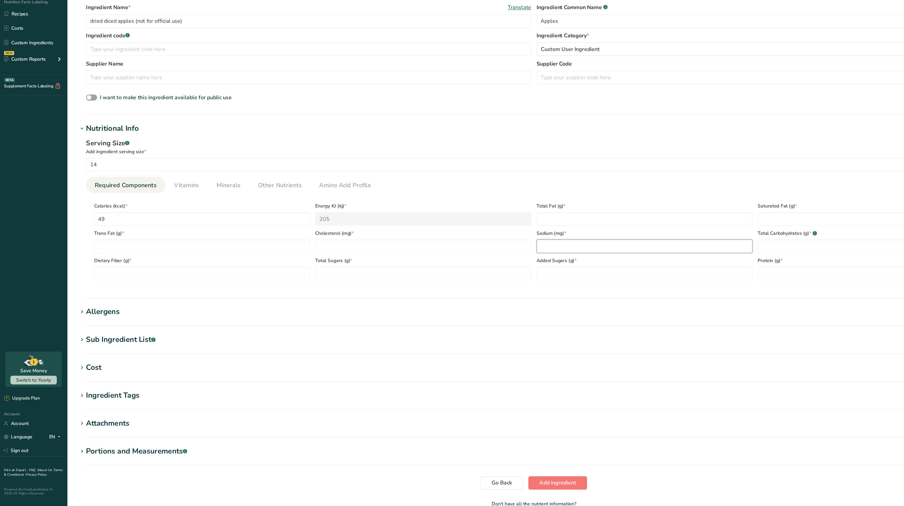
click at [551, 270] on input "number" at bounding box center [582, 271] width 195 height 12
type input "107"
click at [593, 181] on div "Serving Size .a-a{fill:#347362;}.b-a{fill:#fff;}" at bounding box center [482, 177] width 809 height 9
click at [714, 272] on Carbohydrates "number" at bounding box center [781, 271] width 195 height 12
type Carbohydrates "13"
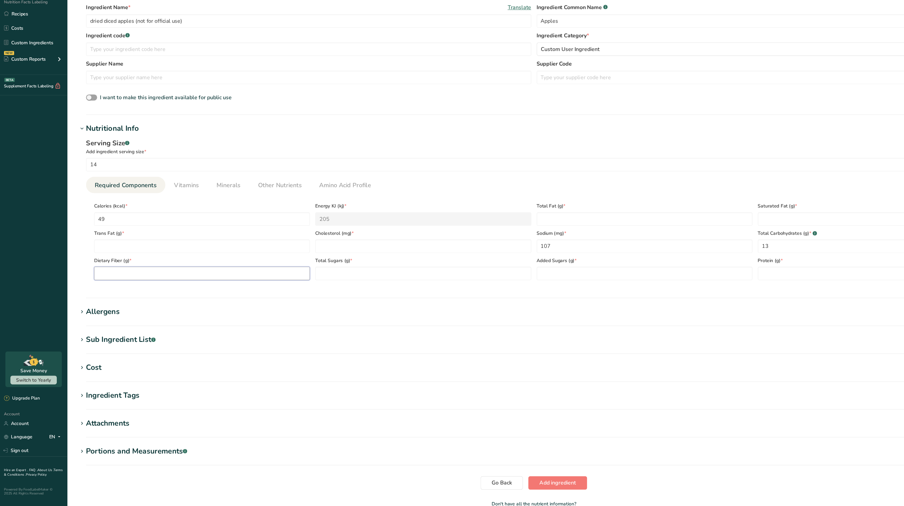
click at [210, 296] on Fiber "number" at bounding box center [182, 296] width 195 height 12
type Fiber "2"
click at [238, 270] on Fat "number" at bounding box center [182, 271] width 195 height 12
type Fat "0"
click at [320, 273] on input "number" at bounding box center [382, 271] width 195 height 12
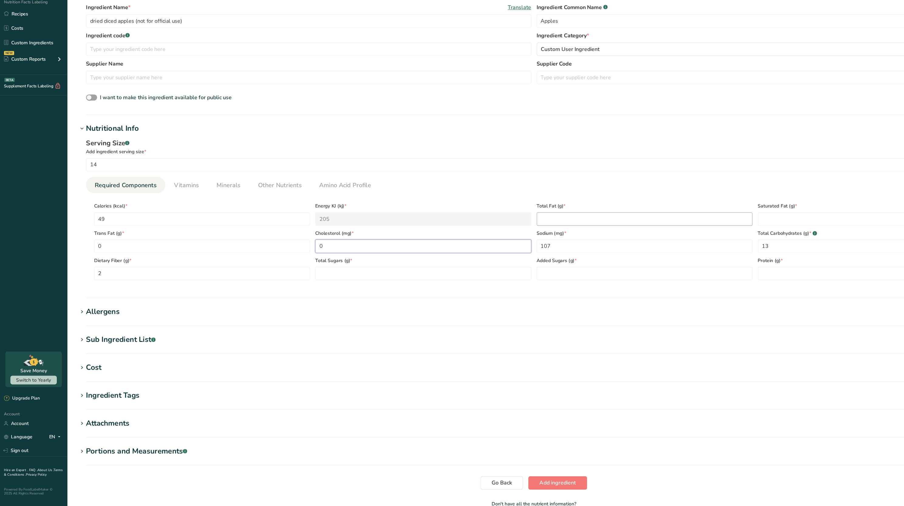
type input "0"
click at [551, 244] on Fat "number" at bounding box center [582, 246] width 195 height 12
type Fat "0"
click at [711, 243] on Fat "number" at bounding box center [781, 246] width 195 height 12
type Fat "0"
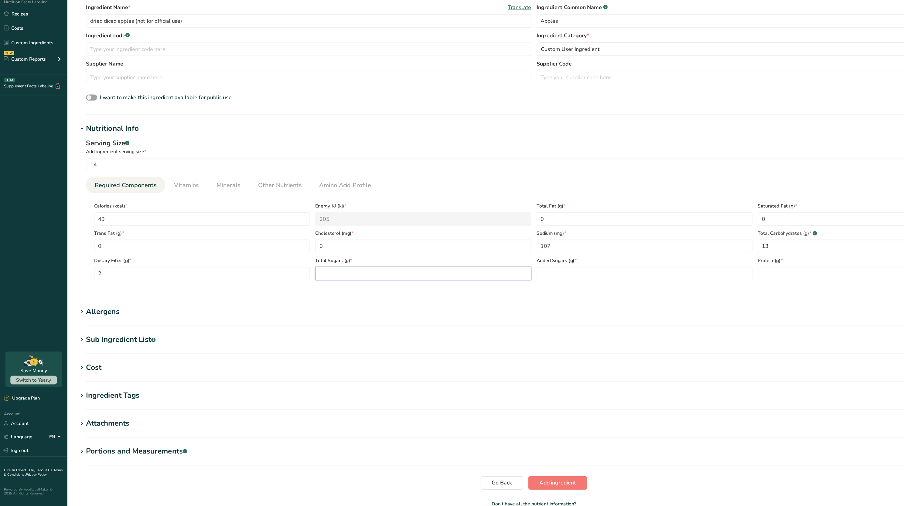
click at [360, 291] on Sugars "number" at bounding box center [382, 296] width 195 height 12
type Sugars "11"
click at [531, 303] on section "Calories (kcal) * 49 Energy KJ (kj) * 205 Total Fat (g) * 0 Saturated Fat (g) *…" at bounding box center [482, 264] width 809 height 83
click at [577, 302] on section "Calories (kcal) * 49 Energy KJ (kj) * 205 Total Fat (g) * 0 Saturated Fat (g) *…" at bounding box center [482, 264] width 809 height 83
click at [569, 297] on Sugars "number" at bounding box center [582, 296] width 195 height 12
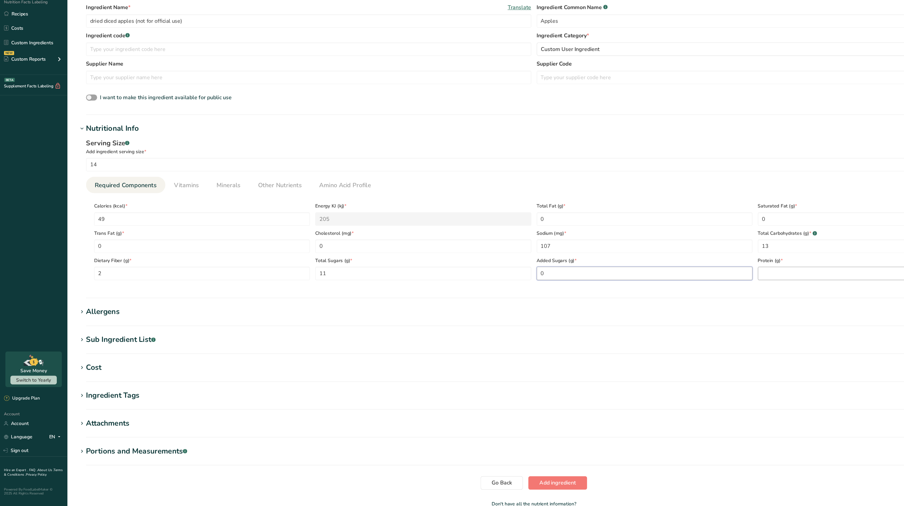
type Sugars "0"
click at [711, 290] on input "number" at bounding box center [781, 296] width 195 height 12
click at [515, 484] on span "Add ingredient" at bounding box center [503, 484] width 33 height 7
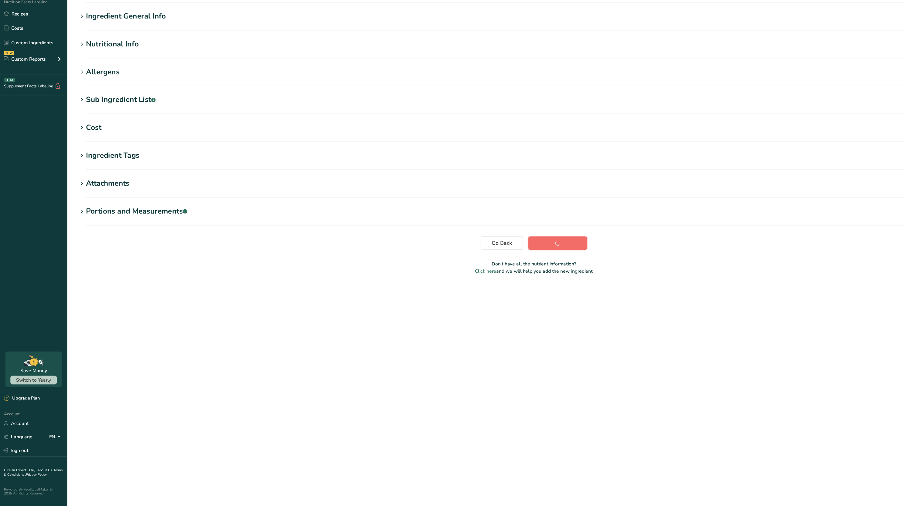
scroll to position [0, 0]
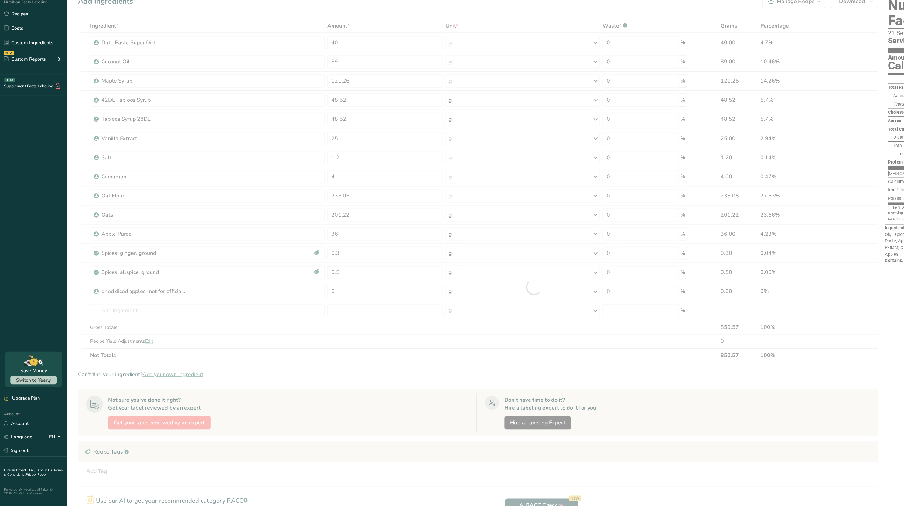
scroll to position [32, 0]
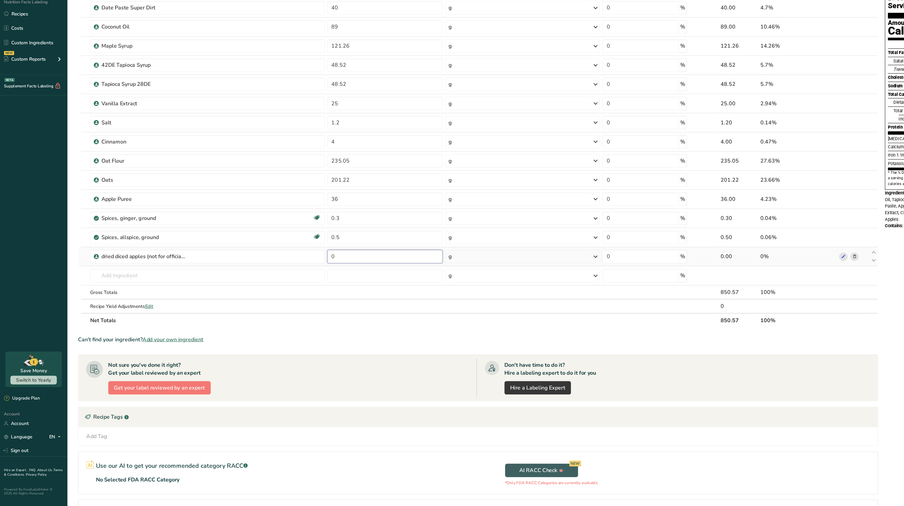
click at [327, 283] on input "0" at bounding box center [348, 280] width 104 height 12
click at [709, 356] on div "Can't find your ingredient? Add your own ingredient" at bounding box center [431, 355] width 723 height 7
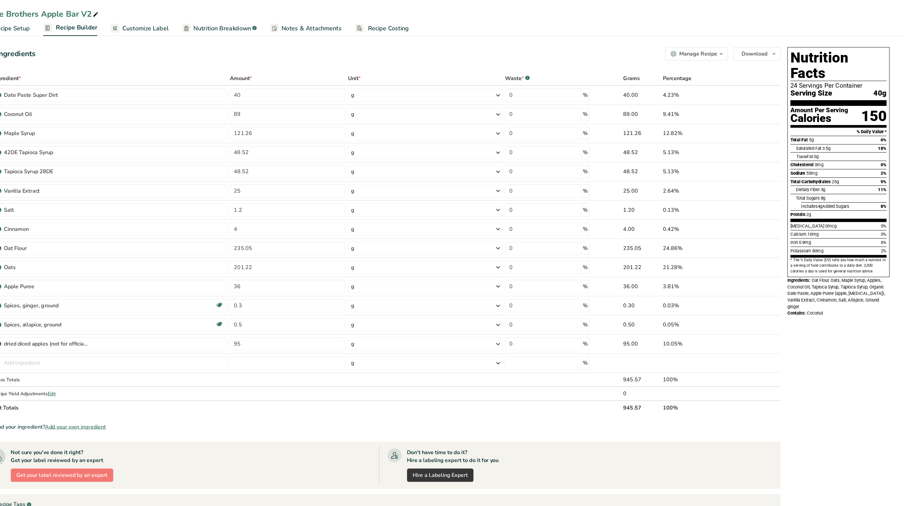
scroll to position [0, 0]
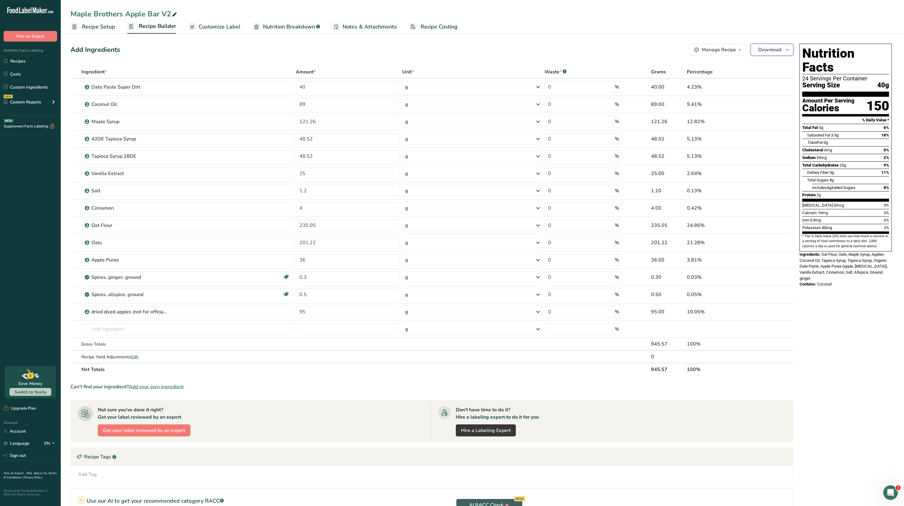
click at [776, 44] on button "Download" at bounding box center [771, 50] width 43 height 12
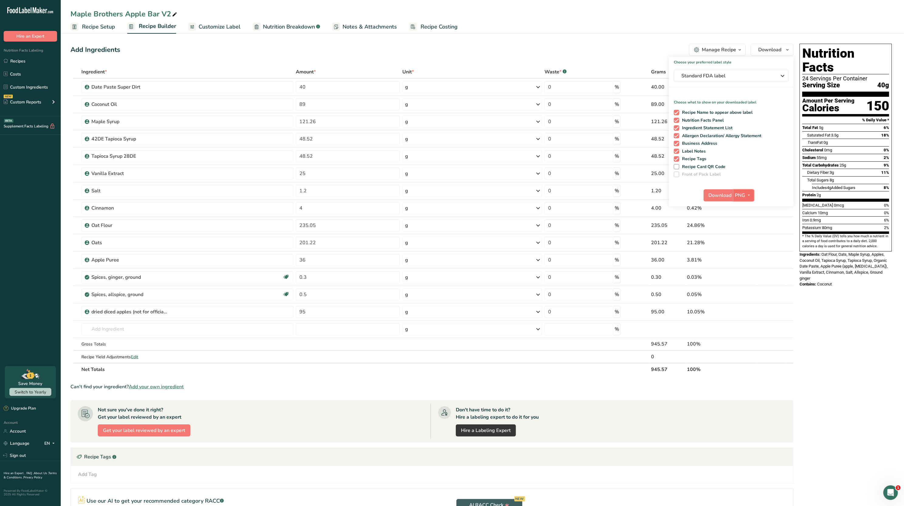
click at [741, 197] on span "PNG" at bounding box center [740, 195] width 10 height 7
click at [745, 239] on link "PDF" at bounding box center [744, 238] width 19 height 10
click at [724, 199] on span "Download" at bounding box center [720, 195] width 23 height 7
click at [260, 59] on div "Add Ingredients Manage Recipe Delete Recipe Duplicate Recipe Scale Recipe Save …" at bounding box center [433, 307] width 726 height 533
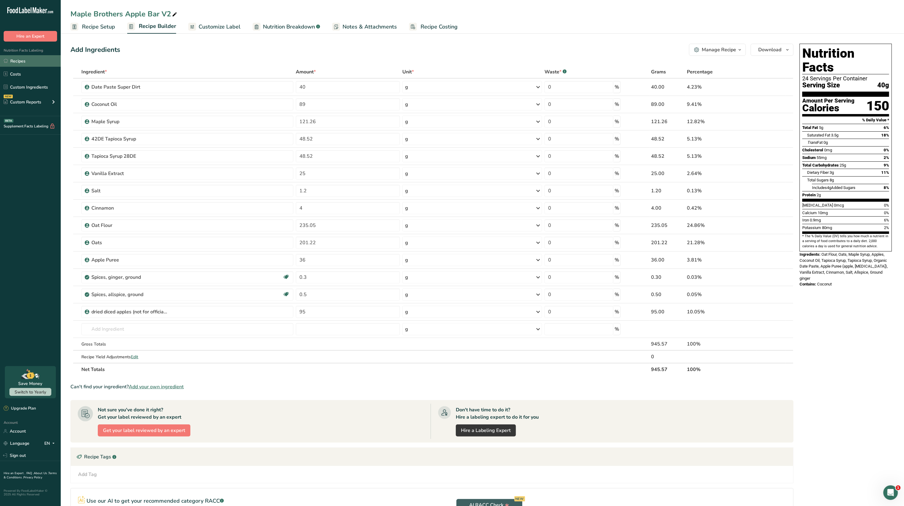
click at [23, 57] on link "Recipes" at bounding box center [30, 61] width 61 height 12
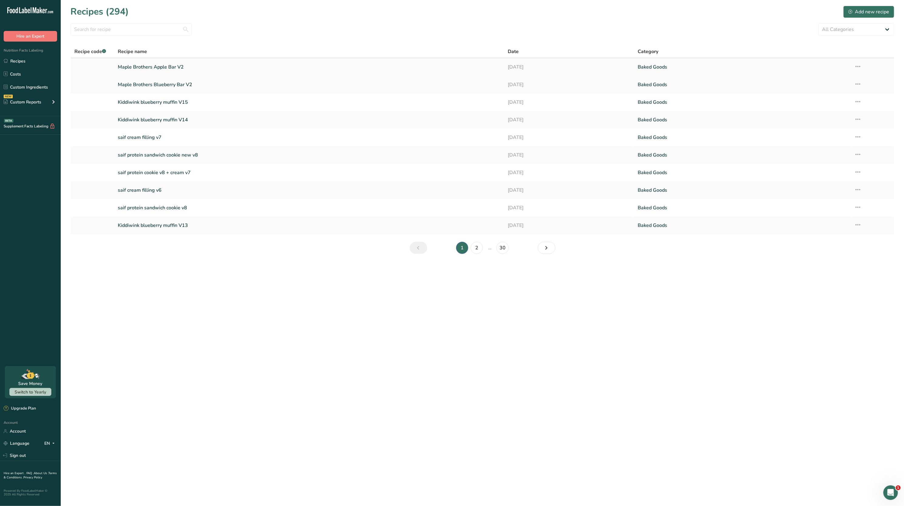
click at [857, 68] on icon at bounding box center [857, 66] width 7 height 11
click at [818, 110] on span "Duplicate Recipe" at bounding box center [801, 109] width 33 height 7
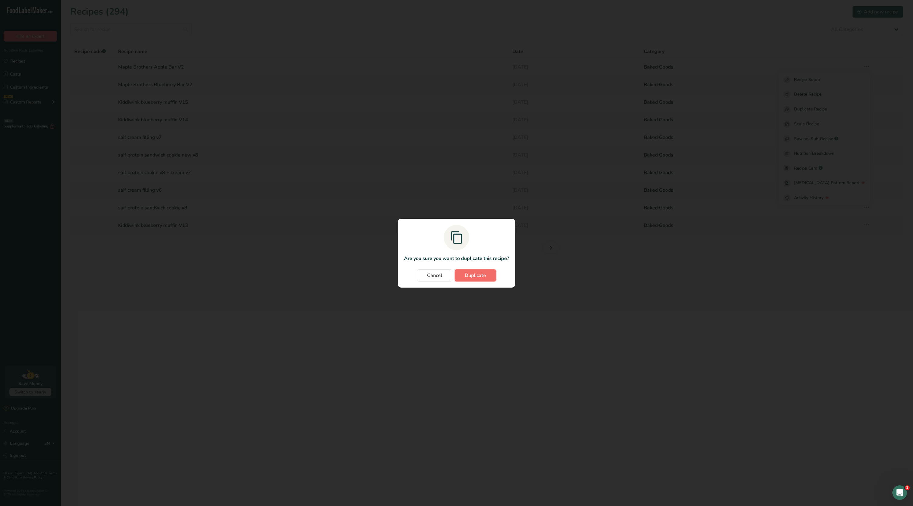
click at [484, 280] on button "Duplicate" at bounding box center [475, 276] width 41 height 12
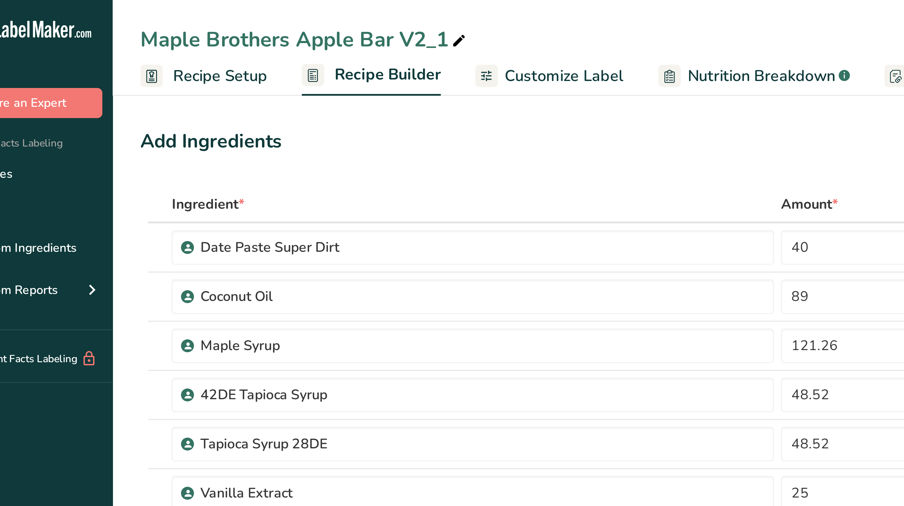
click at [181, 17] on icon at bounding box center [182, 14] width 5 height 8
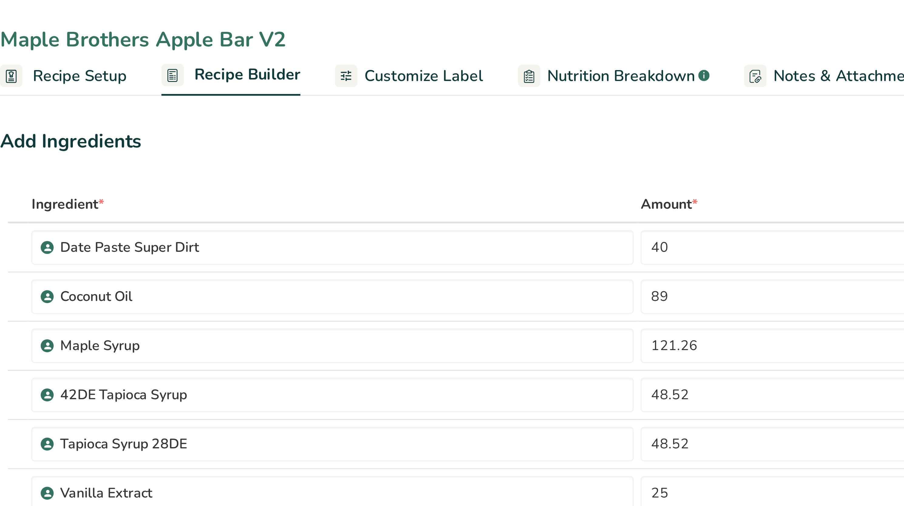
click at [214, 42] on div "Add Ingredients Manage Recipe Delete Recipe Duplicate Recipe Scale Recipe Save …" at bounding box center [433, 307] width 726 height 533
click at [141, 16] on div "Maple Brothers Apple Bar V2" at bounding box center [124, 13] width 108 height 11
click at [141, 16] on input "Maple Brothers Apple Bar V2" at bounding box center [481, 13] width 823 height 11
click at [174, 51] on div "Add Ingredients Manage Recipe Delete Recipe Duplicate Recipe Scale Recipe Save …" at bounding box center [431, 50] width 723 height 12
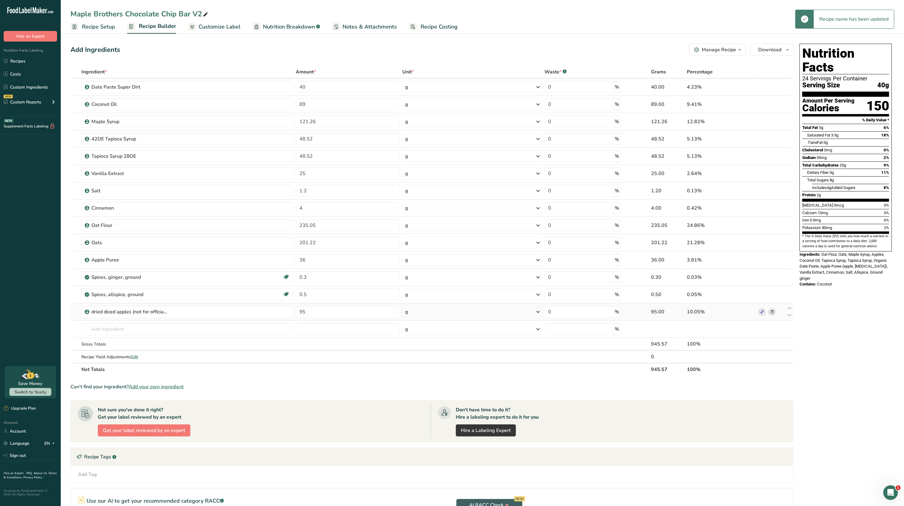
click at [775, 311] on span at bounding box center [771, 311] width 7 height 7
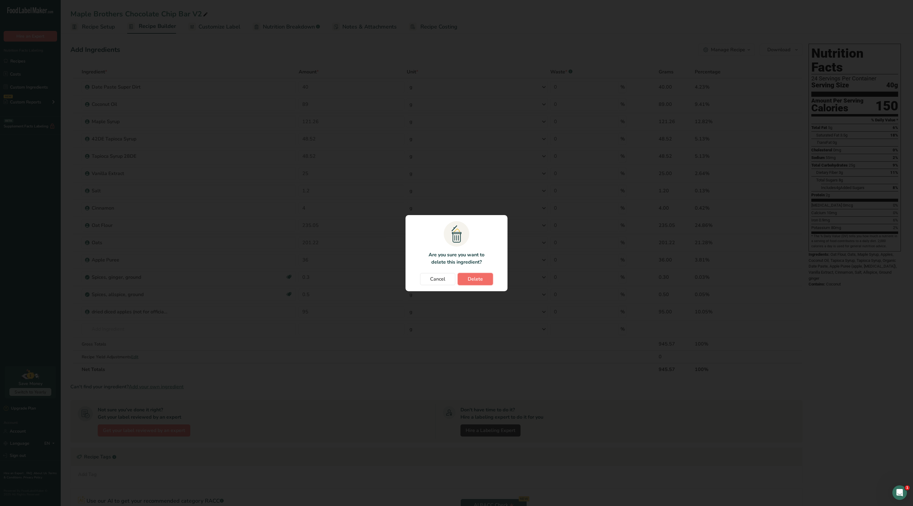
click at [477, 280] on span "Delete" at bounding box center [475, 279] width 15 height 7
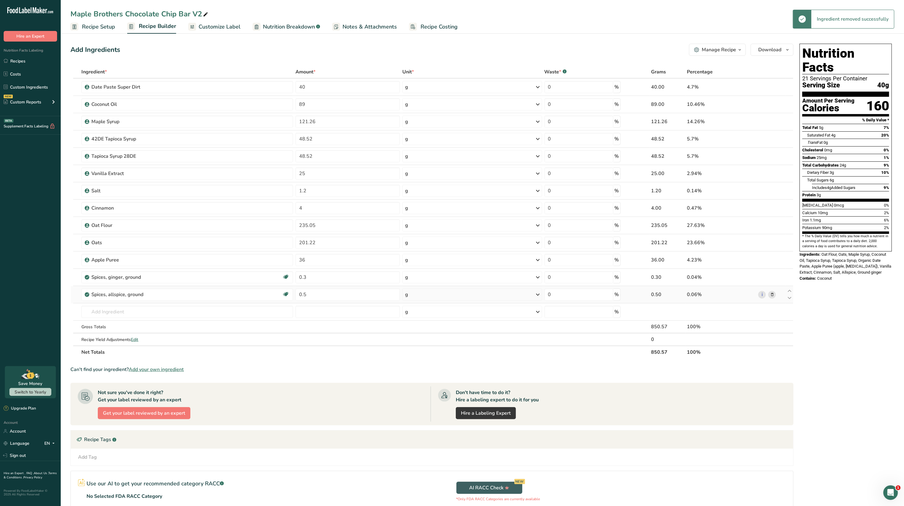
click at [772, 298] on icon at bounding box center [772, 295] width 4 height 6
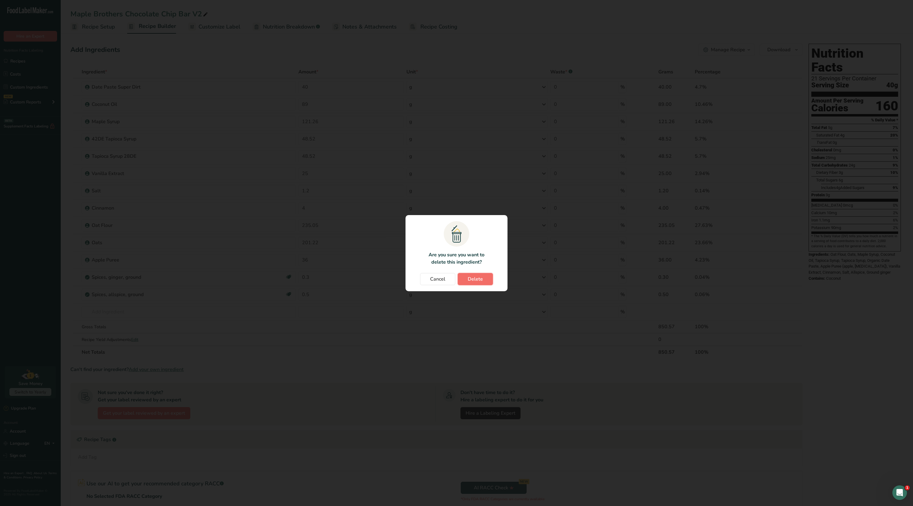
click at [481, 283] on button "Delete" at bounding box center [475, 279] width 35 height 12
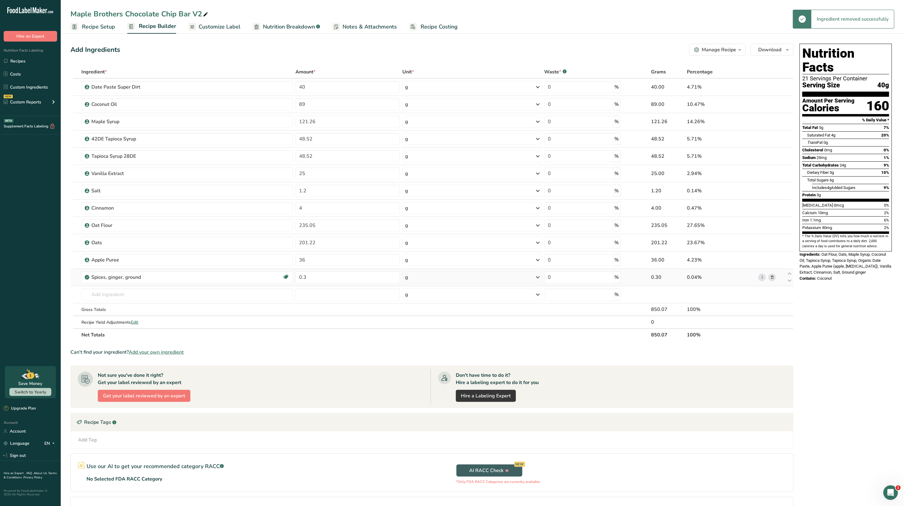
click at [770, 276] on icon at bounding box center [772, 277] width 4 height 6
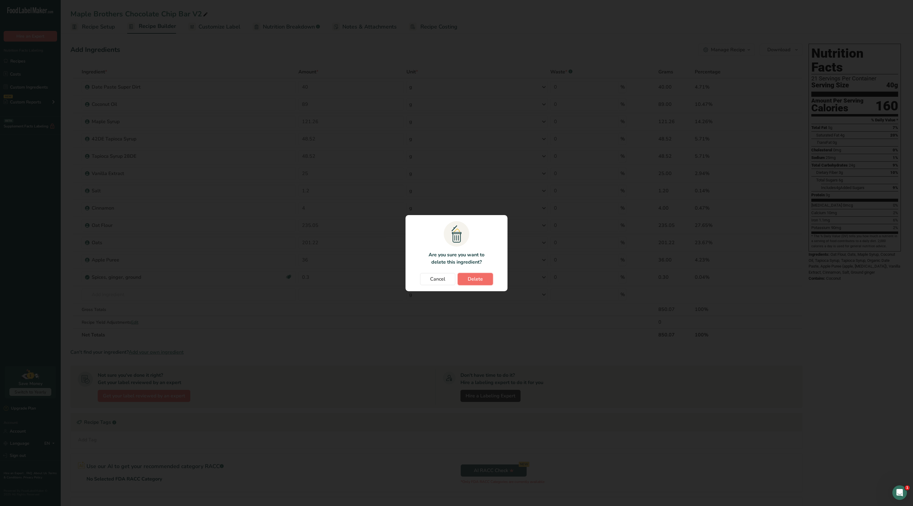
click at [480, 273] on button "Delete" at bounding box center [475, 279] width 35 height 12
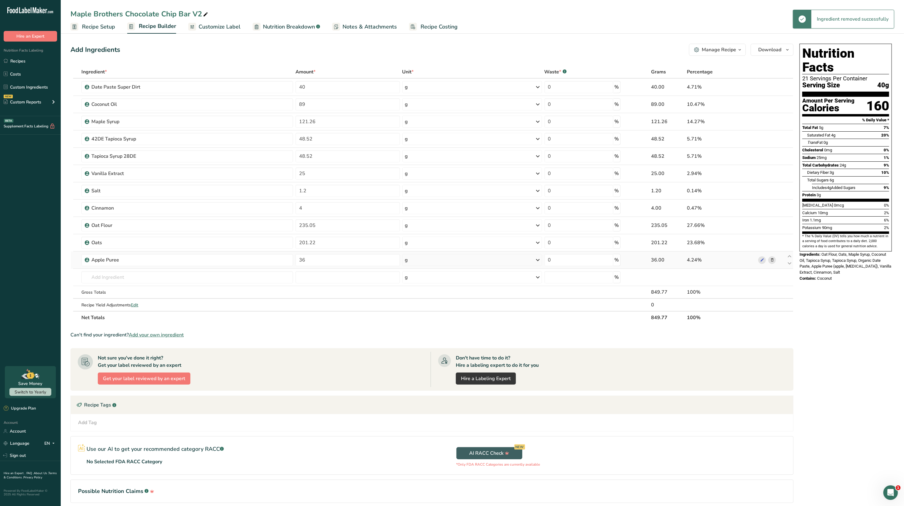
click at [775, 258] on span at bounding box center [771, 259] width 7 height 7
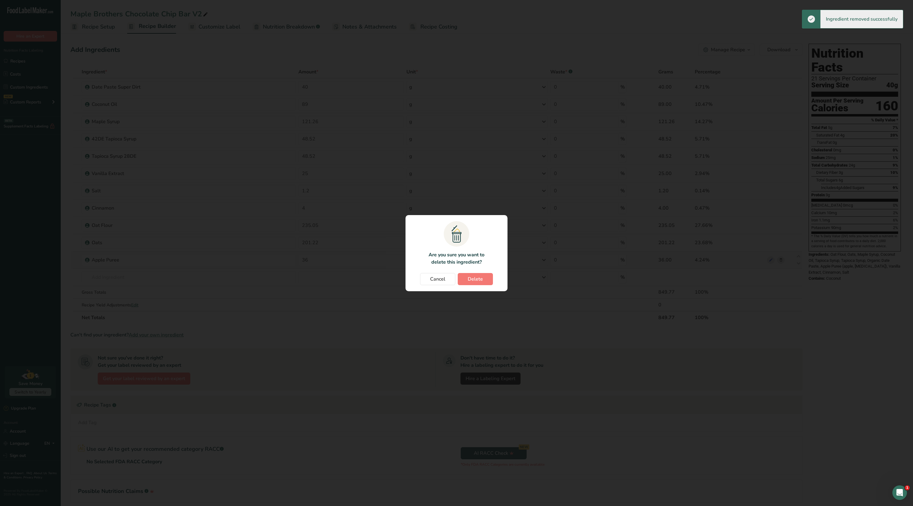
click at [775, 258] on div "Change password modal" at bounding box center [456, 253] width 913 height 506
click at [466, 283] on button "Delete" at bounding box center [475, 279] width 35 height 12
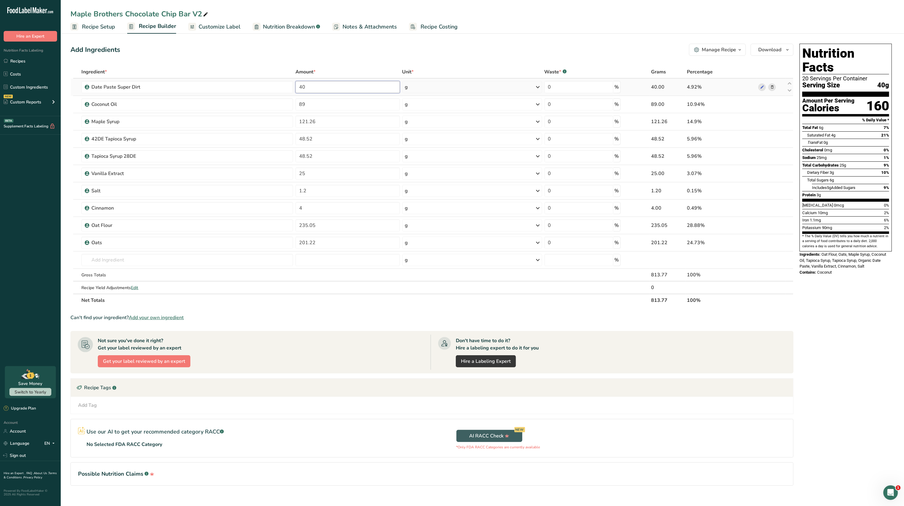
click at [316, 85] on input "40" at bounding box center [347, 87] width 104 height 12
click at [340, 63] on div "Add Ingredients Manage Recipe Delete Recipe Duplicate Recipe Scale Recipe Save …" at bounding box center [433, 273] width 726 height 464
click at [368, 107] on input "89" at bounding box center [347, 104] width 104 height 12
click at [372, 54] on div "Add Ingredients Manage Recipe Delete Recipe Duplicate Recipe Scale Recipe Save …" at bounding box center [431, 50] width 723 height 12
click at [319, 177] on input "25" at bounding box center [347, 174] width 104 height 12
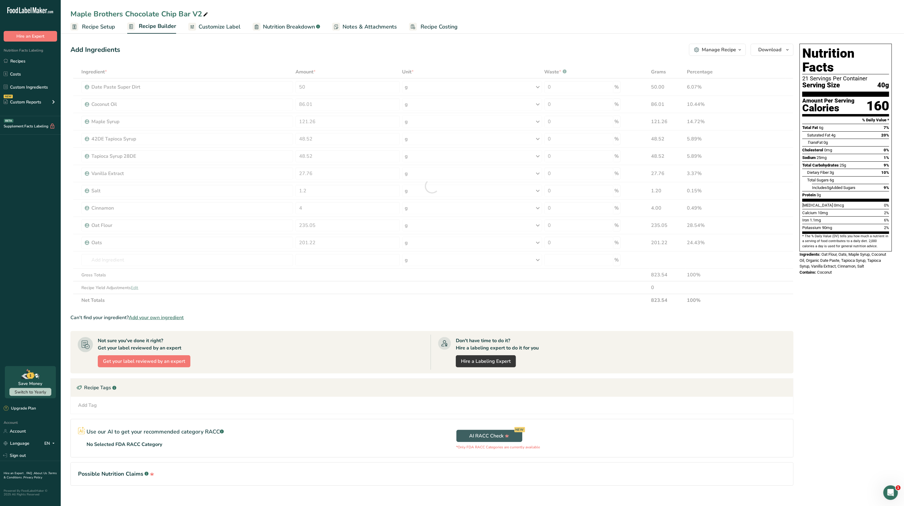
click at [359, 40] on section "Add Ingredients Manage Recipe Delete Recipe Duplicate Recipe Scale Recipe Save …" at bounding box center [482, 274] width 843 height 484
click at [358, 190] on input "1.2" at bounding box center [347, 191] width 104 height 12
click at [369, 58] on div "Add Ingredients Manage Recipe Delete Recipe Duplicate Recipe Scale Recipe Save …" at bounding box center [433, 273] width 726 height 464
click at [162, 265] on input "text" at bounding box center [186, 260] width 211 height 12
click at [151, 272] on p "Enjoy life vegan dark chocolate chips" at bounding box center [124, 272] width 77 height 6
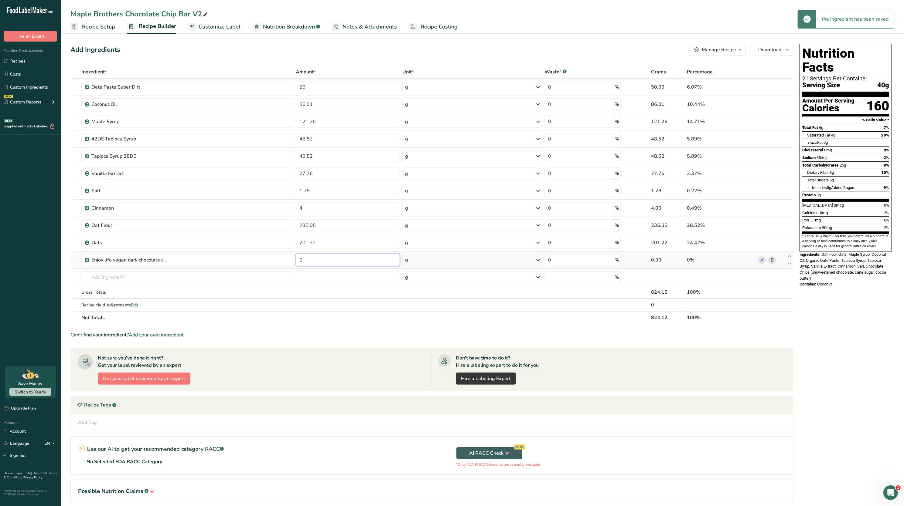
click at [326, 258] on input "0" at bounding box center [348, 260] width 104 height 12
click at [801, 279] on div "Nutrition Facts 21 Servings Per Container Serving Size 40g Amount Per Serving C…" at bounding box center [845, 167] width 97 height 252
click at [772, 209] on icon at bounding box center [772, 208] width 4 height 6
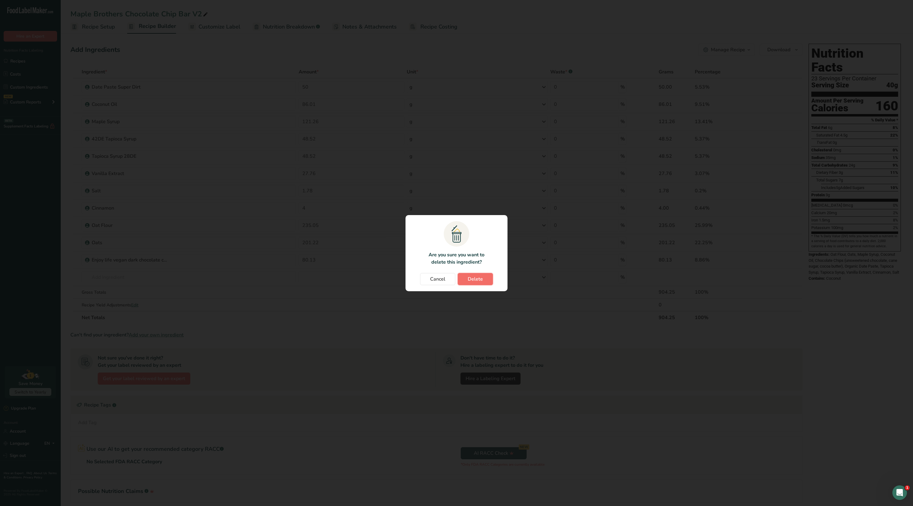
click at [478, 279] on span "Delete" at bounding box center [475, 279] width 15 height 7
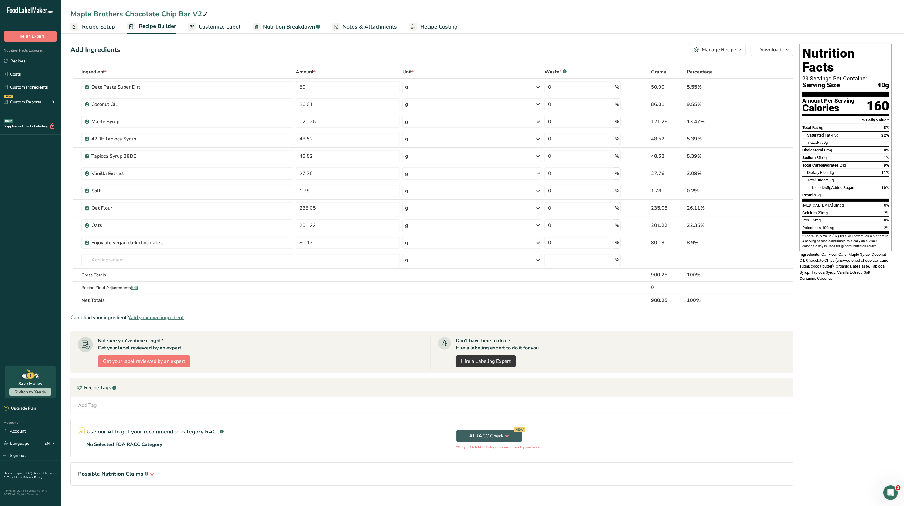
click at [306, 24] on span "Nutrition Breakdown" at bounding box center [289, 27] width 52 height 8
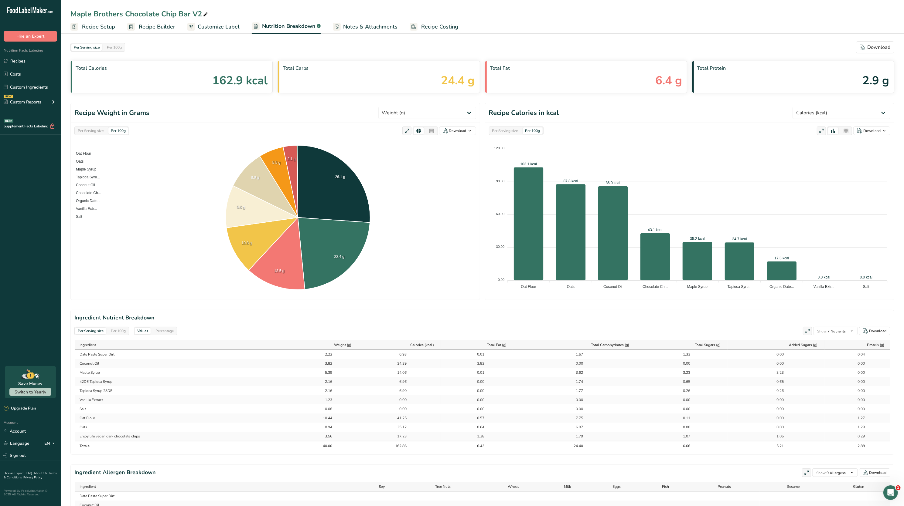
click at [219, 23] on span "Customize Label" at bounding box center [219, 27] width 42 height 8
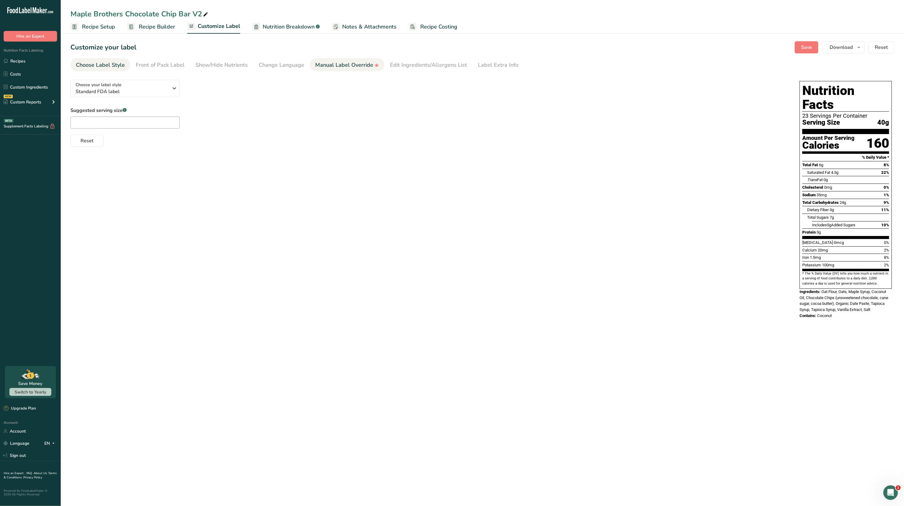
click at [337, 62] on div "Manual Label Override" at bounding box center [347, 65] width 64 height 8
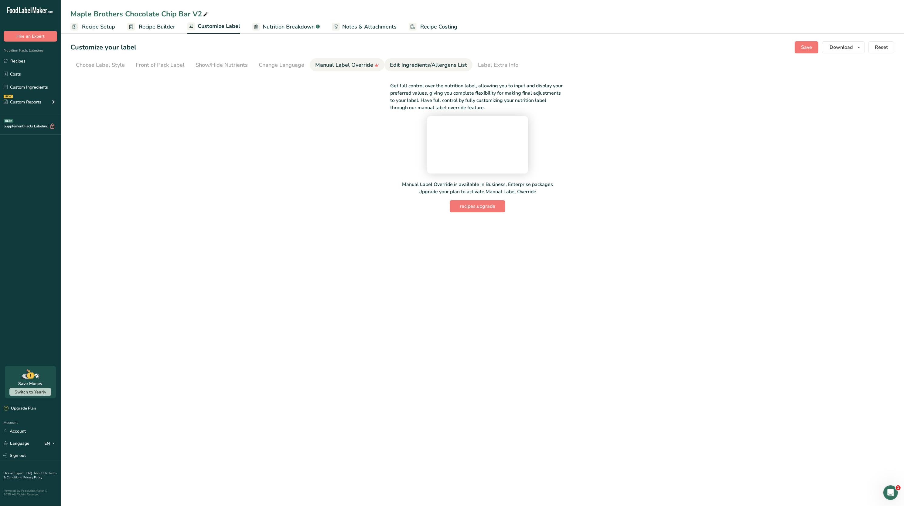
click at [393, 69] on div "Edit Ingredients/Allergens List" at bounding box center [428, 65] width 77 height 8
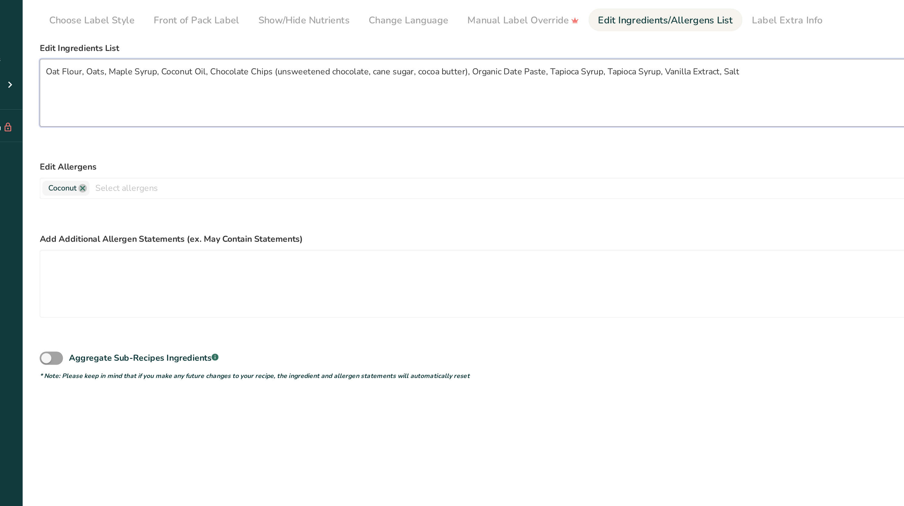
click at [96, 97] on textarea "Oat Flour, Oats, Maple Syrup, Coconut Oil, Chocolate Chips (unsweetened chocola…" at bounding box center [428, 106] width 717 height 39
click at [306, 96] on textarea "Oats, Maple Syrup, Coconut Oil, Chocolate Chips (unsweetened chocolate, cane su…" at bounding box center [428, 106] width 717 height 39
drag, startPoint x: 384, startPoint y: 96, endPoint x: 353, endPoint y: 99, distance: 31.1
click at [353, 99] on textarea "Oats, Maple Syrup, Coconut Oil, Chocolate Chips (unsweetened chocolate, cane su…" at bounding box center [428, 106] width 717 height 39
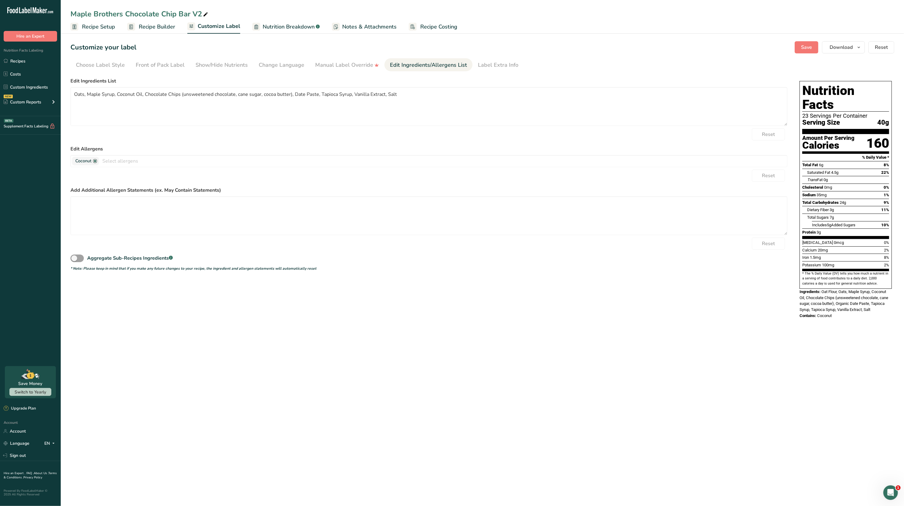
click at [763, 354] on main "Maple Brothers Chocolate Chip Bar V2 Recipe Setup Recipe Builder Customize Labe…" at bounding box center [452, 253] width 904 height 506
click at [803, 44] on span "Save" at bounding box center [806, 47] width 11 height 7
click at [853, 49] on button "Download" at bounding box center [843, 47] width 43 height 12
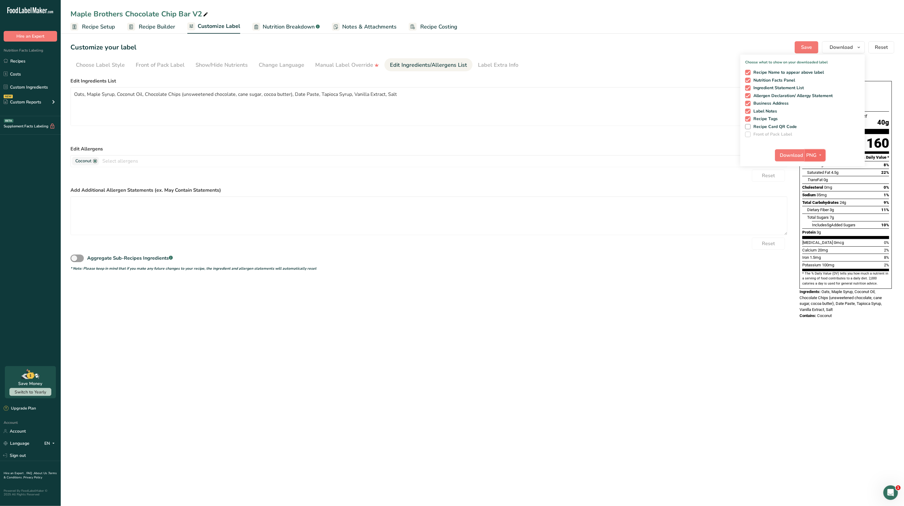
click at [816, 152] on span "PNG" at bounding box center [811, 155] width 10 height 7
click at [820, 199] on link "PDF" at bounding box center [815, 198] width 19 height 10
click at [792, 154] on span "Download" at bounding box center [791, 155] width 23 height 7
click at [17, 62] on link "Recipes" at bounding box center [30, 61] width 61 height 12
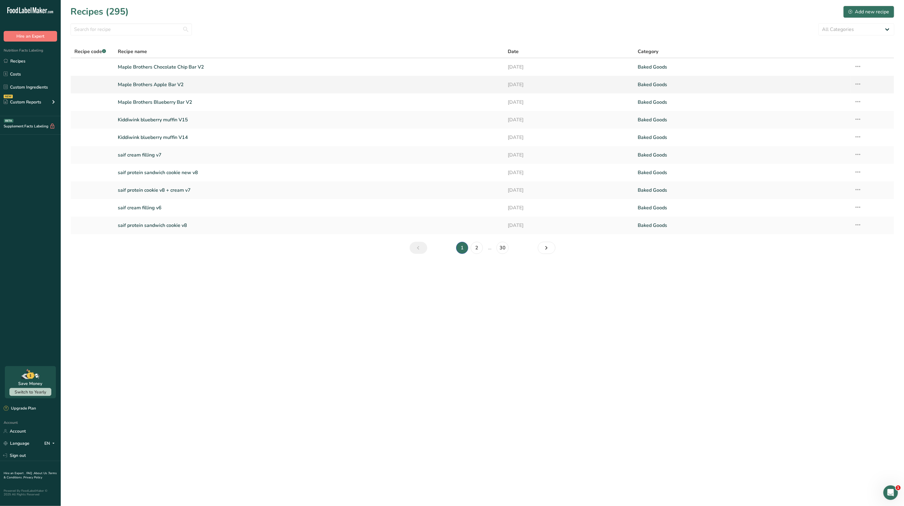
click at [572, 87] on link "[DATE]" at bounding box center [568, 84] width 123 height 13
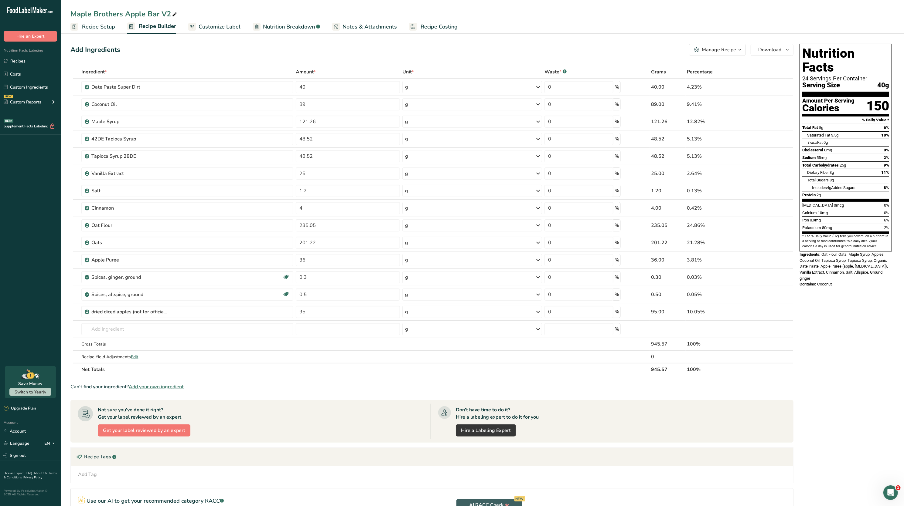
click at [223, 20] on link "Customize Label" at bounding box center [214, 27] width 52 height 14
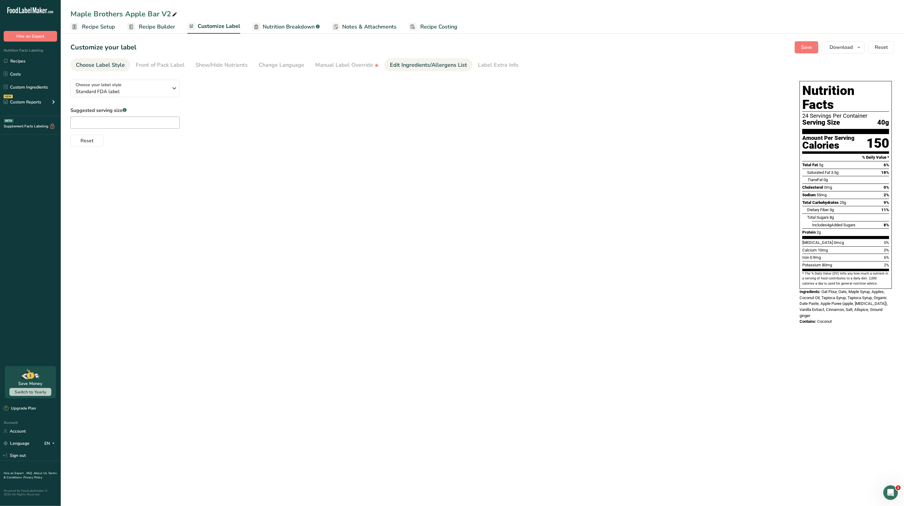
click at [437, 61] on div "Edit Ingredients/Allergens List" at bounding box center [428, 65] width 77 height 8
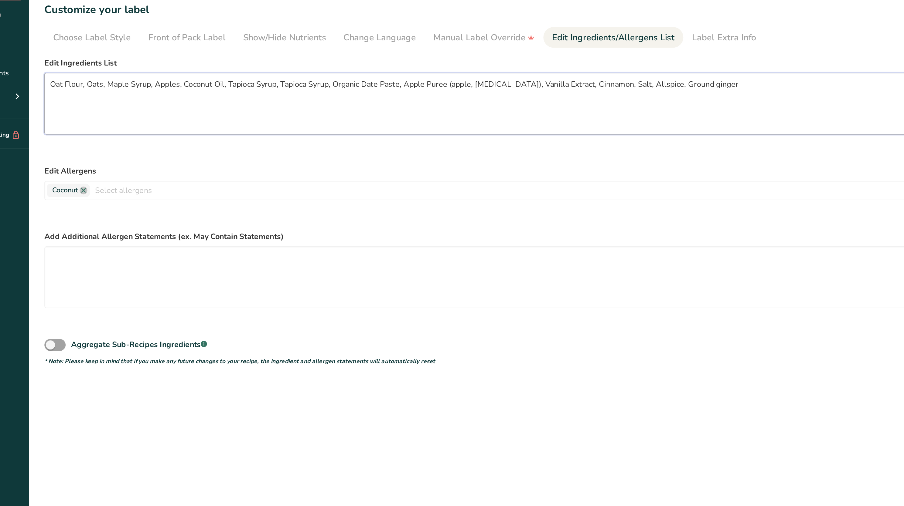
click at [98, 96] on textarea "Oat Flour, Oats, Maple Syrup, Apples, Coconut Oil, Tapioca Syrup, Tapioca Syrup…" at bounding box center [428, 106] width 717 height 39
drag, startPoint x: 195, startPoint y: 96, endPoint x: 227, endPoint y: 94, distance: 32.5
click at [227, 94] on textarea "Oats, Maple Syrup, Apples, Coconut Oil, Tapioca Syrup, Tapioca Syrup, Organic D…" at bounding box center [428, 106] width 717 height 39
click at [205, 96] on textarea "Oats, Maple Syrup, Apples, Coconut Oil, Tapioca Syrup, Organic Date Paste, Appl…" at bounding box center [428, 106] width 717 height 39
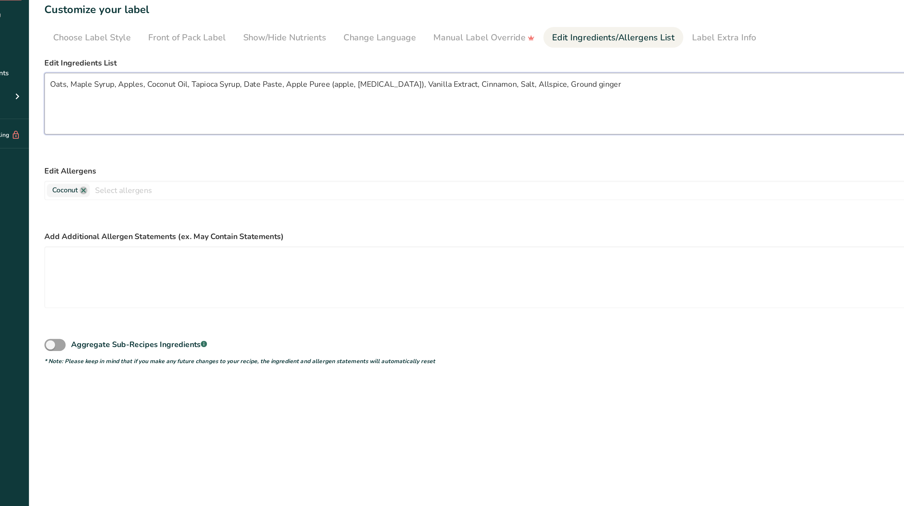
drag, startPoint x: 221, startPoint y: 96, endPoint x: 294, endPoint y: 97, distance: 73.5
click at [294, 97] on textarea "Oats, Maple Syrup, Apples, Coconut Oil, Tapioca Syrup, Date Paste, Apple Puree …" at bounding box center [428, 106] width 717 height 39
drag, startPoint x: 330, startPoint y: 94, endPoint x: 313, endPoint y: 98, distance: 17.1
click at [313, 98] on textarea "Oats, Maple Syrup, Apples, Coconut Oil, Tapioca Syrup, Date Paste, Vanilla Extr…" at bounding box center [428, 106] width 717 height 39
click at [331, 95] on textarea "Oats, Maple Syrup, Apples, Coconut Oil, Tapioca Syrup, Date Paste, Vanilla Extr…" at bounding box center [428, 106] width 717 height 39
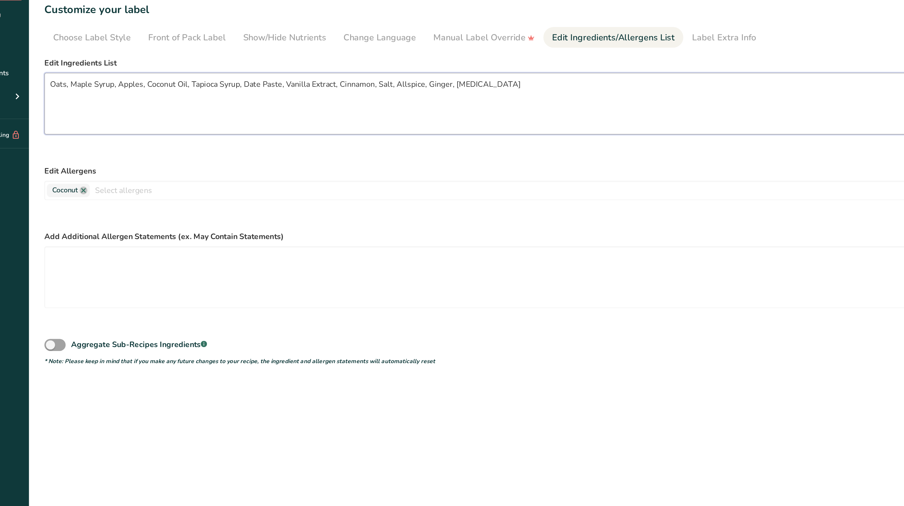
type textarea "Oats, Maple Syrup, Apples, Coconut Oil, Tapioca Syrup, Date Paste, Vanilla Extr…"
click at [352, 134] on div "Reset" at bounding box center [428, 134] width 717 height 12
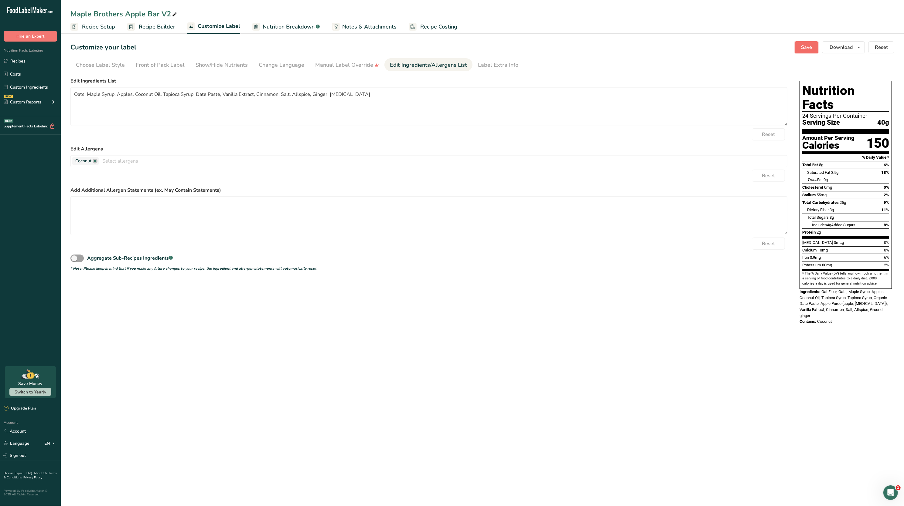
click at [806, 44] on span "Save" at bounding box center [806, 47] width 11 height 7
click at [851, 47] on span "Download" at bounding box center [840, 47] width 23 height 7
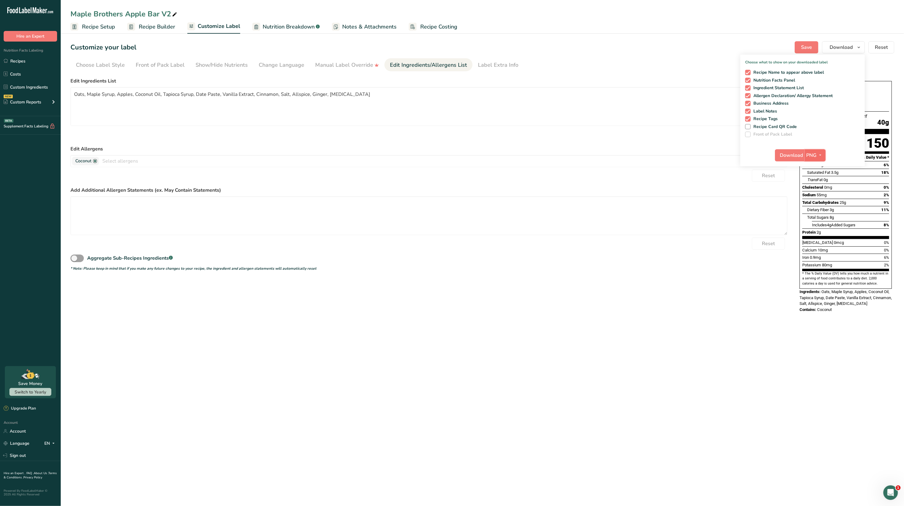
click at [815, 151] on button "PNG" at bounding box center [814, 155] width 21 height 12
click at [816, 196] on link "PDF" at bounding box center [815, 198] width 19 height 10
click at [788, 156] on span "Download" at bounding box center [791, 155] width 23 height 7
click at [830, 200] on span "Total Carbohydrates" at bounding box center [820, 202] width 36 height 5
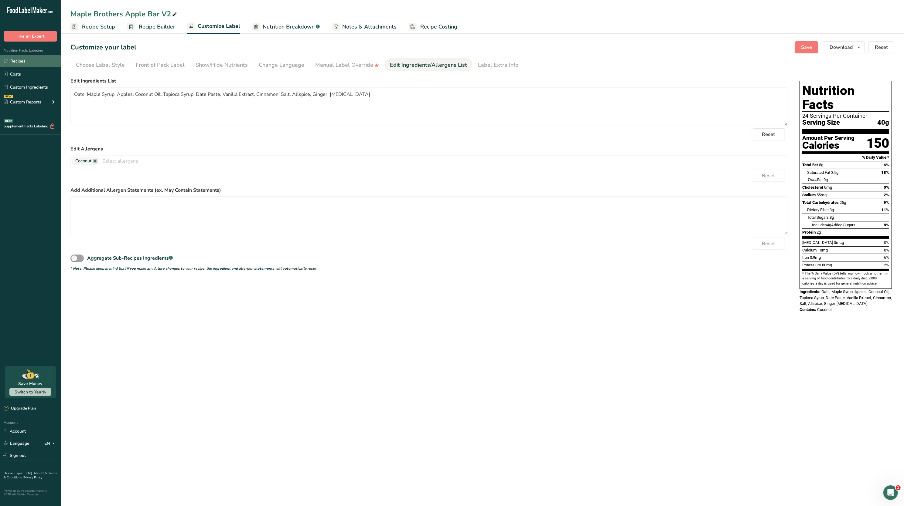
click at [19, 59] on link "Recipes" at bounding box center [30, 61] width 61 height 12
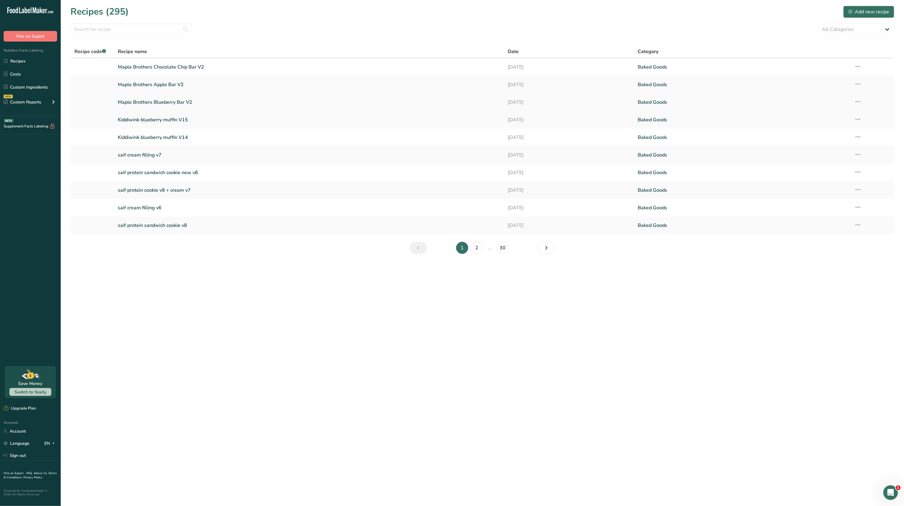
click at [202, 105] on link "Maple Brothers Blueberry Bar V2" at bounding box center [309, 102] width 382 height 13
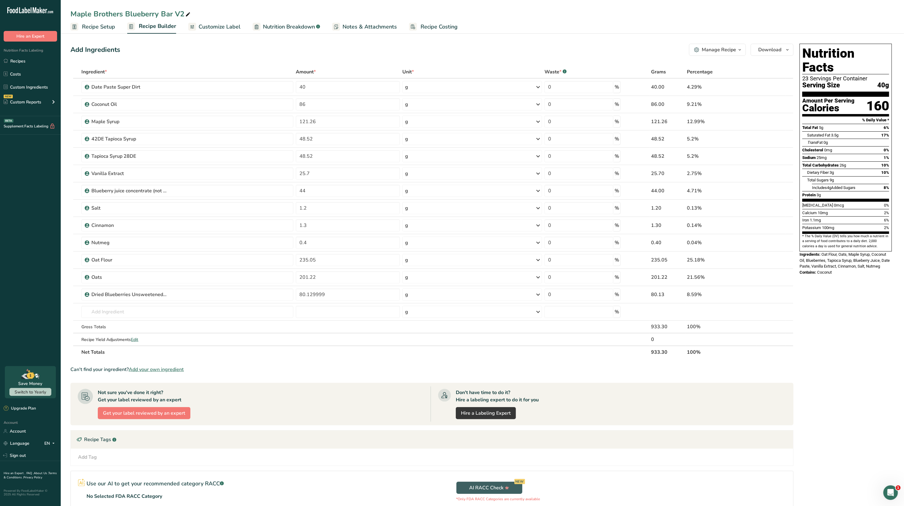
click at [218, 33] on link "Customize Label" at bounding box center [214, 27] width 52 height 14
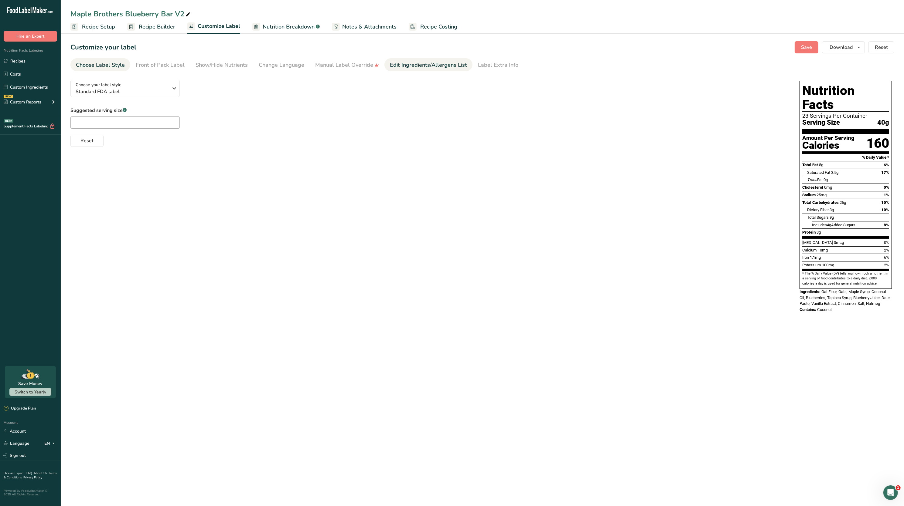
click at [422, 63] on div "Edit Ingredients/Allergens List" at bounding box center [428, 65] width 77 height 8
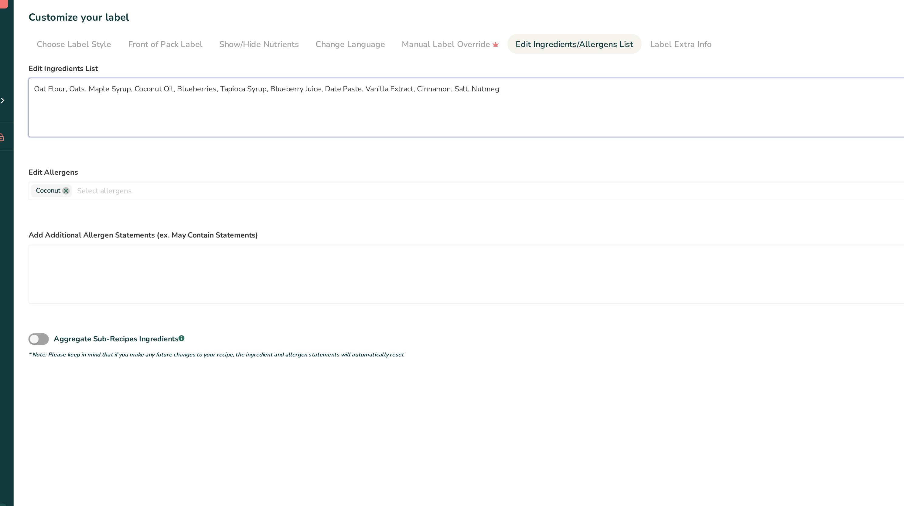
click at [97, 97] on textarea "Oat Flour, Oats, Maple Syrup, Coconut Oil, Blueberries, Tapioca Syrup, Blueberr…" at bounding box center [428, 106] width 717 height 39
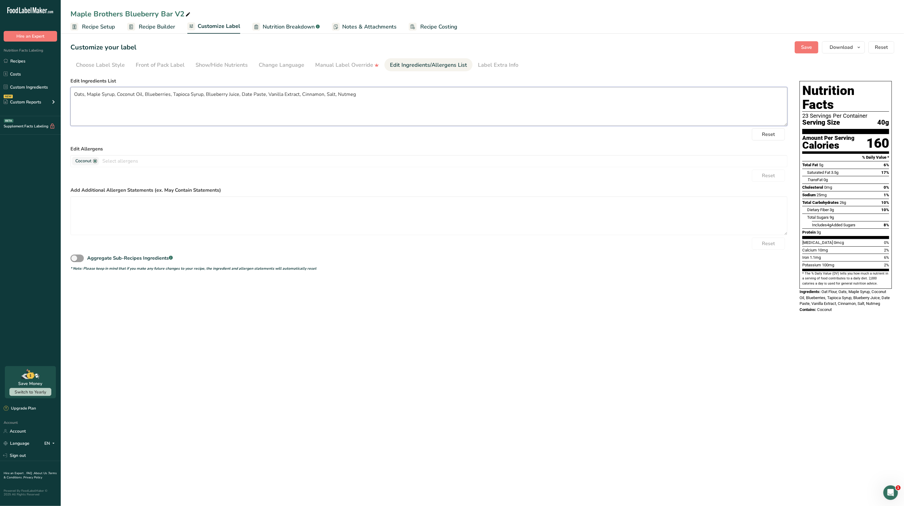
type textarea "Oats, Maple Syrup, Coconut Oil, Blueberries, Tapioca Syrup, Blueberry Juice, Da…"
click at [815, 135] on div "Amount Per Serving" at bounding box center [828, 138] width 52 height 6
click at [809, 50] on span "Save" at bounding box center [806, 47] width 11 height 7
click at [843, 41] on button "Download" at bounding box center [843, 47] width 43 height 12
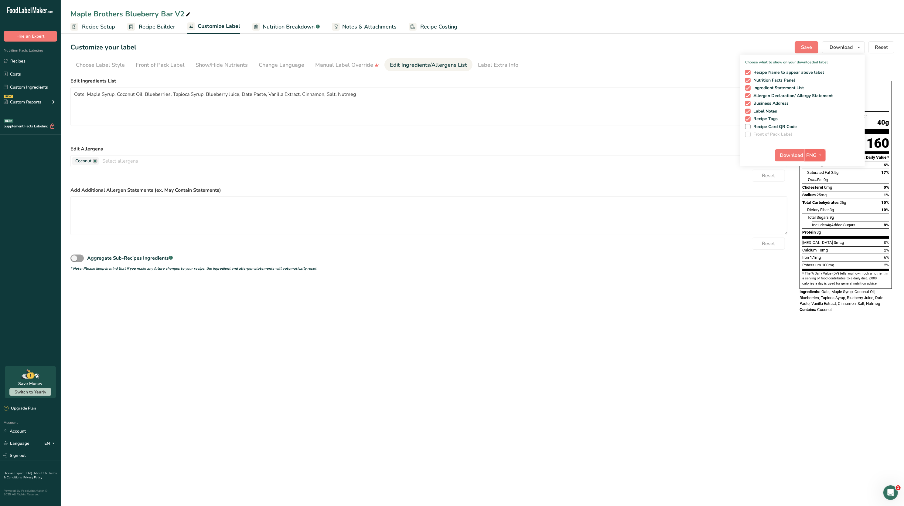
click at [812, 156] on span "PNG" at bounding box center [811, 155] width 10 height 7
click at [817, 197] on link "PDF" at bounding box center [815, 198] width 19 height 10
click at [794, 159] on button "Download" at bounding box center [790, 155] width 30 height 12
click at [866, 78] on div "Nutrition Facts 23 Servings Per Container Serving Size 40g Amount Per Serving C…" at bounding box center [845, 197] width 97 height 244
